Goal: Answer question/provide support

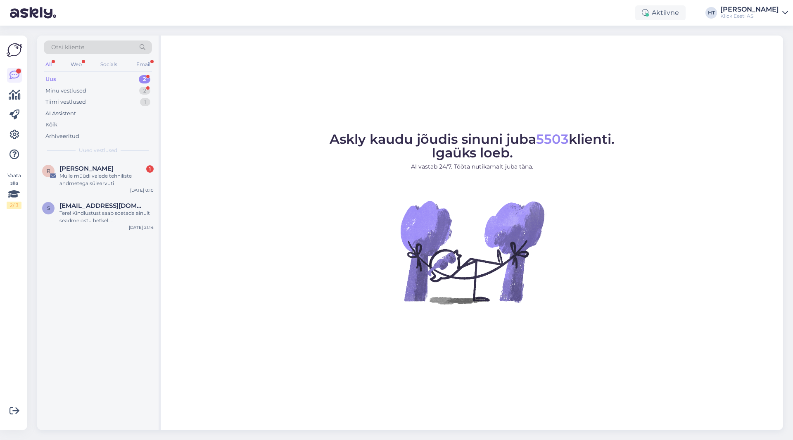
click at [55, 61] on div "All Web Socials Email" at bounding box center [98, 65] width 108 height 13
click at [45, 63] on div "All" at bounding box center [49, 64] width 10 height 11
click at [81, 92] on div "Minu vestlused" at bounding box center [65, 91] width 41 height 8
click at [142, 180] on div "Ostuabi Äriklient" at bounding box center [98, 185] width 112 height 10
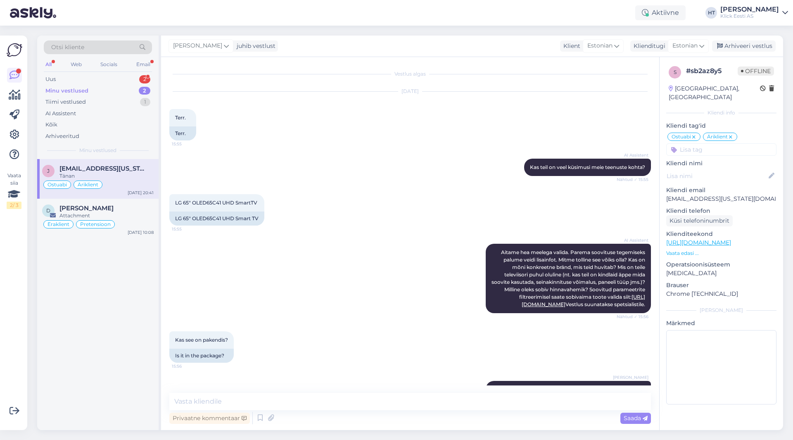
scroll to position [151, 0]
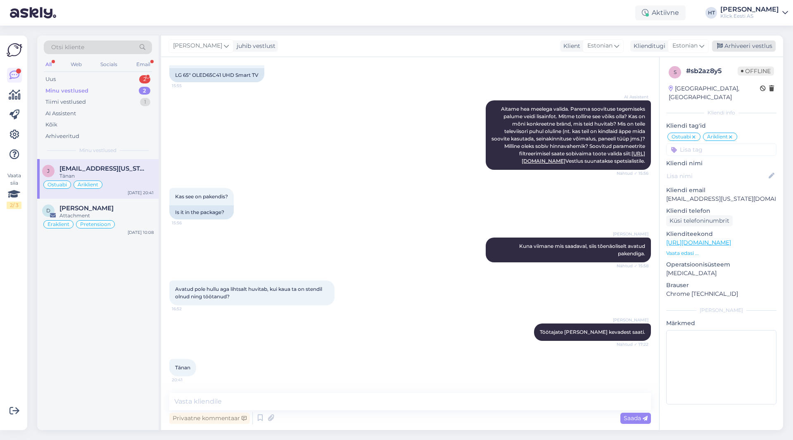
click at [495, 46] on div "Arhiveeri vestlus" at bounding box center [744, 45] width 64 height 11
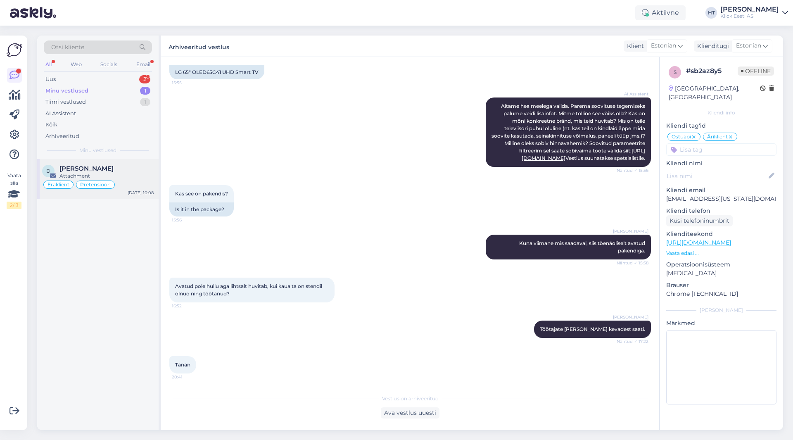
click at [151, 168] on div "[PERSON_NAME]" at bounding box center [106, 168] width 94 height 7
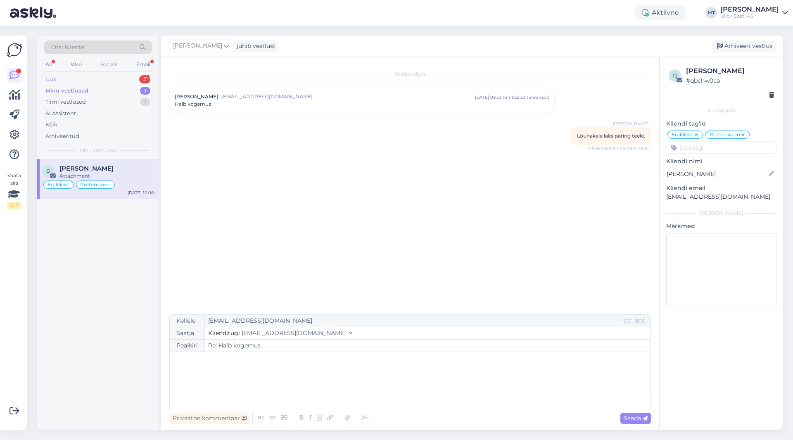
click at [140, 77] on div "2" at bounding box center [144, 79] width 11 height 8
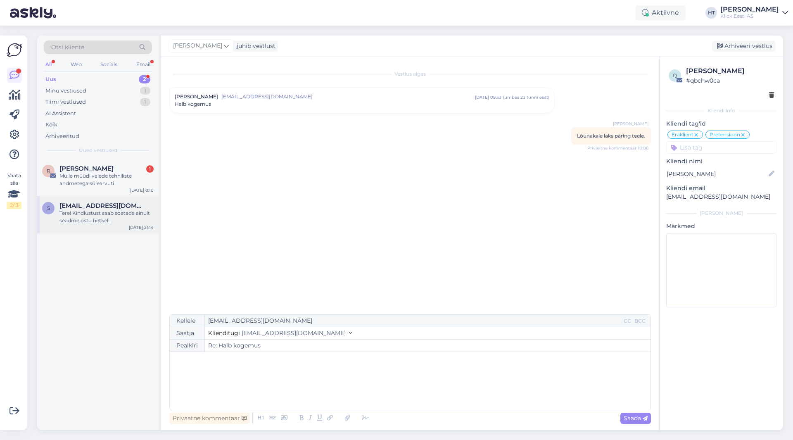
click at [123, 219] on div "Tere! Kindlustust saab soetada ainult seadme ostu hetkel. [PERSON_NAME] on juba…" at bounding box center [106, 216] width 94 height 15
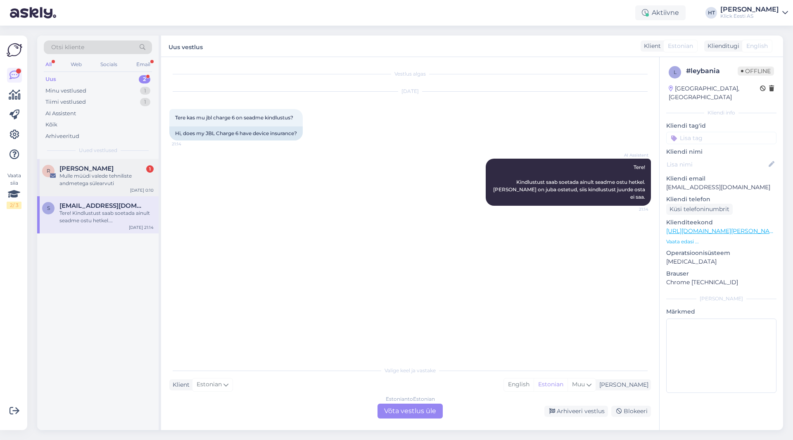
click at [126, 187] on div "R [PERSON_NAME] 1 [PERSON_NAME] müüdi valede tehniliste andmetega sülearvuti [D…" at bounding box center [97, 177] width 121 height 37
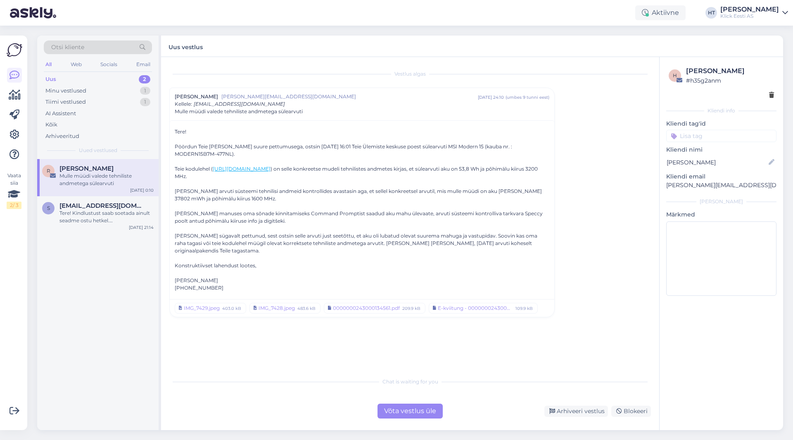
click at [132, 273] on div "R [PERSON_NAME] müüdi valede tehniliste andmetega sülearvuti [DATE] 0:10 s [EMA…" at bounding box center [97, 294] width 121 height 271
click at [83, 360] on div "R [PERSON_NAME] müüdi valede tehniliste andmetega sülearvuti [DATE] 0:10 s [EMA…" at bounding box center [97, 294] width 121 height 271
click at [357, 305] on div "0000000243000134561.pdf" at bounding box center [366, 308] width 67 height 7
click at [213, 305] on div "IMG_7429.jpeg" at bounding box center [202, 308] width 36 height 7
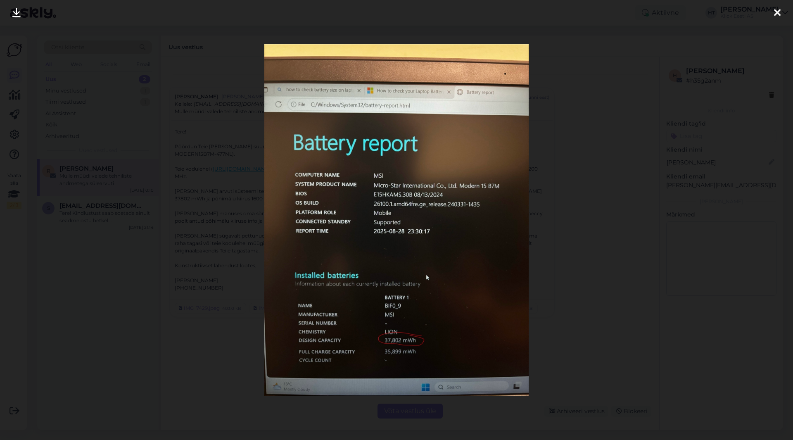
click at [215, 338] on div at bounding box center [396, 220] width 793 height 440
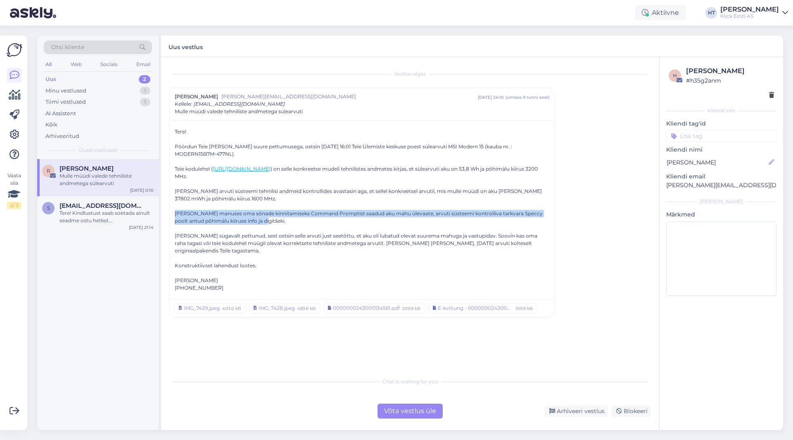
drag, startPoint x: 175, startPoint y: 206, endPoint x: 490, endPoint y: 213, distance: 314.5
click at [490, 213] on div "[PERSON_NAME] manuses oma sõnade kinnitamiseks Command Promptist saadud aku mah…" at bounding box center [362, 217] width 375 height 15
click at [438, 216] on div "[PERSON_NAME] manuses oma sõnade kinnitamiseks Command Promptist saadud aku mah…" at bounding box center [362, 217] width 375 height 15
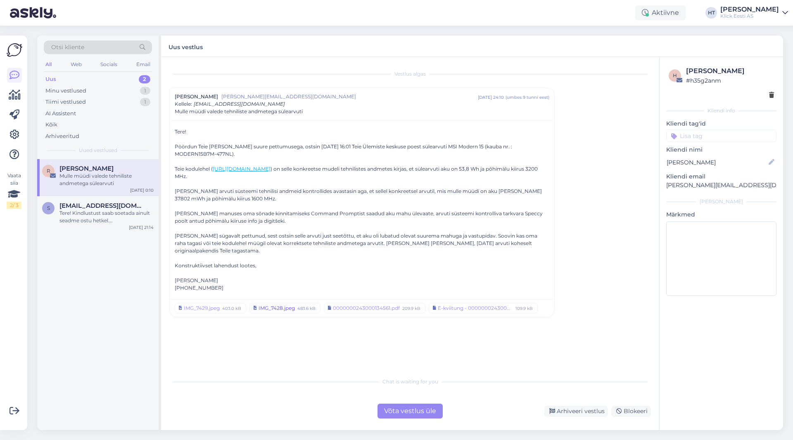
click at [286, 303] on link "IMG_7428.jpeg 483.6 kB" at bounding box center [285, 308] width 71 height 11
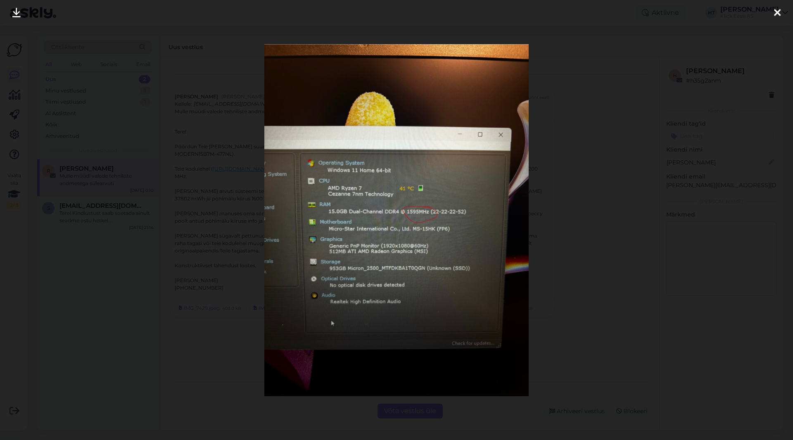
click at [238, 347] on div at bounding box center [396, 220] width 793 height 440
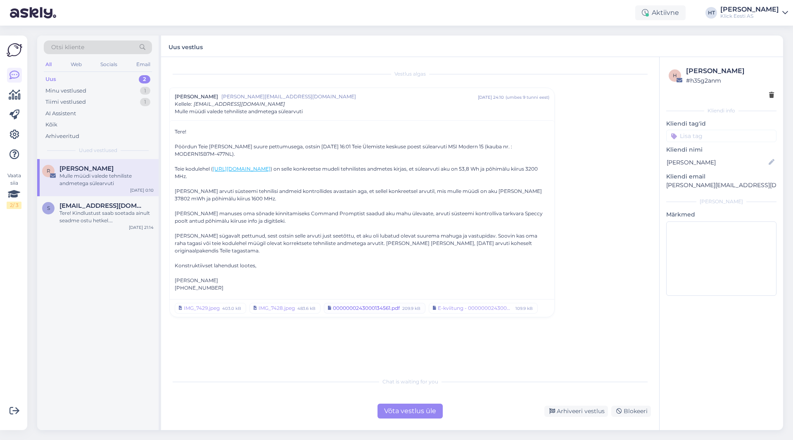
click at [366, 305] on div "0000000243000134561.pdf" at bounding box center [366, 308] width 67 height 7
click at [364, 329] on div "Vestlus [PERSON_NAME] Meringo [EMAIL_ADDRESS][DOMAIN_NAME] [DATE] 24:10 ( umbes…" at bounding box center [413, 215] width 489 height 300
click at [453, 305] on div "E-kviitung - 0000000243000134561.pdf" at bounding box center [475, 308] width 75 height 7
click at [461, 321] on div "Vestlus [PERSON_NAME] Meringo [EMAIL_ADDRESS][DOMAIN_NAME] [DATE] 24:10 ( umbes…" at bounding box center [413, 215] width 489 height 300
click at [272, 305] on div "IMG_7428.jpeg" at bounding box center [277, 308] width 36 height 7
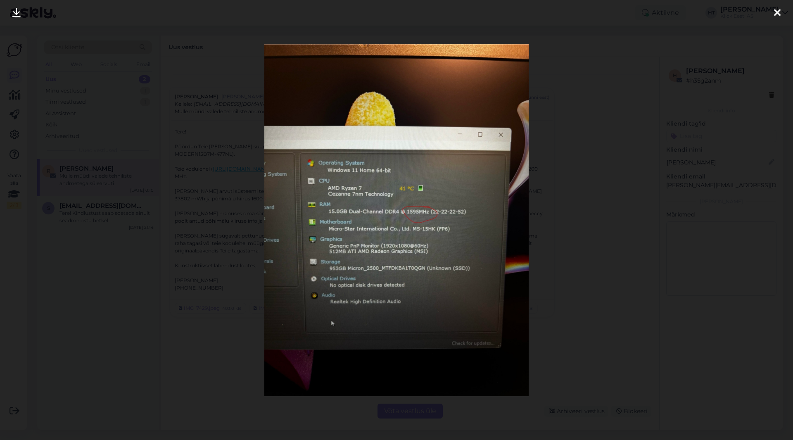
click at [234, 345] on div at bounding box center [396, 220] width 793 height 440
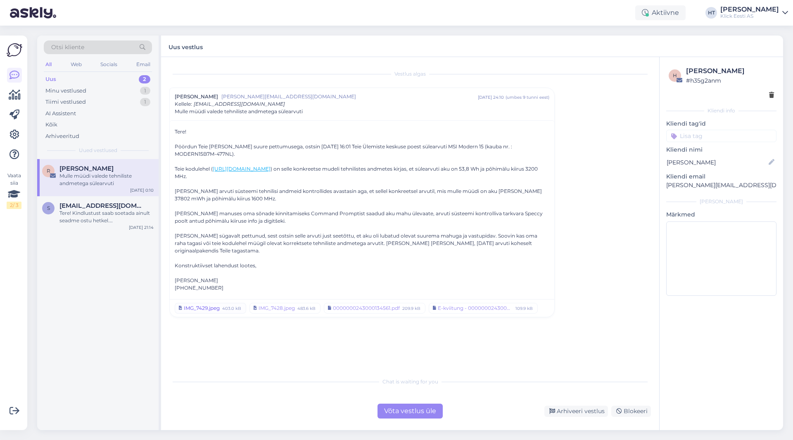
click at [209, 305] on link "IMG_7429.jpeg 403.0 kB" at bounding box center [210, 308] width 71 height 11
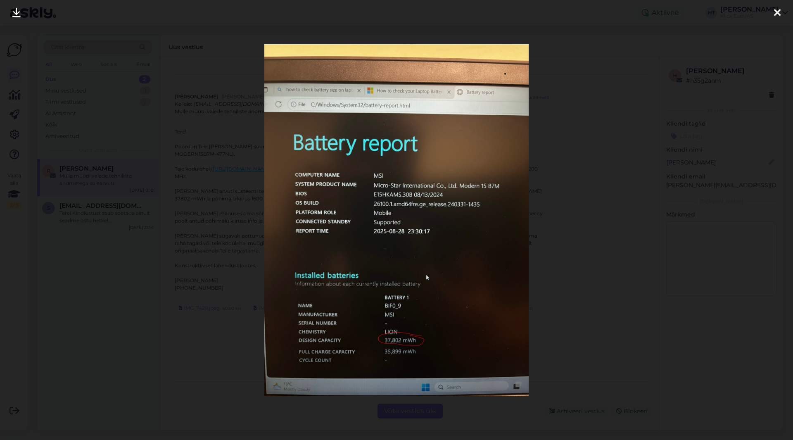
click at [212, 338] on div at bounding box center [396, 220] width 793 height 440
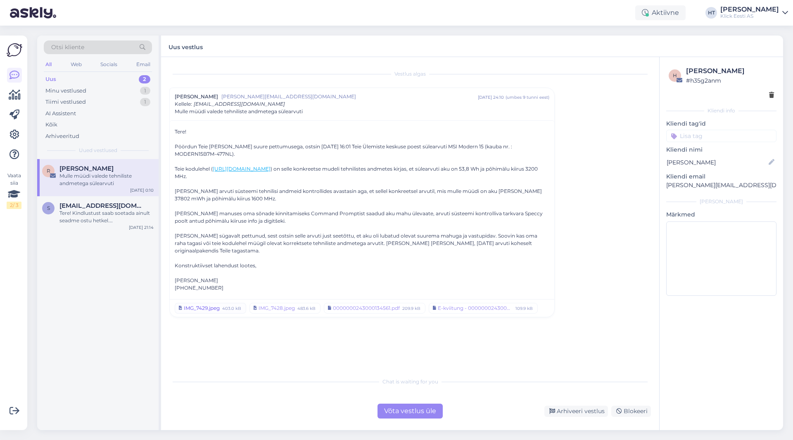
click at [208, 305] on div "IMG_7429.jpeg" at bounding box center [202, 308] width 36 height 7
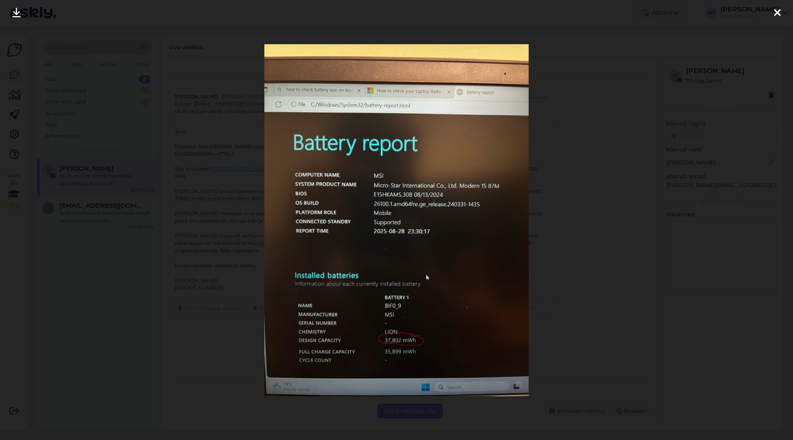
click at [220, 343] on div at bounding box center [396, 220] width 793 height 440
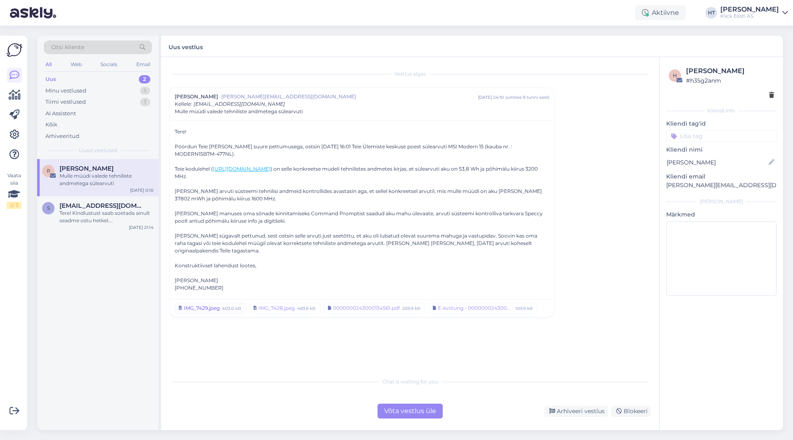
click at [206, 305] on div "IMG_7429.jpeg" at bounding box center [202, 308] width 36 height 7
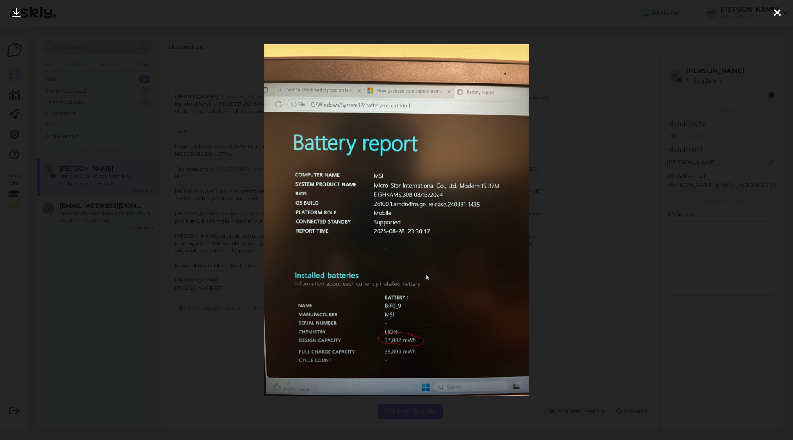
click at [213, 352] on div at bounding box center [396, 220] width 793 height 440
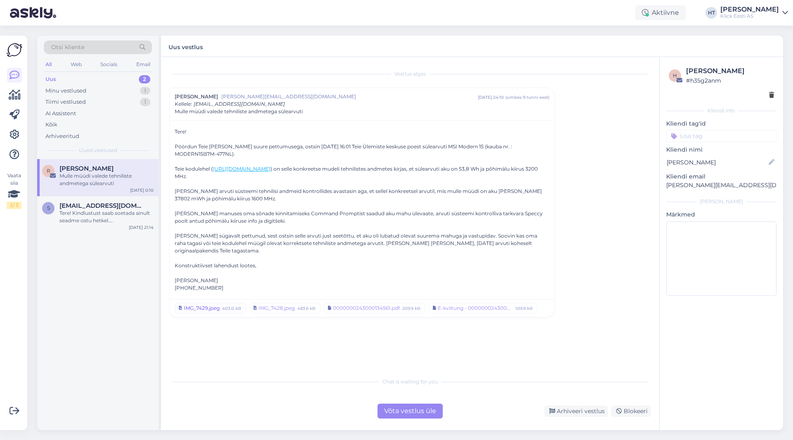
click at [199, 305] on div "IMG_7429.jpeg" at bounding box center [202, 308] width 36 height 7
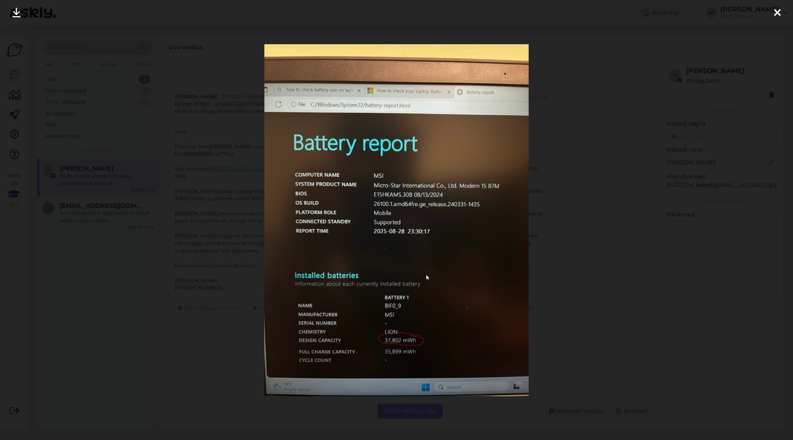
click at [212, 352] on div at bounding box center [396, 220] width 793 height 440
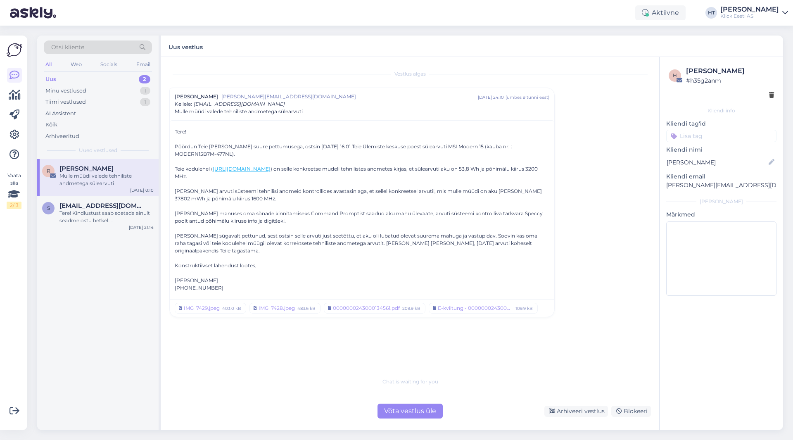
click at [495, 134] on input at bounding box center [721, 136] width 110 height 12
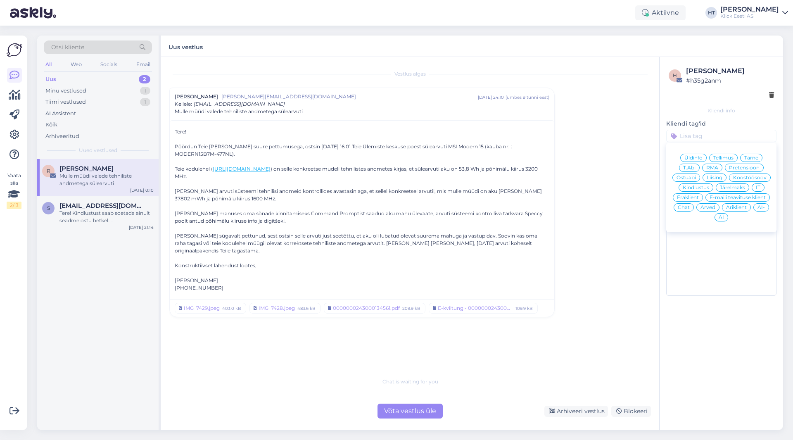
click at [495, 169] on span "Pretensioon" at bounding box center [744, 167] width 31 height 5
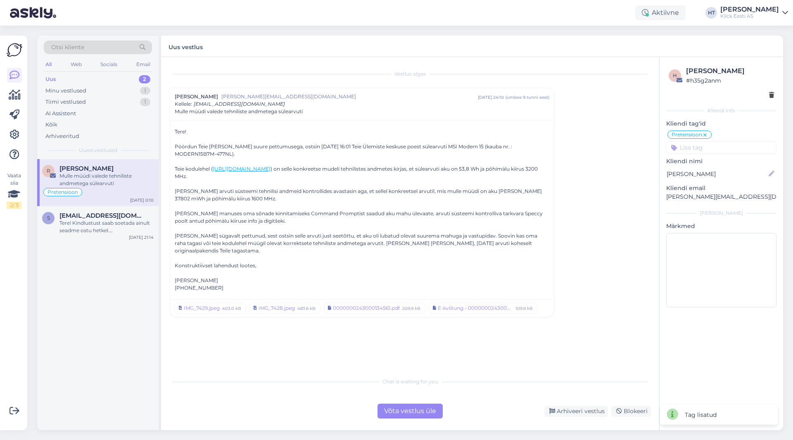
click at [495, 147] on input at bounding box center [721, 147] width 110 height 12
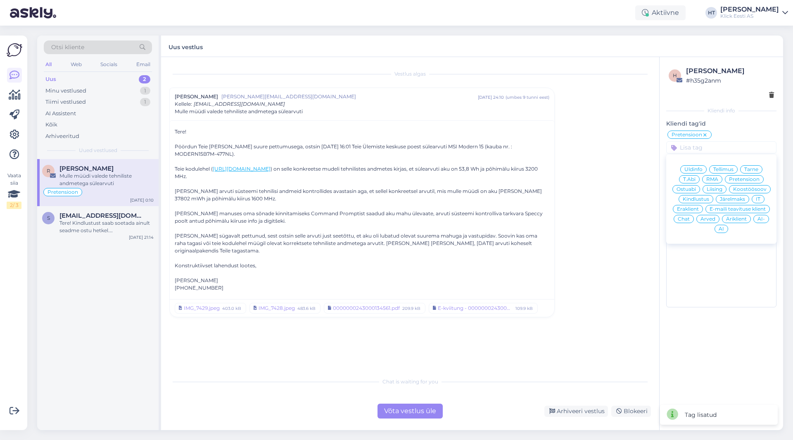
click at [495, 211] on span "Eraklient" at bounding box center [688, 209] width 22 height 5
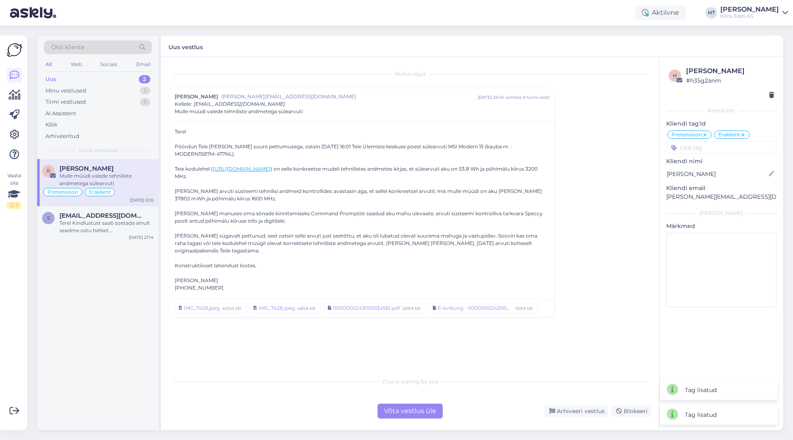
click at [495, 191] on div "Vestlus [PERSON_NAME] Meringo [EMAIL_ADDRESS][DOMAIN_NAME] [DATE] 24:10 ( umbes…" at bounding box center [413, 215] width 489 height 300
click at [393, 416] on div "Võta vestlus üle" at bounding box center [410, 411] width 65 height 15
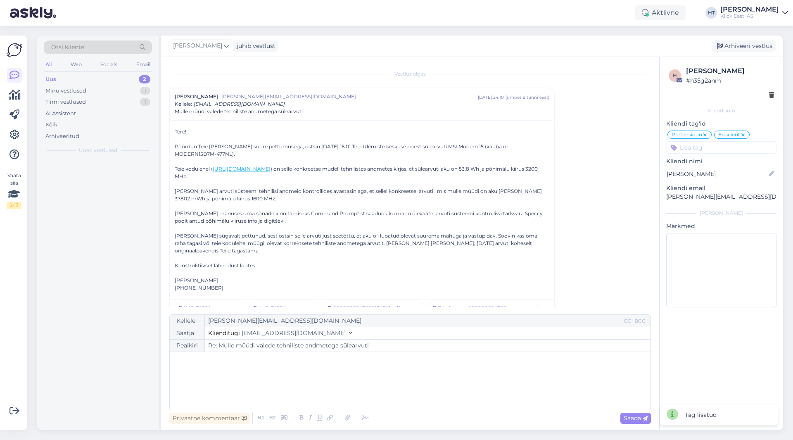
scroll to position [15, 0]
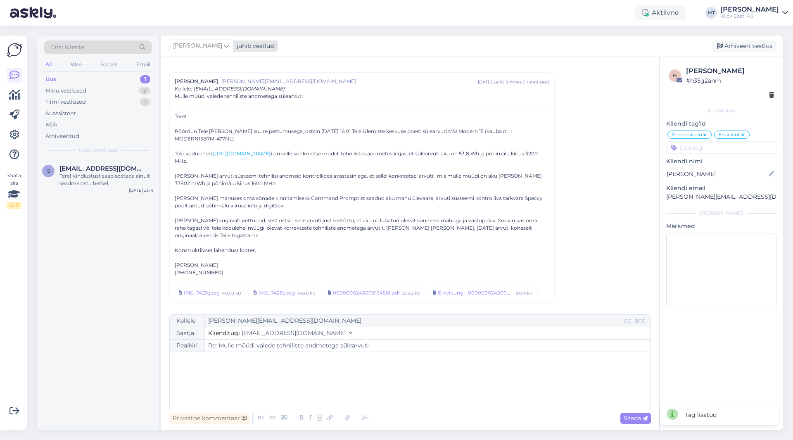
click at [203, 45] on span "[PERSON_NAME]" at bounding box center [197, 45] width 49 height 9
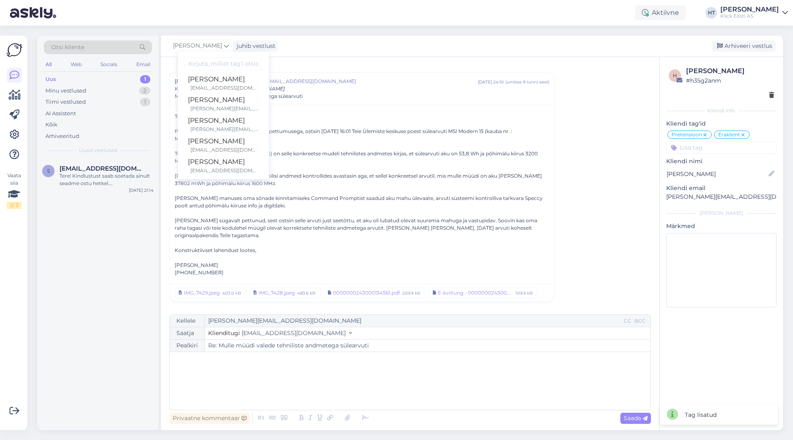
scroll to position [48, 0]
click at [216, 122] on div "[EMAIL_ADDRESS][DOMAIN_NAME]" at bounding box center [224, 125] width 69 height 7
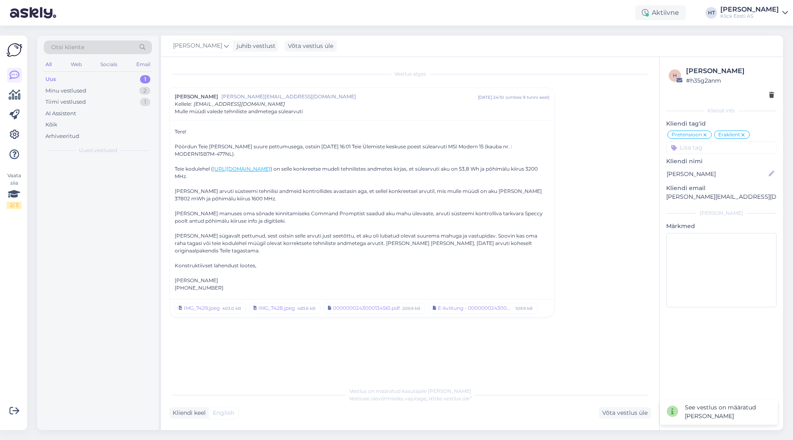
scroll to position [0, 0]
click at [120, 278] on div "s [EMAIL_ADDRESS][DOMAIN_NAME] Tere! Kindlustust saab soetada ainult seadme ost…" at bounding box center [97, 294] width 121 height 271
click at [126, 189] on div "s [EMAIL_ADDRESS][DOMAIN_NAME] Tere! Kindlustust saab soetada ainult seadme ost…" at bounding box center [97, 177] width 121 height 37
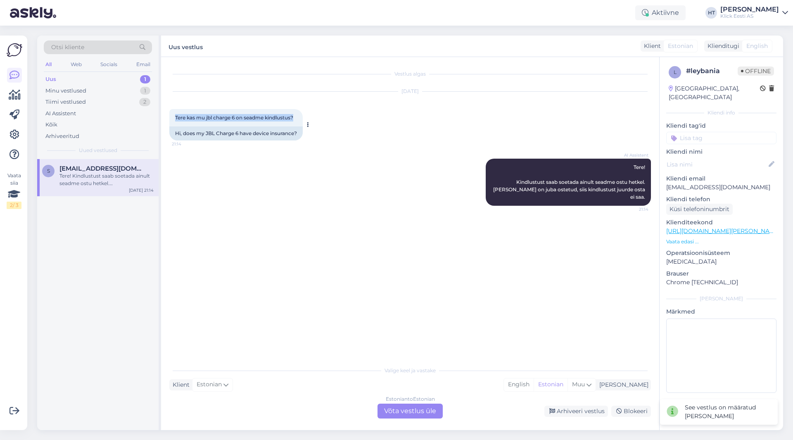
drag, startPoint x: 176, startPoint y: 117, endPoint x: 299, endPoint y: 119, distance: 122.7
click at [299, 119] on div "Tere kas mu jbl charge 6 on seadme kindlustus? 21:14" at bounding box center [235, 117] width 133 height 17
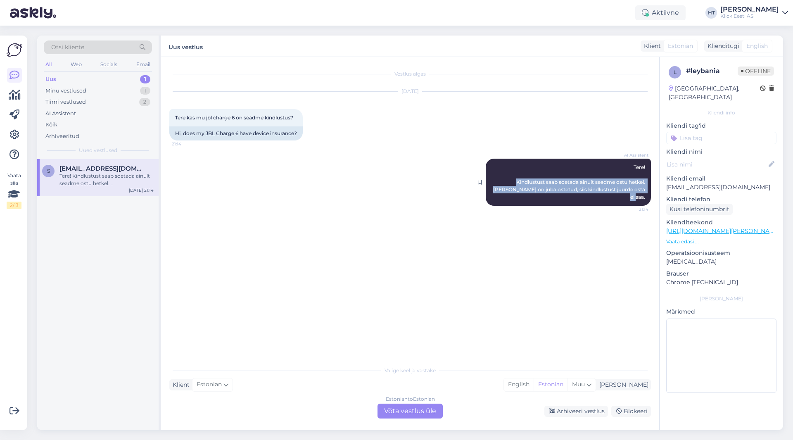
drag, startPoint x: 506, startPoint y: 182, endPoint x: 646, endPoint y: 191, distance: 140.8
click at [495, 191] on div "AI Assistent Tere! Kindlustust saab soetada ainult seadme ostu hetkel. [PERSON_…" at bounding box center [568, 182] width 165 height 47
click at [373, 207] on div "Vestlus algas [DATE] Tere kas mu jbl charge 6 on seadme kindlustus? 21:14 Hi, d…" at bounding box center [413, 209] width 489 height 289
click at [495, 183] on p "[EMAIL_ADDRESS][DOMAIN_NAME]" at bounding box center [721, 187] width 110 height 9
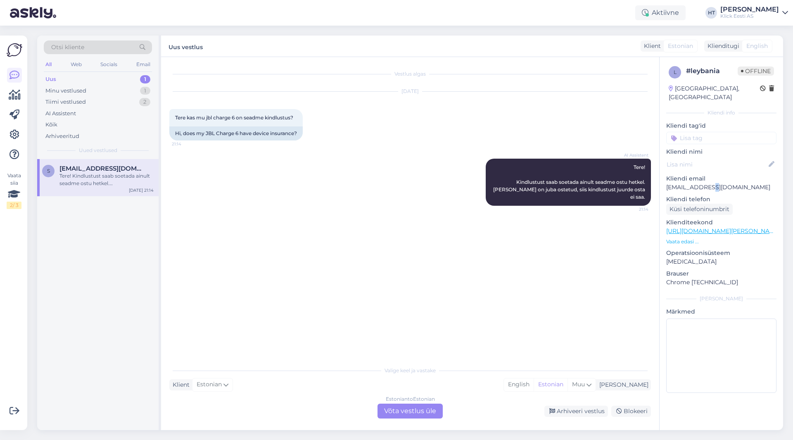
click at [495, 183] on p "[EMAIL_ADDRESS][DOMAIN_NAME]" at bounding box center [721, 187] width 110 height 9
copy p "[EMAIL_ADDRESS][DOMAIN_NAME]"
click at [379, 198] on div "AI Assistent Tere! Kindlustust saab soetada ainult seadme ostu hetkel. [PERSON_…" at bounding box center [410, 182] width 482 height 65
click at [395, 412] on div "Estonian to Estonian Võta vestlus üle" at bounding box center [410, 411] width 65 height 15
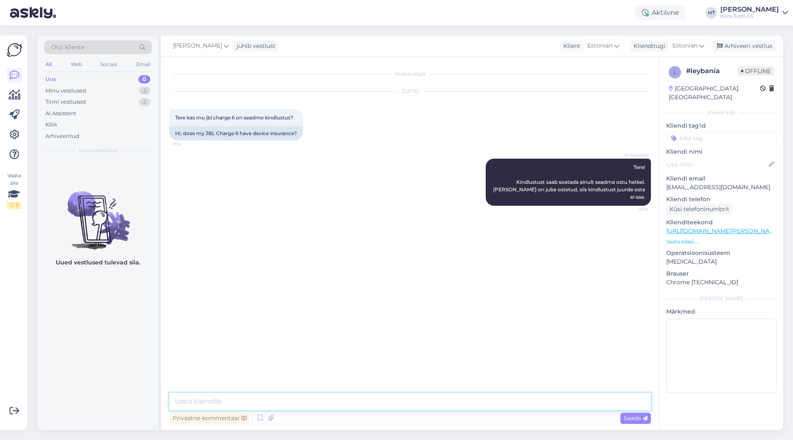
click at [394, 403] on textarea at bounding box center [410, 401] width 482 height 17
type textarea "Saatke palun arve number kontrollimiseks."
click at [397, 331] on div "Vestlus algas [DATE] Tere kas mu jbl charge 6 on seadme kindlustus? 21:14 Hi, d…" at bounding box center [413, 225] width 489 height 320
click at [428, 340] on div "Vestlus algas [DATE] Tere kas mu jbl charge 6 on seadme kindlustus? 21:14 Hi, d…" at bounding box center [413, 225] width 489 height 320
click at [142, 90] on div "2" at bounding box center [144, 91] width 11 height 8
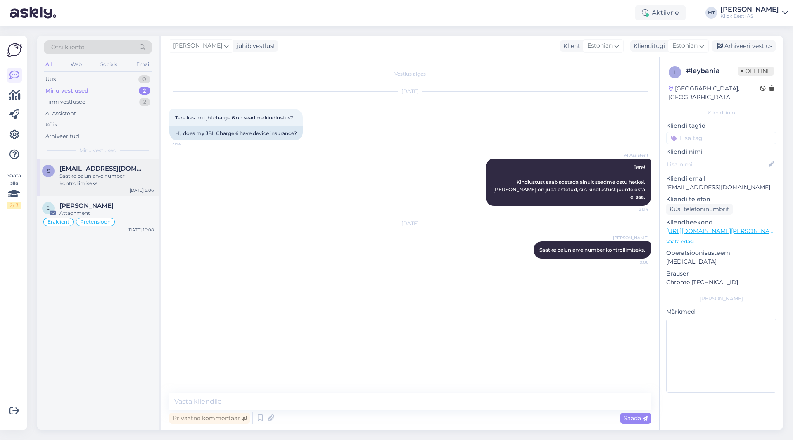
click at [129, 166] on span "[EMAIL_ADDRESS][DOMAIN_NAME]" at bounding box center [102, 168] width 86 height 7
click at [126, 204] on div "[PERSON_NAME]" at bounding box center [106, 205] width 94 height 7
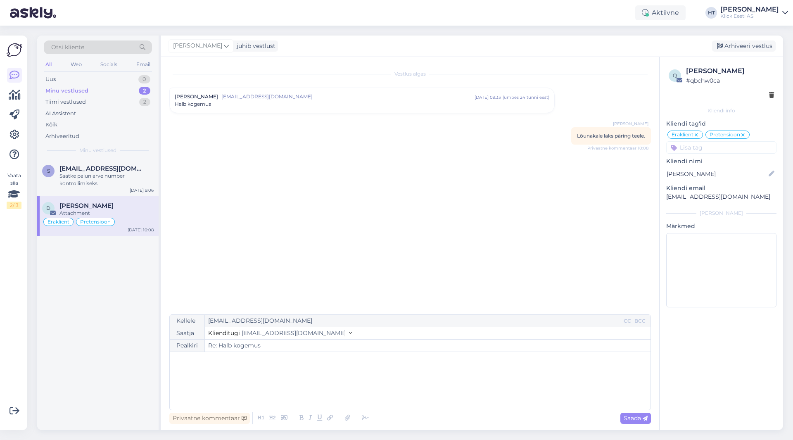
click at [328, 108] on div "[PERSON_NAME] [EMAIL_ADDRESS][DOMAIN_NAME] [DATE] 09:33 ( umbes 24 tunni eest )…" at bounding box center [362, 100] width 385 height 25
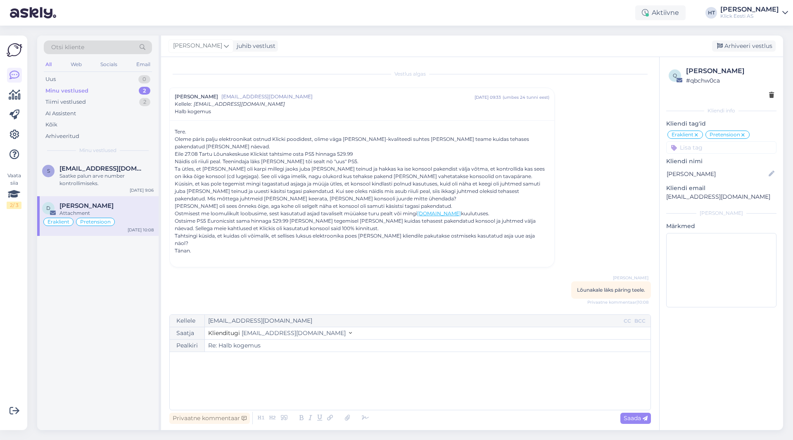
drag, startPoint x: 175, startPoint y: 214, endPoint x: 328, endPoint y: 228, distance: 153.6
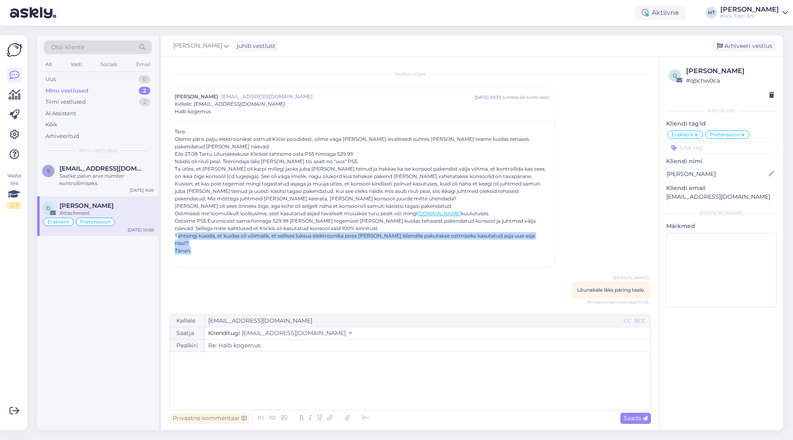
drag, startPoint x: 178, startPoint y: 237, endPoint x: 538, endPoint y: 242, distance: 359.9
click at [495, 242] on div "Tere. Oleme päris palju elektroonikat ostnud Klicki poodidest, olime väga [PERS…" at bounding box center [362, 195] width 375 height 134
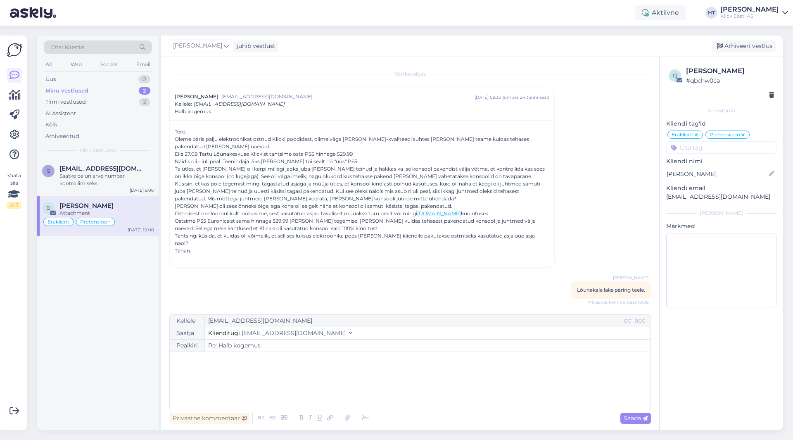
click at [172, 236] on div "Tere. Oleme päris palju elektroonikat ostnud Klicki poodidest, olime väga [PERS…" at bounding box center [362, 193] width 385 height 147
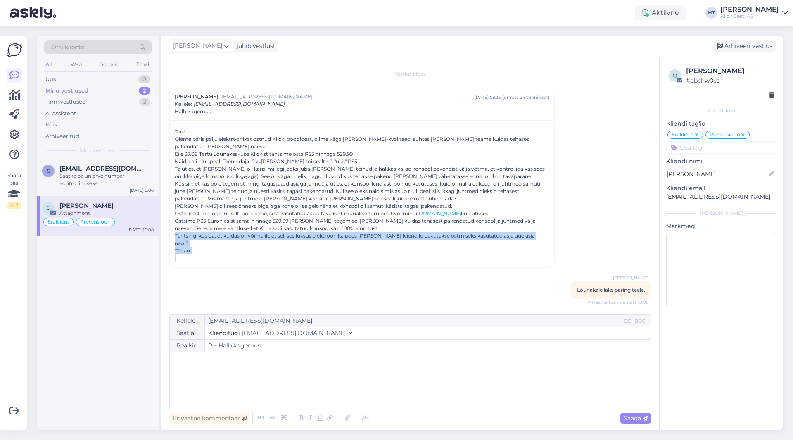
drag, startPoint x: 172, startPoint y: 236, endPoint x: 205, endPoint y: 242, distance: 33.2
click at [205, 242] on div "Tere. Oleme päris palju elektroonikat ostnud Klicki poodidest, olime väga [PERS…" at bounding box center [362, 193] width 385 height 147
click at [205, 247] on div "Tänan." at bounding box center [362, 250] width 375 height 7
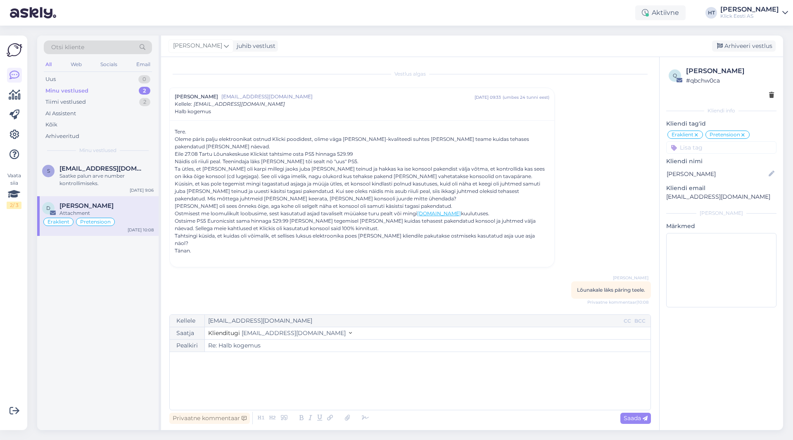
click at [157, 298] on div "s [EMAIL_ADDRESS][DOMAIN_NAME] Saatke palun arve number kontrollimiseks. [DATE]…" at bounding box center [97, 294] width 121 height 271
click at [152, 296] on div "s [EMAIL_ADDRESS][DOMAIN_NAME] Saatke palun arve number kontrollimiseks. [DATE]…" at bounding box center [97, 294] width 121 height 271
click at [146, 290] on div "s [EMAIL_ADDRESS][DOMAIN_NAME] Saatke palun arve number kontrollimiseks. [DATE]…" at bounding box center [97, 294] width 121 height 271
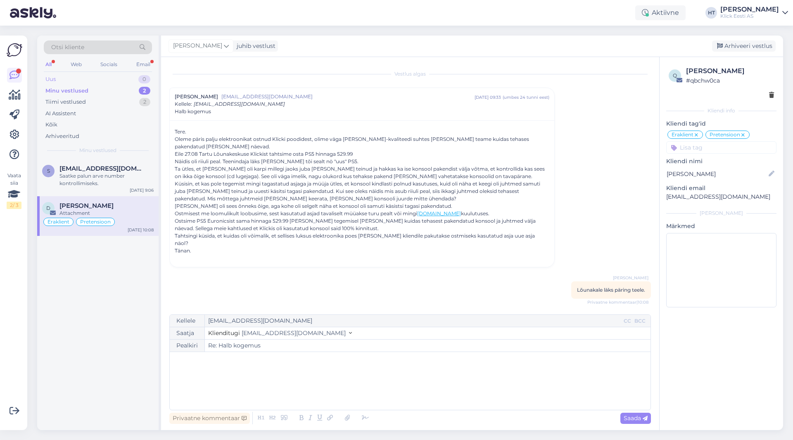
click at [129, 79] on div "Uus 0" at bounding box center [98, 80] width 108 height 12
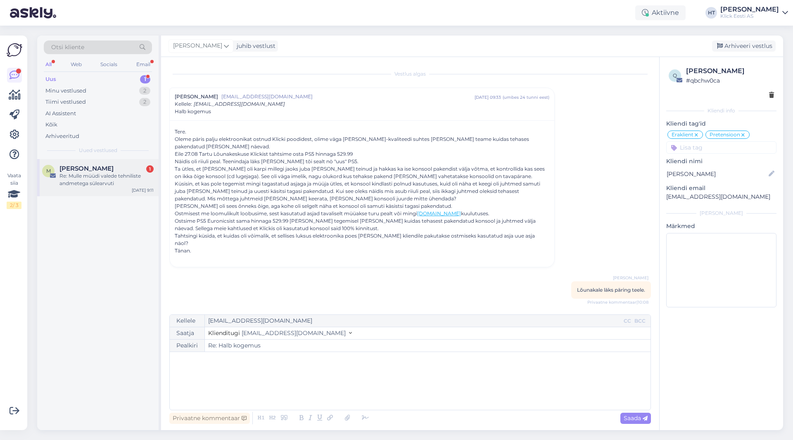
click at [109, 180] on div "Re: Mulle müüdi valede tehniliste andmetega sülearvuti" at bounding box center [106, 179] width 94 height 15
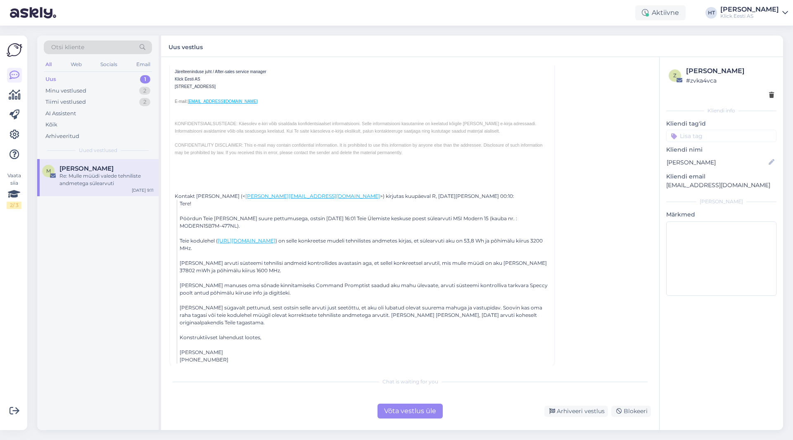
scroll to position [804, 0]
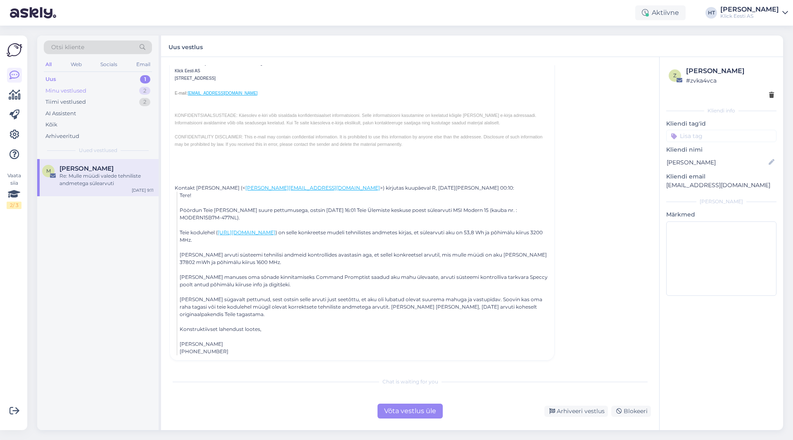
click at [142, 93] on div "2" at bounding box center [144, 91] width 11 height 8
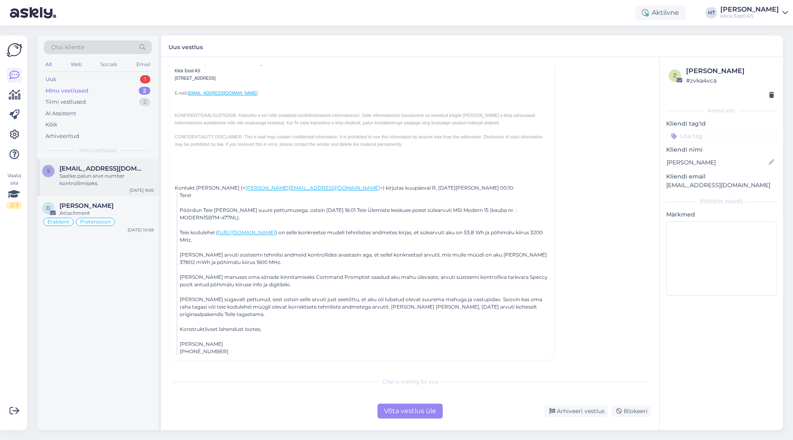
click at [129, 171] on span "[EMAIL_ADDRESS][DOMAIN_NAME]" at bounding box center [102, 168] width 86 height 7
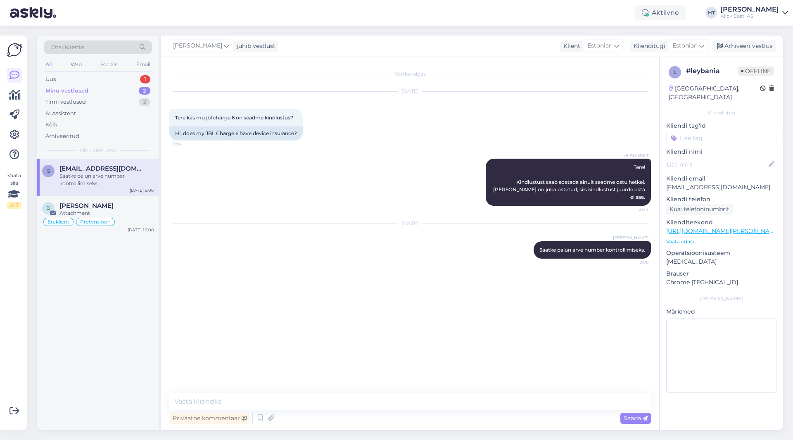
scroll to position [0, 0]
click at [366, 182] on div "AI Assistent Tere! Kindlustust saab soetada ainult seadme ostu hetkel. [PERSON_…" at bounding box center [410, 182] width 482 height 65
click at [132, 80] on div "Uus 1" at bounding box center [98, 80] width 108 height 12
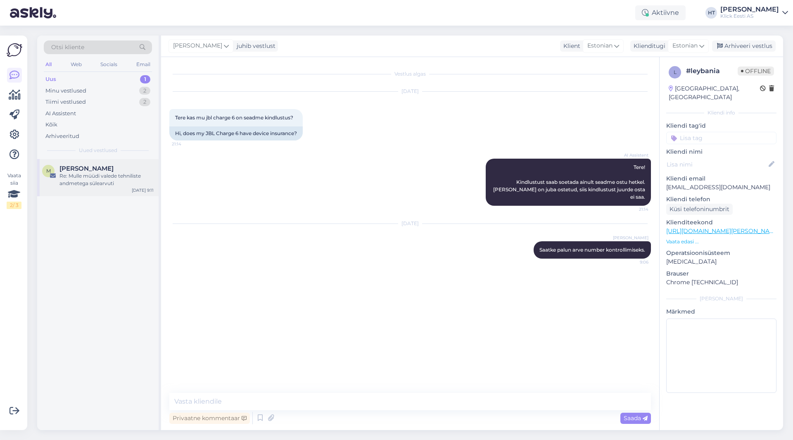
click at [132, 190] on div "[DATE] 9:11" at bounding box center [143, 190] width 22 height 6
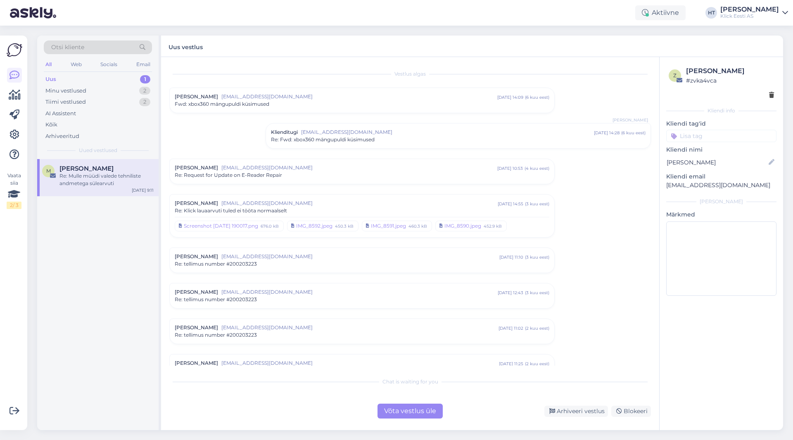
scroll to position [680, 0]
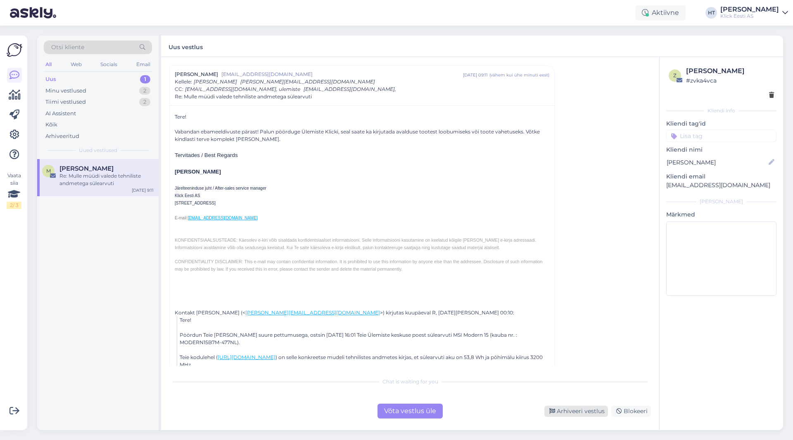
click at [495, 409] on div "Arhiveeri vestlus" at bounding box center [577, 411] width 64 height 11
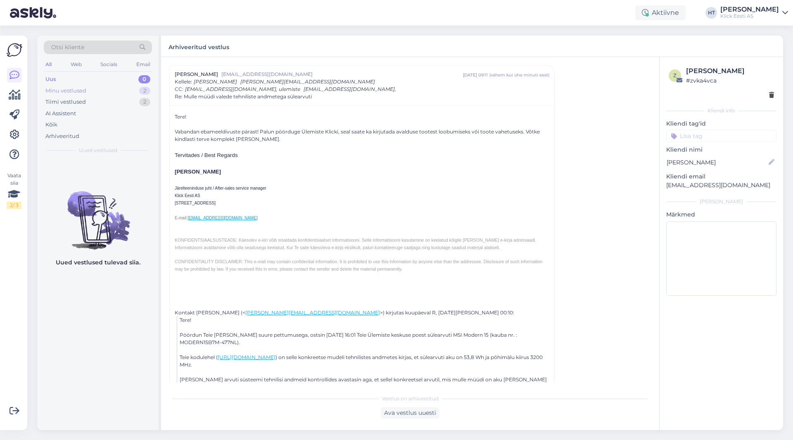
click at [126, 95] on div "Minu vestlused 2" at bounding box center [98, 91] width 108 height 12
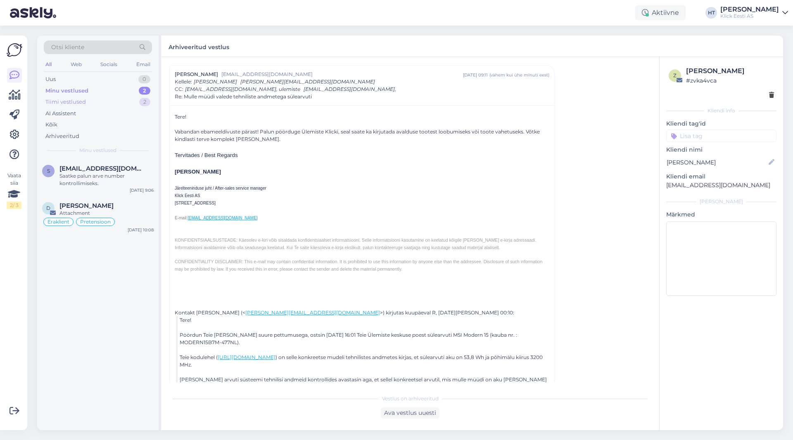
click at [126, 105] on div "Tiimi vestlused 2" at bounding box center [98, 102] width 108 height 12
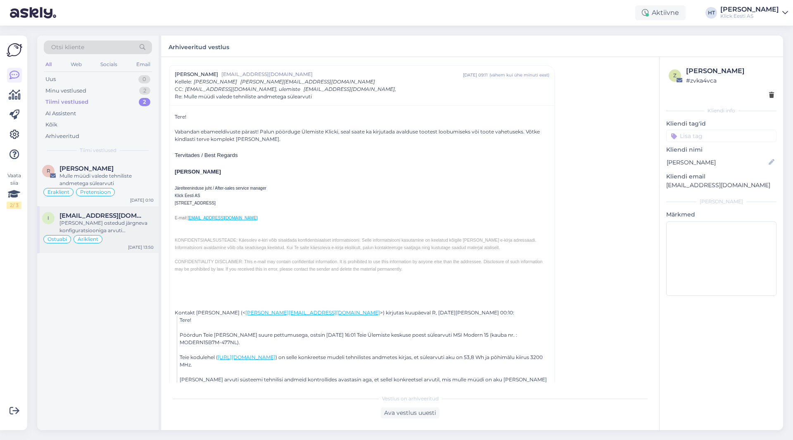
click at [125, 215] on span "[EMAIL_ADDRESS][DOMAIN_NAME]" at bounding box center [102, 215] width 86 height 7
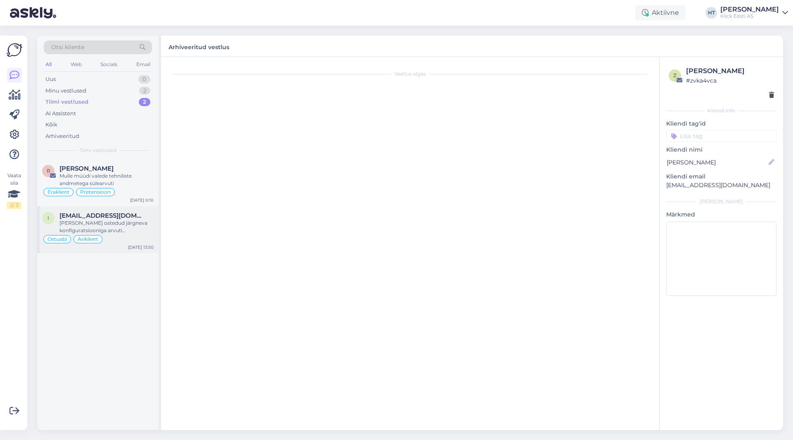
scroll to position [0, 0]
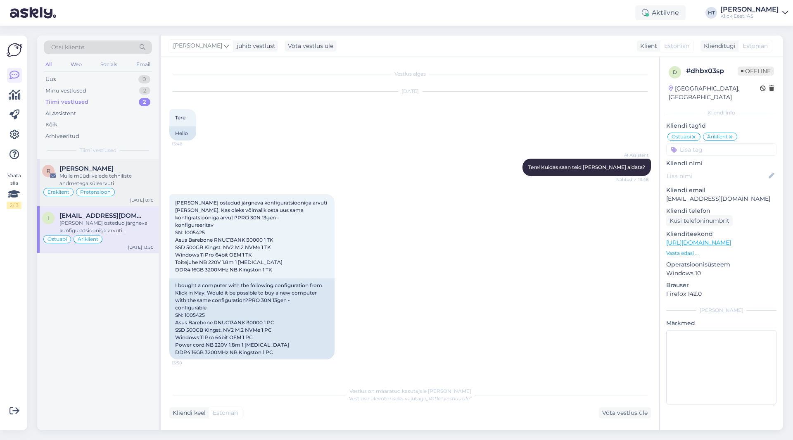
click at [129, 179] on div "Mulle müüdi valede tehniliste andmetega sülearvuti" at bounding box center [106, 179] width 94 height 15
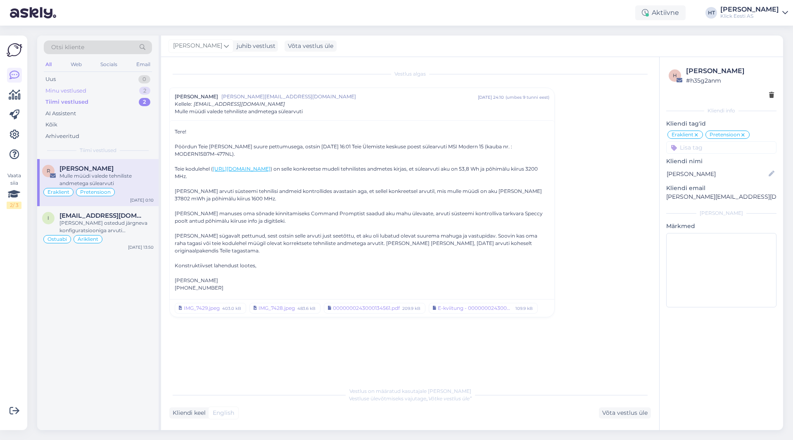
click at [129, 88] on div "Minu vestlused 2" at bounding box center [98, 91] width 108 height 12
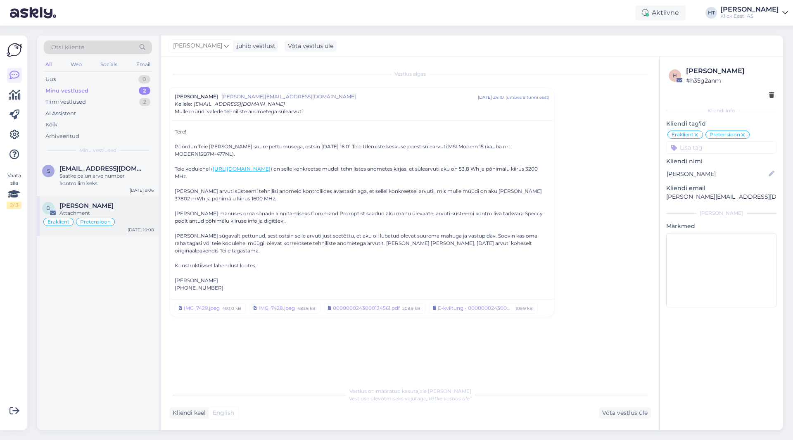
click at [131, 200] on div "D [PERSON_NAME] Attachment Eraklient Pretensioon [DATE] 10:08" at bounding box center [97, 216] width 121 height 40
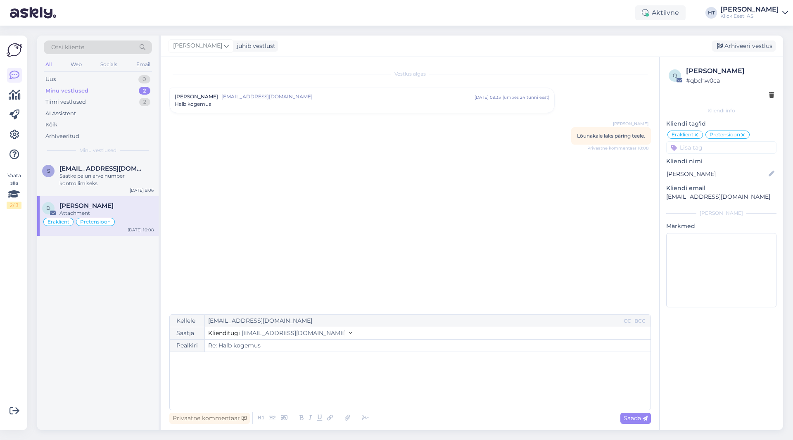
click at [213, 105] on div "Halb kogemus" at bounding box center [362, 103] width 375 height 7
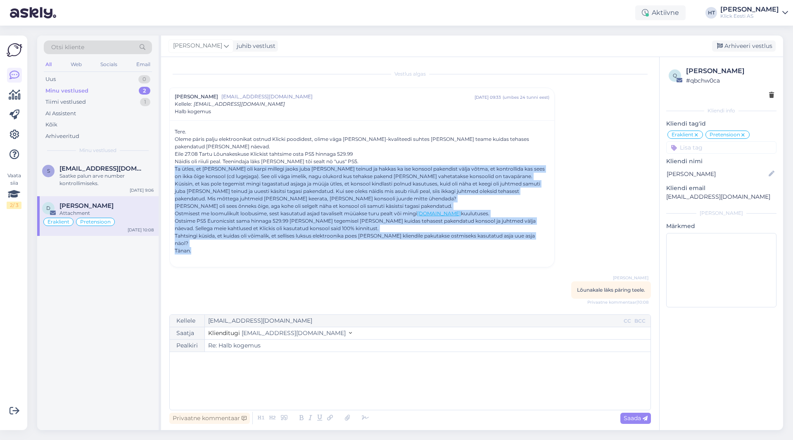
drag, startPoint x: 174, startPoint y: 168, endPoint x: 538, endPoint y: 241, distance: 371.0
click at [495, 241] on div "Tere. Oleme päris palju elektroonikat ostnud Klicki poodidest, olime väga [PERS…" at bounding box center [362, 193] width 385 height 147
click at [198, 247] on div "Tänan." at bounding box center [362, 250] width 375 height 7
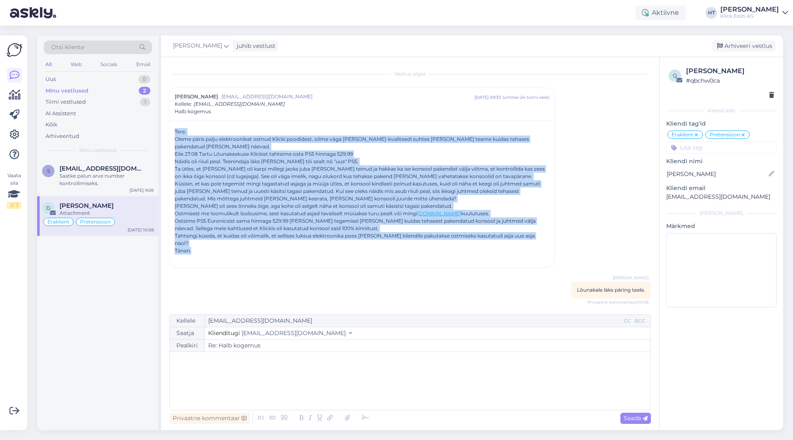
drag, startPoint x: 193, startPoint y: 245, endPoint x: 174, endPoint y: 131, distance: 115.8
click at [174, 131] on div "Tere. Oleme päris palju elektroonikat ostnud Klicki poodidest, olime väga [PERS…" at bounding box center [362, 193] width 385 height 147
click at [174, 130] on div "Tere. Oleme päris palju elektroonikat ostnud Klicki poodidest, olime väga [PERS…" at bounding box center [362, 193] width 385 height 147
drag, startPoint x: 174, startPoint y: 130, endPoint x: 220, endPoint y: 243, distance: 121.8
click at [220, 243] on div "Tere. Oleme päris palju elektroonikat ostnud Klicki poodidest, olime väga [PERS…" at bounding box center [362, 193] width 385 height 147
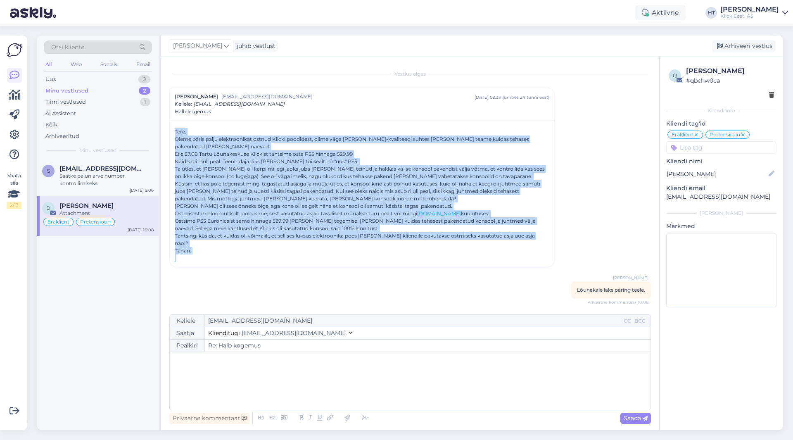
click at [220, 247] on div "Tänan." at bounding box center [362, 250] width 375 height 7
drag, startPoint x: 203, startPoint y: 244, endPoint x: 174, endPoint y: 131, distance: 116.4
click at [174, 131] on div "Tere. Oleme päris palju elektroonikat ostnud Klicki poodidest, olime väga [PERS…" at bounding box center [362, 193] width 385 height 147
click at [175, 131] on div "Tere." at bounding box center [362, 131] width 375 height 7
drag, startPoint x: 175, startPoint y: 130, endPoint x: 215, endPoint y: 243, distance: 120.1
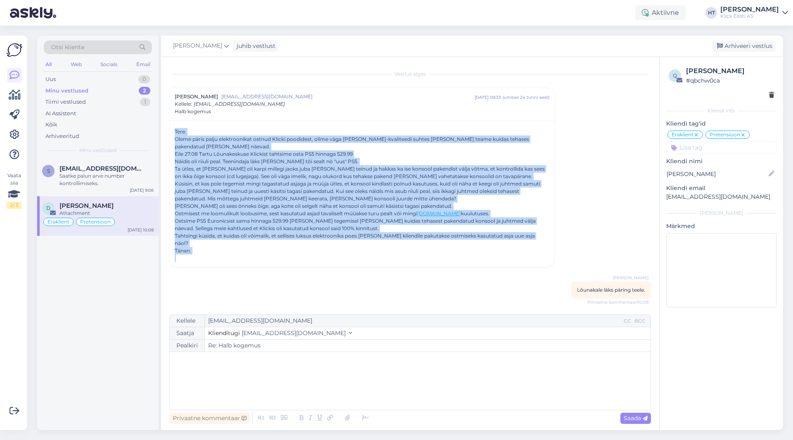
click at [215, 243] on div "Tere. Oleme päris palju elektroonikat ostnud Klicki poodidest, olime väga [PERS…" at bounding box center [362, 195] width 375 height 134
click at [211, 247] on div "Tänan." at bounding box center [362, 250] width 375 height 7
drag, startPoint x: 200, startPoint y: 246, endPoint x: 175, endPoint y: 129, distance: 120.3
click at [175, 129] on div "Tere. Oleme päris palju elektroonikat ostnud Klicki poodidest, olime väga [PERS…" at bounding box center [362, 195] width 375 height 134
click at [174, 129] on div "Tere. Oleme päris palju elektroonikat ostnud Klicki poodidest, olime väga [PERS…" at bounding box center [362, 193] width 385 height 147
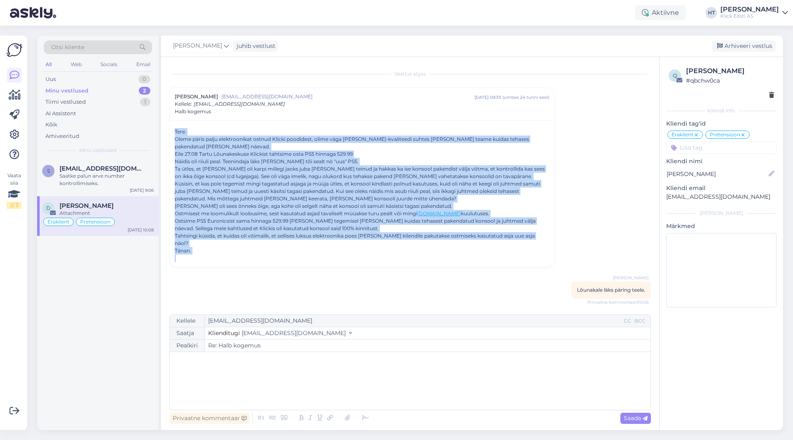
drag, startPoint x: 174, startPoint y: 129, endPoint x: 212, endPoint y: 243, distance: 120.1
click at [212, 243] on div "Tere. Oleme päris palju elektroonikat ostnud Klicki poodidest, olime väga [PERS…" at bounding box center [362, 193] width 385 height 147
click at [212, 247] on div "Tänan." at bounding box center [362, 250] width 375 height 7
drag, startPoint x: 196, startPoint y: 247, endPoint x: 173, endPoint y: 128, distance: 121.6
click at [173, 128] on div "Tere. Oleme päris palju elektroonikat ostnud Klicki poodidest, olime väga [PERS…" at bounding box center [362, 193] width 385 height 147
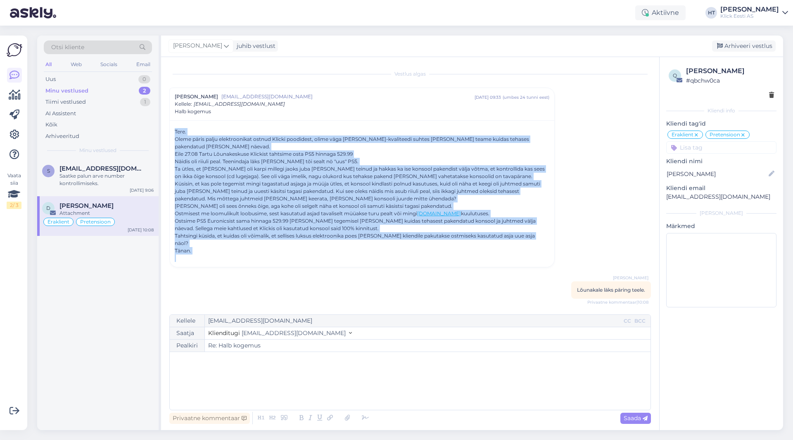
click at [173, 128] on div "Tere. Oleme päris palju elektroonikat ostnud Klicki poodidest, olime väga [PERS…" at bounding box center [362, 193] width 385 height 147
drag, startPoint x: 173, startPoint y: 128, endPoint x: 214, endPoint y: 243, distance: 122.3
click at [214, 243] on div "Tere. Oleme päris palju elektroonikat ostnud Klicki poodidest, olime väga [PERS…" at bounding box center [362, 193] width 385 height 147
click at [203, 255] on div at bounding box center [362, 258] width 375 height 7
drag, startPoint x: 184, startPoint y: 255, endPoint x: 174, endPoint y: 129, distance: 127.2
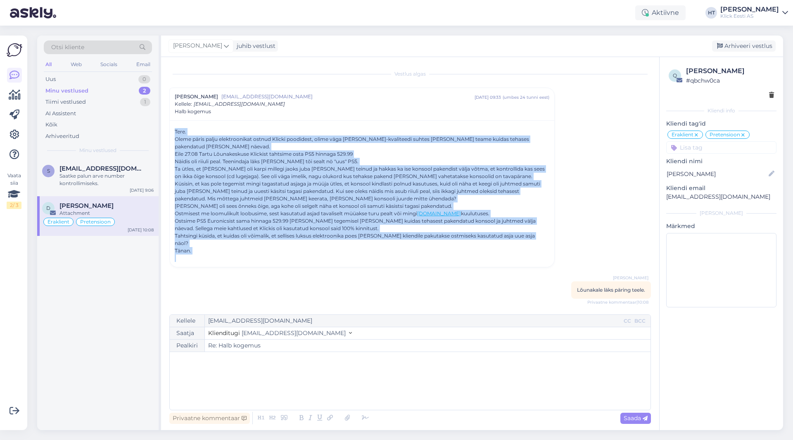
click at [174, 129] on div "Tere. Oleme päris palju elektroonikat ostnud Klicki poodidest, olime väga [PERS…" at bounding box center [362, 193] width 385 height 147
drag, startPoint x: 174, startPoint y: 122, endPoint x: 176, endPoint y: 257, distance: 135.1
click at [176, 257] on div "Tere. Oleme päris palju elektroonikat ostnud Klicki poodidest, olime väga [PERS…" at bounding box center [362, 193] width 385 height 147
click at [178, 255] on div "Tere. Oleme päris palju elektroonikat ostnud Klicki poodidest, olime väga [PERS…" at bounding box center [362, 193] width 385 height 147
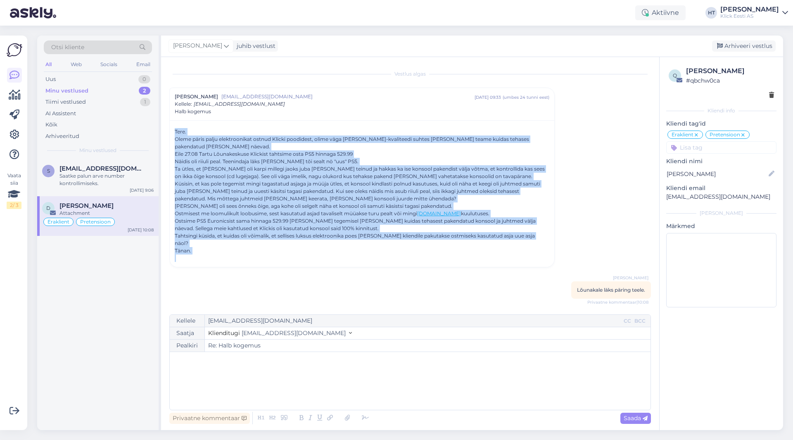
drag, startPoint x: 178, startPoint y: 255, endPoint x: 179, endPoint y: 123, distance: 132.6
click at [179, 123] on div "Tere. Oleme päris palju elektroonikat ostnud Klicki poodidest, olime väga [PERS…" at bounding box center [362, 193] width 385 height 147
drag, startPoint x: 179, startPoint y: 123, endPoint x: 183, endPoint y: 263, distance: 140.1
click at [183, 263] on div "Vestlus algas [PERSON_NAME] [EMAIL_ADDRESS][DOMAIN_NAME] [DATE] 09:33 ( umbes 2…" at bounding box center [413, 186] width 489 height 242
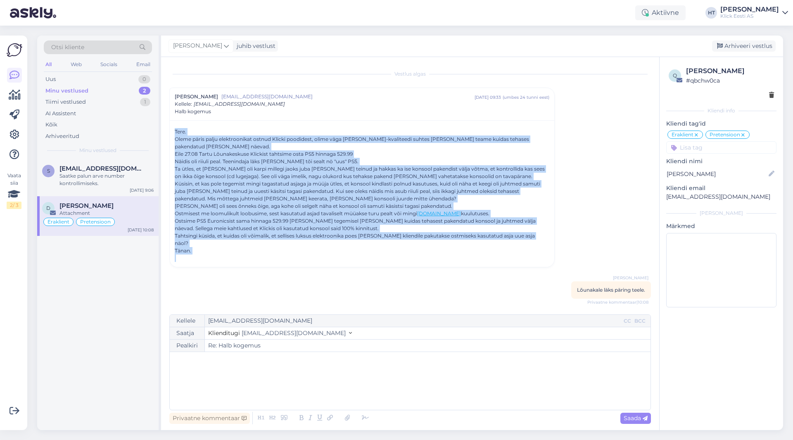
click at [183, 255] on div "Tere. Oleme päris palju elektroonikat ostnud Klicki poodidest, olime väga [PERS…" at bounding box center [362, 193] width 385 height 147
drag, startPoint x: 183, startPoint y: 255, endPoint x: 179, endPoint y: 120, distance: 134.3
click at [179, 120] on div "Tere. Oleme päris palju elektroonikat ostnud Klicki poodidest, olime väga [PERS…" at bounding box center [362, 193] width 385 height 147
drag, startPoint x: 179, startPoint y: 120, endPoint x: 178, endPoint y: 266, distance: 145.9
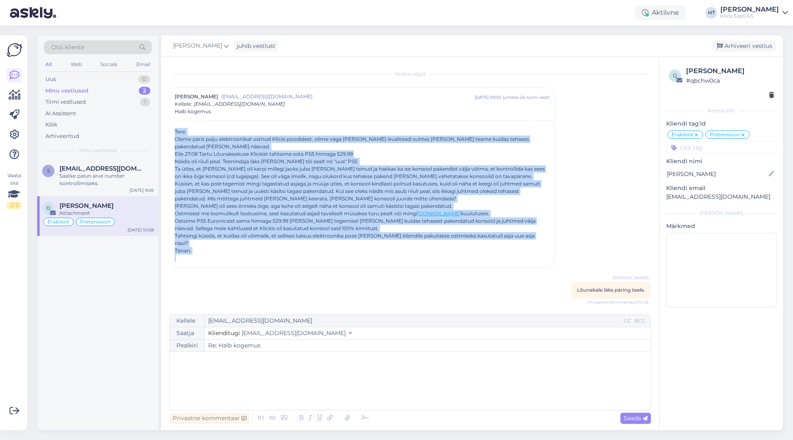
click at [178, 266] on div "Vestlus algas [PERSON_NAME] [EMAIL_ADDRESS][DOMAIN_NAME] [DATE] 09:33 ( umbes 2…" at bounding box center [413, 186] width 489 height 242
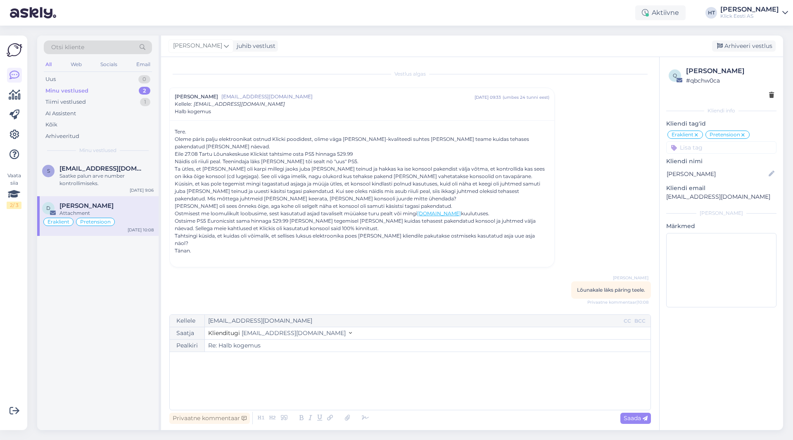
click at [136, 269] on div "s [EMAIL_ADDRESS][DOMAIN_NAME] Saatke palun arve number kontrollimiseks. [DATE]…" at bounding box center [97, 294] width 121 height 271
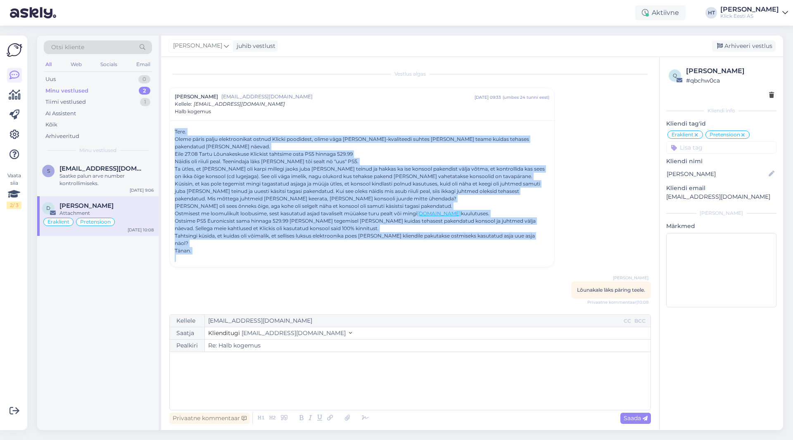
drag, startPoint x: 181, startPoint y: 256, endPoint x: 170, endPoint y: 123, distance: 133.5
click at [170, 123] on div "Tere. Oleme päris palju elektroonikat ostnud Klicki poodidest, olime väga [PERS…" at bounding box center [362, 193] width 385 height 147
click at [174, 122] on div "Tere. Oleme päris palju elektroonikat ostnud Klicki poodidest, olime väga [PERS…" at bounding box center [362, 193] width 385 height 147
drag, startPoint x: 177, startPoint y: 122, endPoint x: 181, endPoint y: 251, distance: 129.0
click at [181, 251] on div "Tere. Oleme päris palju elektroonikat ostnud Klicki poodidest, olime väga [PERS…" at bounding box center [362, 193] width 385 height 147
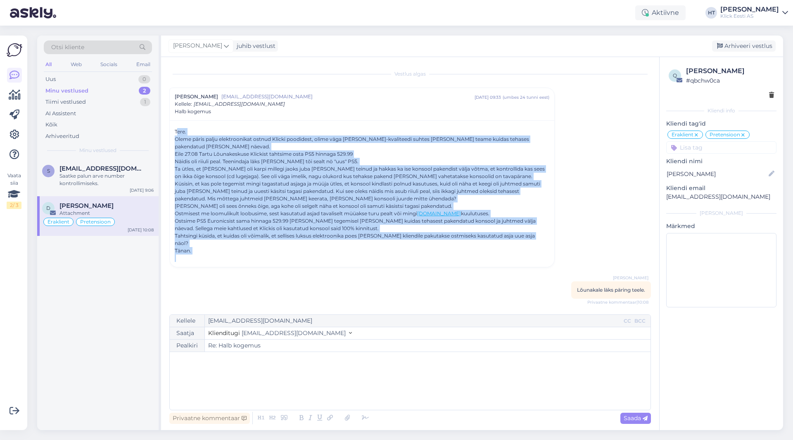
click at [181, 255] on div at bounding box center [362, 258] width 375 height 7
drag, startPoint x: 181, startPoint y: 252, endPoint x: 174, endPoint y: 118, distance: 134.8
click at [174, 118] on div "[PERSON_NAME] [EMAIL_ADDRESS][DOMAIN_NAME] [DATE] 09:33 ( umbes 24 tunni eest )…" at bounding box center [362, 178] width 386 height 180
click at [173, 123] on div "Tere. Oleme päris palju elektroonikat ostnud Klicki poodidest, olime väga [PERS…" at bounding box center [362, 193] width 385 height 147
drag, startPoint x: 173, startPoint y: 123, endPoint x: 196, endPoint y: 276, distance: 155.4
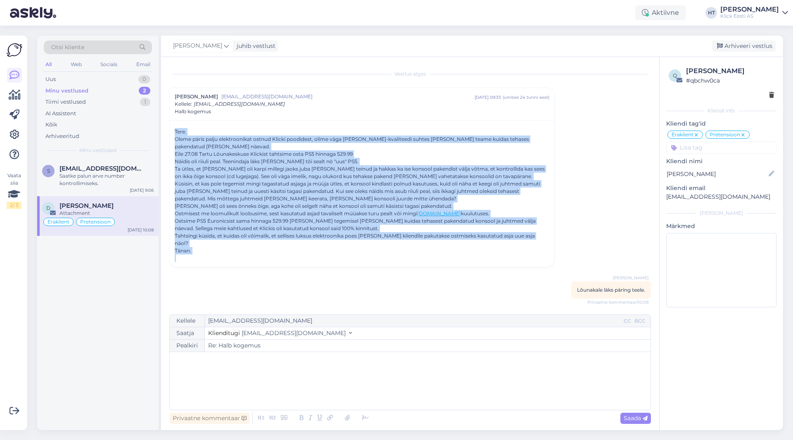
click at [196, 276] on div "Vestlus algas [PERSON_NAME] [EMAIL_ADDRESS][DOMAIN_NAME] [DATE] 09:33 ( umbes 2…" at bounding box center [413, 186] width 489 height 242
drag, startPoint x: 173, startPoint y: 123, endPoint x: 221, endPoint y: 291, distance: 175.3
click at [221, 292] on div "Vestlus algas [PERSON_NAME] [EMAIL_ADDRESS][DOMAIN_NAME] [DATE] 09:33 ( umbes 2…" at bounding box center [413, 186] width 489 height 242
click at [177, 122] on div "Tere. Oleme päris palju elektroonikat ostnud Klicki poodidest, olime väga [PERS…" at bounding box center [362, 193] width 385 height 147
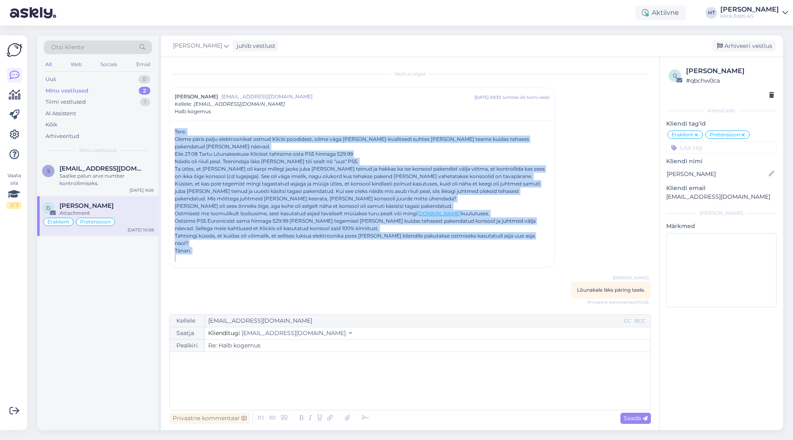
drag, startPoint x: 173, startPoint y: 122, endPoint x: 219, endPoint y: 260, distance: 145.9
click at [220, 278] on div "Vestlus algas [PERSON_NAME] [EMAIL_ADDRESS][DOMAIN_NAME] [DATE] 09:33 ( umbes 2…" at bounding box center [413, 186] width 489 height 242
click at [219, 259] on div "[PERSON_NAME] [EMAIL_ADDRESS][DOMAIN_NAME] [DATE] 09:33 ( umbes 24 tunni eest )…" at bounding box center [362, 178] width 386 height 180
drag, startPoint x: 173, startPoint y: 121, endPoint x: 218, endPoint y: 248, distance: 133.7
click at [218, 248] on div "Tere. Oleme päris palju elektroonikat ostnud Klicki poodidest, olime väga [PERS…" at bounding box center [362, 193] width 385 height 147
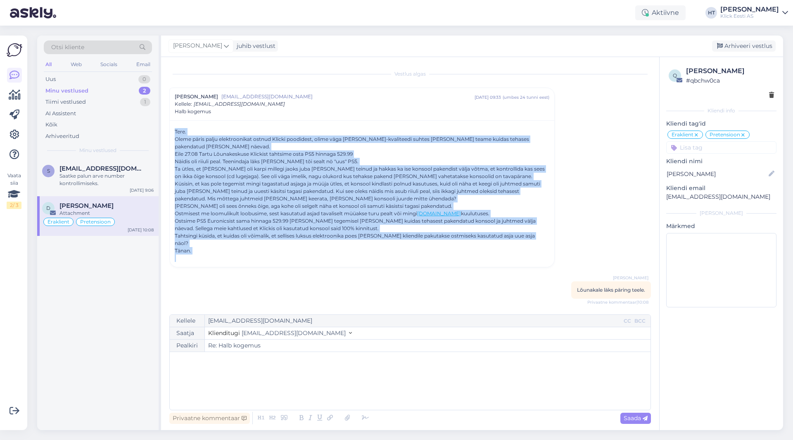
click at [217, 255] on div at bounding box center [362, 258] width 375 height 7
drag, startPoint x: 174, startPoint y: 125, endPoint x: 194, endPoint y: 253, distance: 130.2
click at [194, 253] on div "Tere. Oleme päris palju elektroonikat ostnud Klicki poodidest, olime väga [PERS…" at bounding box center [362, 193] width 385 height 147
click at [194, 255] on div at bounding box center [362, 258] width 375 height 7
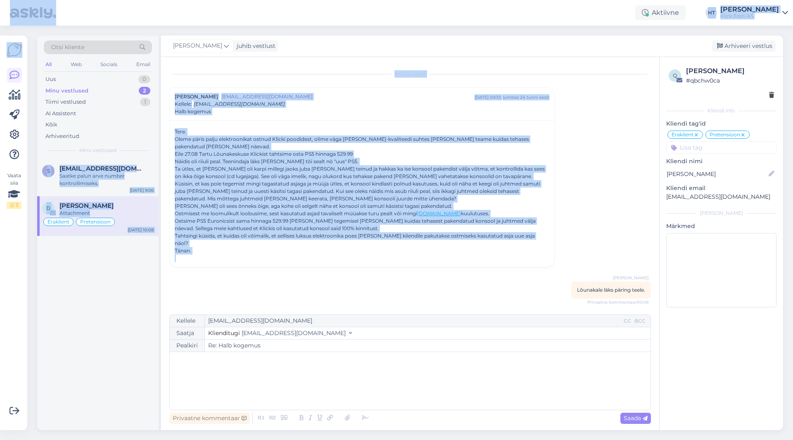
drag, startPoint x: 194, startPoint y: 253, endPoint x: 3, endPoint y: 4, distance: 314.1
click at [3, 4] on div "Aktiivne HT [PERSON_NAME] [PERSON_NAME] Eesti AS Vaata siia 2 / 3 Võimalused Ve…" at bounding box center [396, 220] width 793 height 440
click at [3, 4] on div at bounding box center [28, 13] width 56 height 26
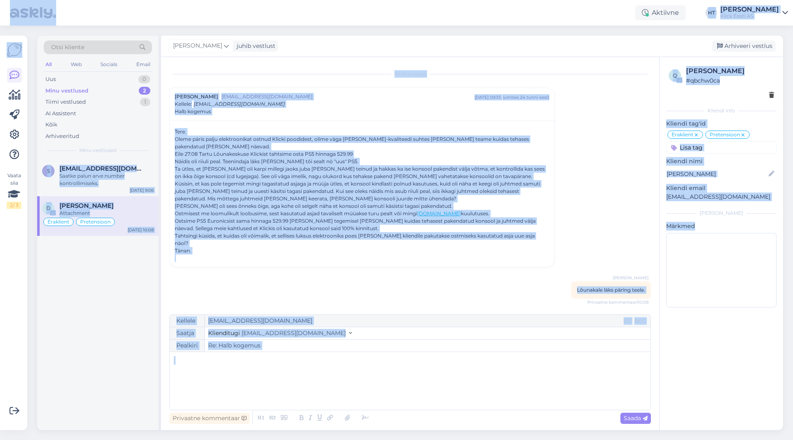
drag, startPoint x: 3, startPoint y: 4, endPoint x: 794, endPoint y: 440, distance: 903.0
click at [495, 440] on html "Aktiivne HT [PERSON_NAME] [PERSON_NAME] Eesti AS Vaata siia 2 / 3 Võimalused Ve…" at bounding box center [396, 220] width 793 height 440
click at [495, 192] on div "Vestlus algas [PERSON_NAME] [EMAIL_ADDRESS][DOMAIN_NAME] [DATE] 09:33 ( umbes 2…" at bounding box center [413, 186] width 489 height 242
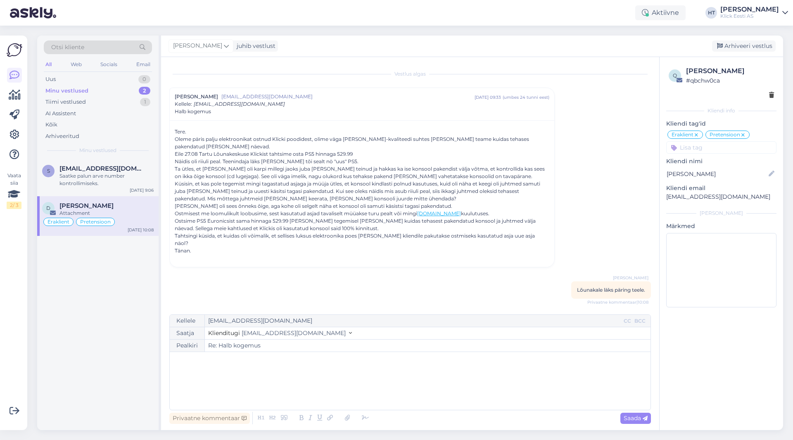
click at [218, 364] on p "﻿" at bounding box center [410, 360] width 473 height 9
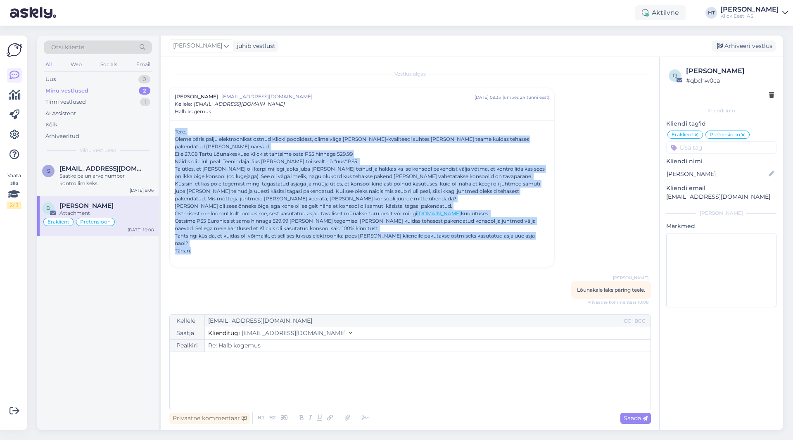
drag, startPoint x: 193, startPoint y: 244, endPoint x: 173, endPoint y: 126, distance: 119.9
click at [173, 126] on div "Tere. Oleme päris palju elektroonikat ostnud Klicki poodidest, olime väga [PERS…" at bounding box center [362, 193] width 385 height 147
click at [175, 129] on div "Tere." at bounding box center [362, 131] width 375 height 7
drag, startPoint x: 175, startPoint y: 129, endPoint x: 280, endPoint y: 259, distance: 166.6
click at [280, 259] on div "Tere. Oleme päris palju elektroonikat ostnud Klicki poodidest, olime väga [PERS…" at bounding box center [362, 193] width 385 height 147
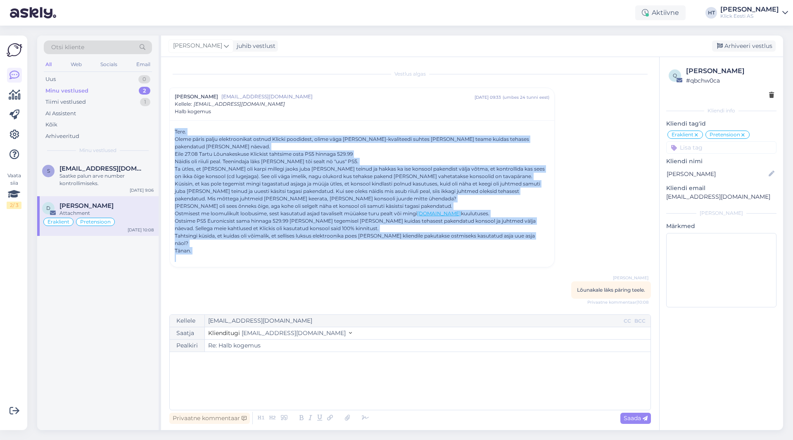
click at [256, 255] on div at bounding box center [362, 258] width 375 height 7
drag, startPoint x: 188, startPoint y: 251, endPoint x: 169, endPoint y: 117, distance: 136.0
click at [169, 117] on div "Vestlus algas [PERSON_NAME] [EMAIL_ADDRESS][DOMAIN_NAME] [DATE] 09:33 ( umbes 2…" at bounding box center [410, 243] width 498 height 373
click at [171, 121] on div "Tere. Oleme päris palju elektroonikat ostnud Klicki poodidest, olime väga [PERS…" at bounding box center [362, 193] width 385 height 147
drag, startPoint x: 173, startPoint y: 124, endPoint x: 177, endPoint y: 252, distance: 128.6
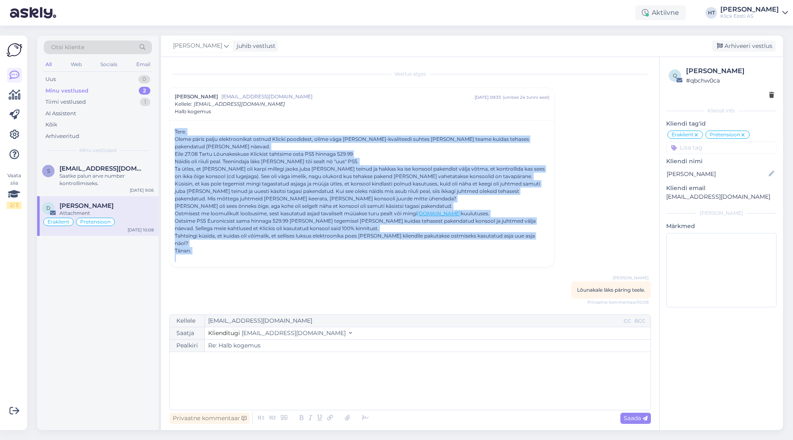
click at [177, 252] on div "Tere. Oleme päris palju elektroonikat ostnud Klicki poodidest, olime väga [PERS…" at bounding box center [362, 193] width 385 height 147
click at [177, 255] on div at bounding box center [362, 258] width 375 height 7
drag, startPoint x: 182, startPoint y: 255, endPoint x: 169, endPoint y: 125, distance: 130.0
click at [168, 126] on div "Vestlus algas [PERSON_NAME] [EMAIL_ADDRESS][DOMAIN_NAME] [DATE] 09:33 ( umbes 2…" at bounding box center [410, 243] width 498 height 373
click at [171, 123] on div "Tere. Oleme päris palju elektroonikat ostnud Klicki poodidest, olime väga [PERS…" at bounding box center [362, 193] width 385 height 147
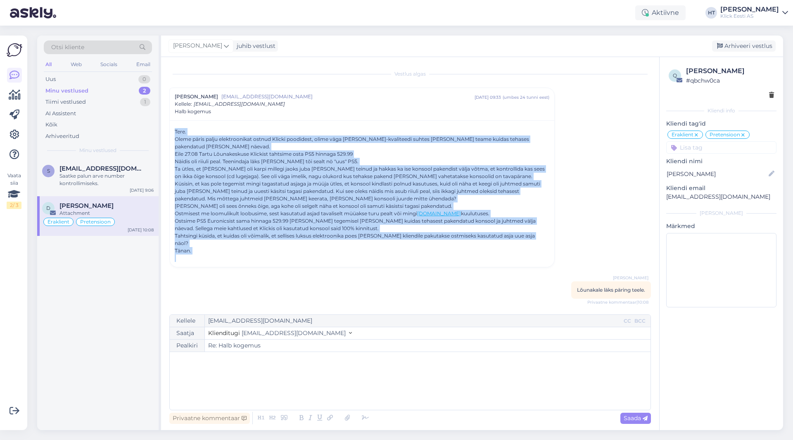
drag, startPoint x: 172, startPoint y: 123, endPoint x: 573, endPoint y: 276, distance: 429.3
click at [495, 276] on div "Vestlus algas [PERSON_NAME] [EMAIL_ADDRESS][DOMAIN_NAME] [DATE] 09:33 ( umbes 2…" at bounding box center [413, 186] width 489 height 242
click at [495, 281] on div "[PERSON_NAME] Lõunakale läks päring [PERSON_NAME]. Privaatne kommentaar | 10:08" at bounding box center [611, 289] width 80 height 17
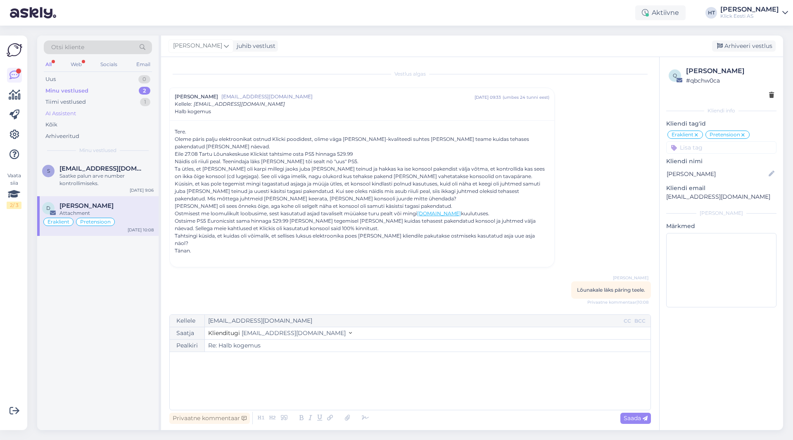
click at [64, 112] on div "AI Assistent" at bounding box center [60, 113] width 31 height 8
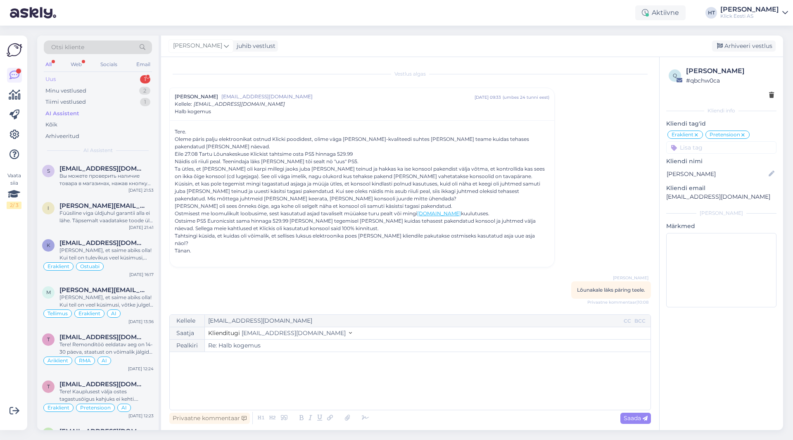
click at [129, 76] on div "Uus 1" at bounding box center [98, 80] width 108 height 12
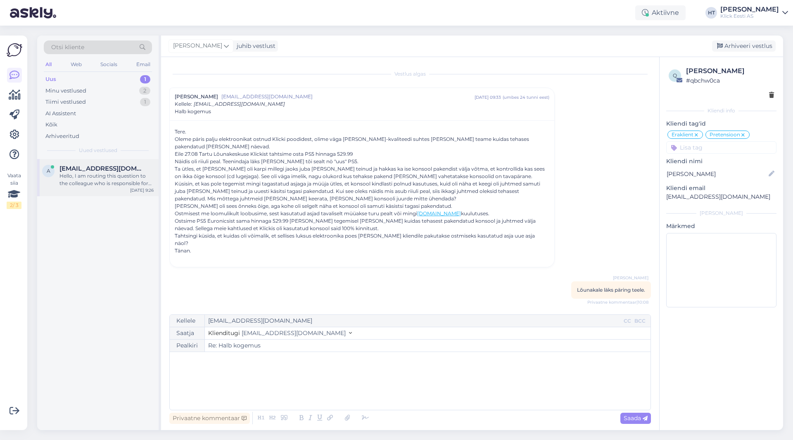
click at [121, 169] on span "[EMAIL_ADDRESS][DOMAIN_NAME]" at bounding box center [102, 168] width 86 height 7
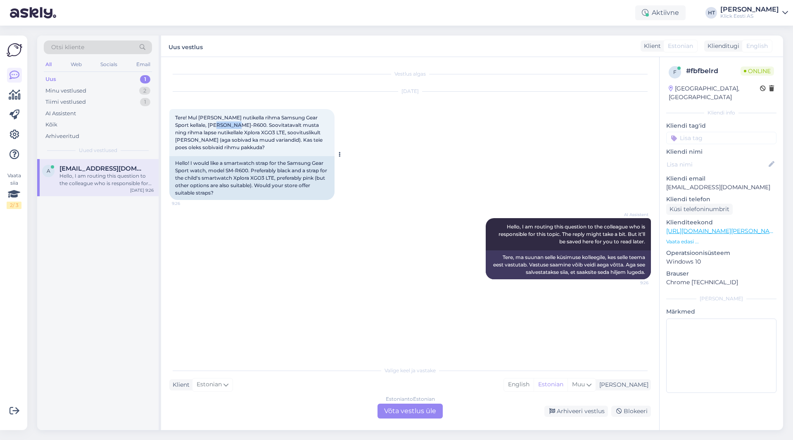
drag, startPoint x: 211, startPoint y: 124, endPoint x: 234, endPoint y: 124, distance: 22.7
click at [234, 124] on span "Tere! Mul [PERSON_NAME] nutikella rihma Samsung Gear Sport kellale, [PERSON_NAM…" at bounding box center [249, 132] width 149 height 36
copy span "SM-R600"
click at [237, 157] on div "Hello! I would like a smartwatch strap for the Samsung Gear Sport watch, model …" at bounding box center [251, 178] width 165 height 44
drag, startPoint x: 219, startPoint y: 131, endPoint x: 248, endPoint y: 132, distance: 29.4
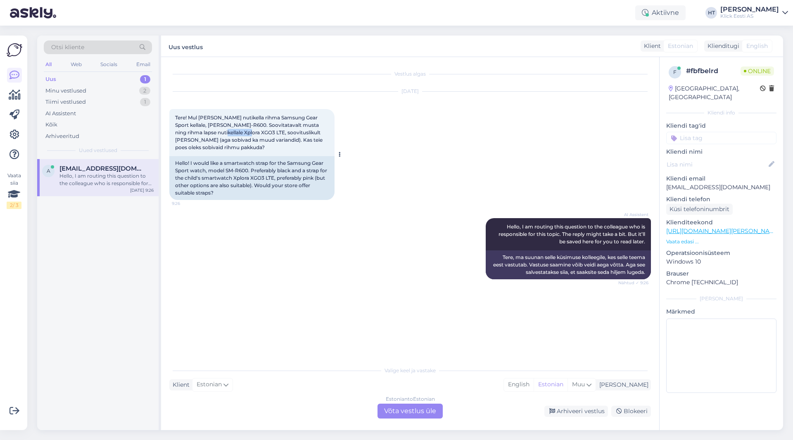
click at [248, 132] on span "Tere! Mul [PERSON_NAME] nutikella rihma Samsung Gear Sport kellale, [PERSON_NAM…" at bounding box center [249, 132] width 149 height 36
copy span "Xplora XGO3"
click at [294, 323] on div "Vestlus algas [DATE] Tere! Mul [PERSON_NAME] nutikella rihma Samsung Gear Sport…" at bounding box center [413, 209] width 489 height 289
click at [391, 412] on div "Estonian to Estonian Võta vestlus üle" at bounding box center [410, 411] width 65 height 15
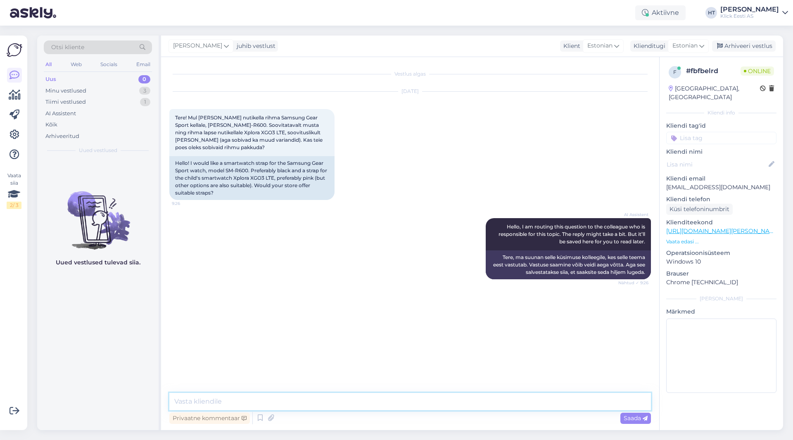
click at [390, 406] on textarea at bounding box center [410, 401] width 482 height 17
paste textarea "[URL][DOMAIN_NAME][PERSON_NAME]"
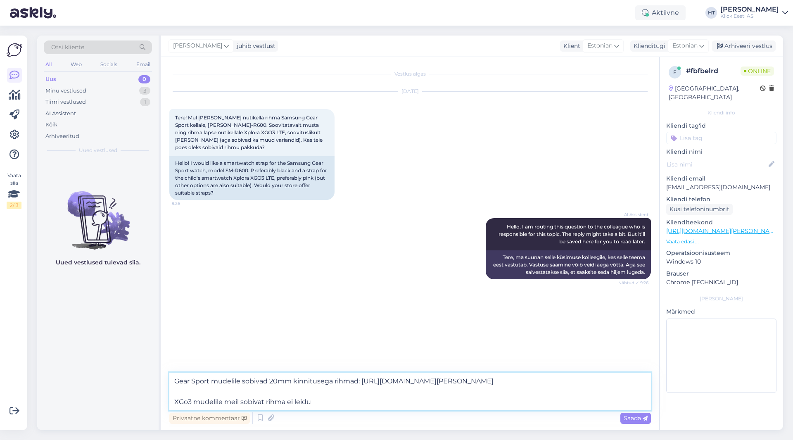
type textarea "Gear Sport mudelile sobivad 20mm kinnitusega rihmad: [URL][DOMAIN_NAME][PERSON_…"
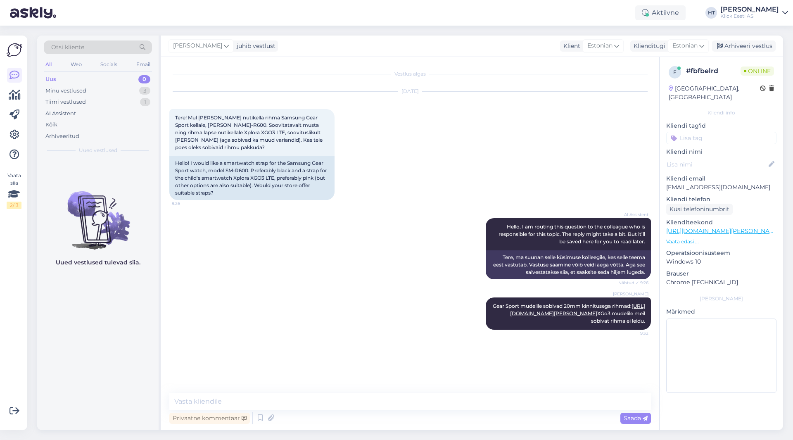
click at [469, 206] on div "[DATE] Tere! Mul [PERSON_NAME] nutikella rihma Samsung Gear Sport kellale, [PER…" at bounding box center [410, 146] width 482 height 126
click at [116, 89] on div "Minu vestlused 3" at bounding box center [98, 91] width 108 height 12
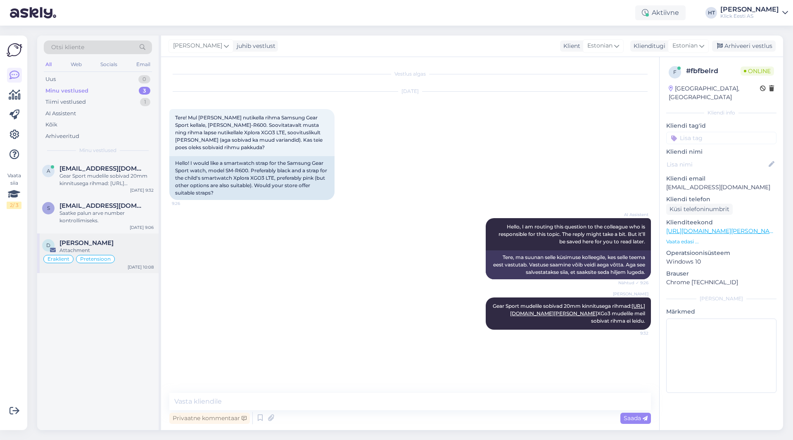
click at [127, 240] on div "[PERSON_NAME]" at bounding box center [106, 242] width 94 height 7
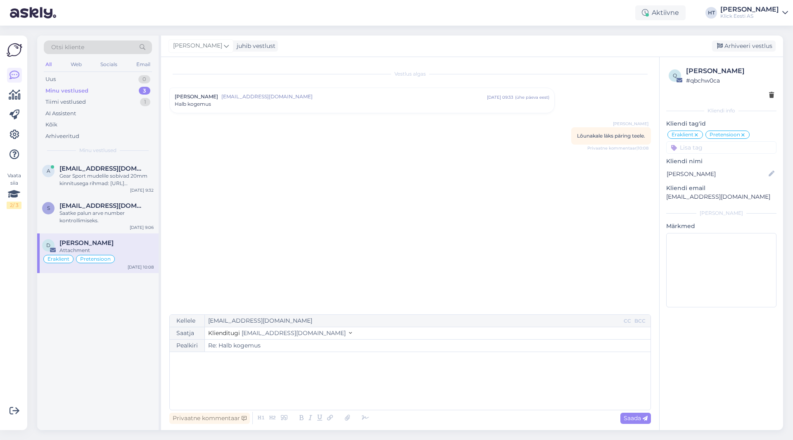
click at [290, 104] on div "Halb kogemus" at bounding box center [362, 103] width 375 height 7
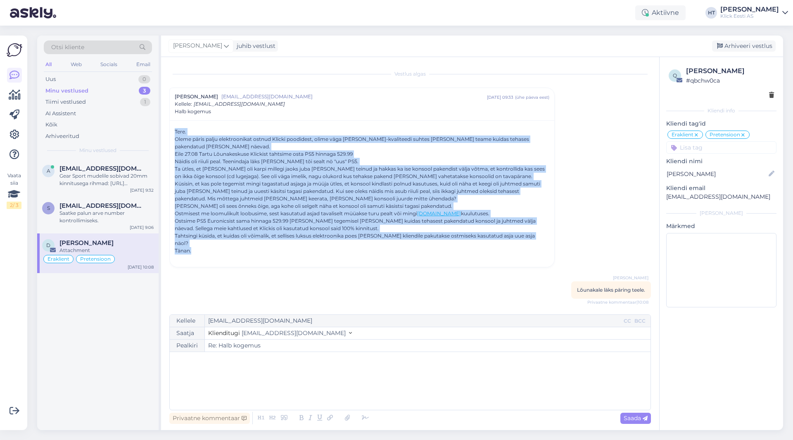
drag, startPoint x: 221, startPoint y: 245, endPoint x: 175, endPoint y: 133, distance: 120.6
click at [175, 133] on div "Tere. Oleme päris palju elektroonikat ostnud Klicki poodidest, olime väga [PERS…" at bounding box center [362, 195] width 375 height 134
click at [175, 133] on div "Tere." at bounding box center [362, 131] width 375 height 7
drag, startPoint x: 175, startPoint y: 131, endPoint x: 257, endPoint y: 244, distance: 139.7
click at [257, 244] on div "Tere. Oleme päris palju elektroonikat ostnud Klicki poodidest, olime väga [PERS…" at bounding box center [362, 195] width 375 height 134
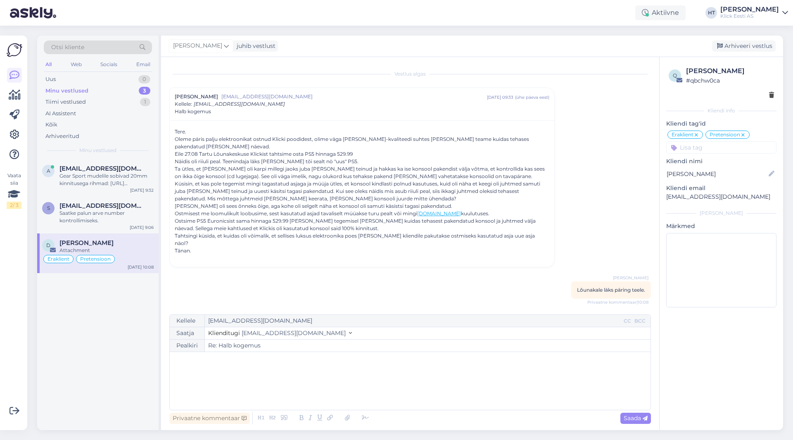
click at [245, 255] on div at bounding box center [362, 258] width 375 height 7
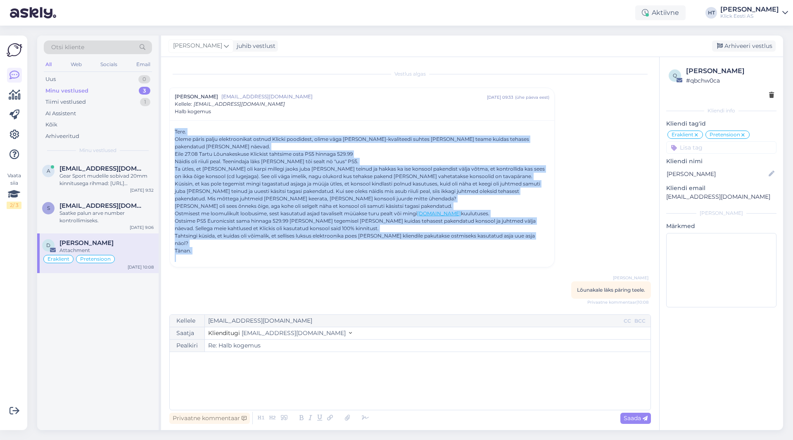
drag, startPoint x: 200, startPoint y: 258, endPoint x: 174, endPoint y: 129, distance: 131.7
click at [174, 129] on div "Tere. Oleme päris palju elektroonikat ostnud Klicki poodidest, olime väga [PERS…" at bounding box center [362, 193] width 385 height 147
drag, startPoint x: 174, startPoint y: 124, endPoint x: 169, endPoint y: 310, distance: 186.4
click at [169, 310] on div "Vestlus algas [PERSON_NAME] [EMAIL_ADDRESS][DOMAIN_NAME] [DATE] 09:33 ( ühe päe…" at bounding box center [410, 243] width 498 height 373
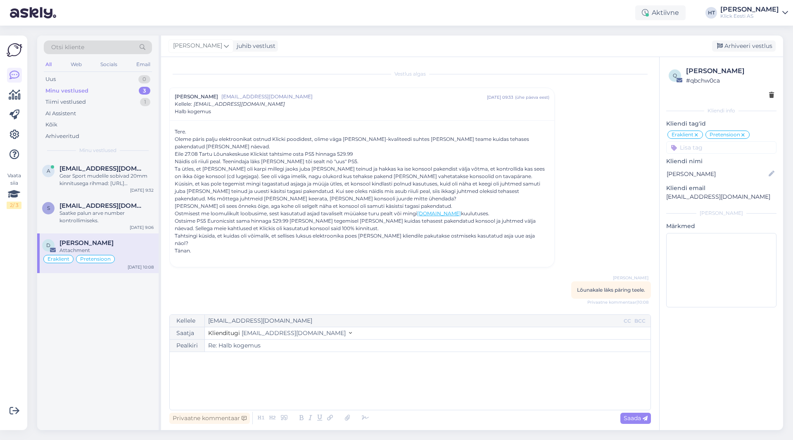
click at [146, 310] on div "a [EMAIL_ADDRESS][DOMAIN_NAME] Gear Sport mudelile sobivad 20mm kinnitusega rih…" at bounding box center [97, 294] width 121 height 271
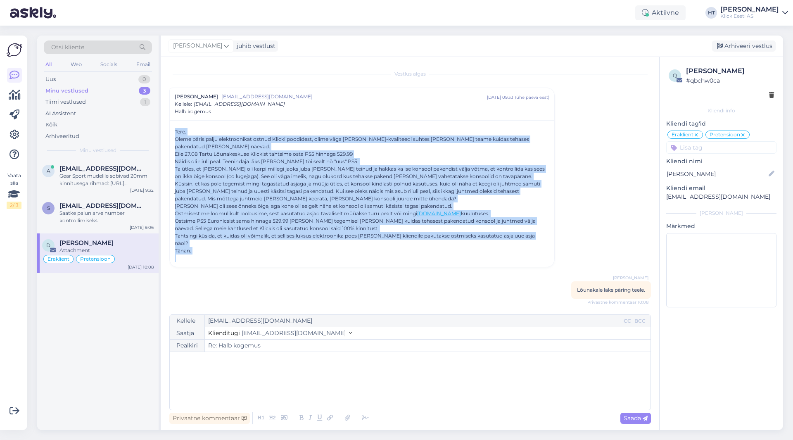
drag, startPoint x: 178, startPoint y: 255, endPoint x: 171, endPoint y: 125, distance: 129.9
click at [170, 126] on div "Tere. Oleme päris palju elektroonikat ostnud Klicki poodidest, olime väga [PERS…" at bounding box center [362, 193] width 385 height 147
click at [176, 123] on div "Tere. Oleme päris palju elektroonikat ostnud Klicki poodidest, olime väga [PERS…" at bounding box center [362, 193] width 385 height 147
drag, startPoint x: 176, startPoint y: 121, endPoint x: 180, endPoint y: 255, distance: 133.9
click at [180, 255] on div "Tere. Oleme päris palju elektroonikat ostnud Klicki poodidest, olime väga [PERS…" at bounding box center [362, 193] width 385 height 147
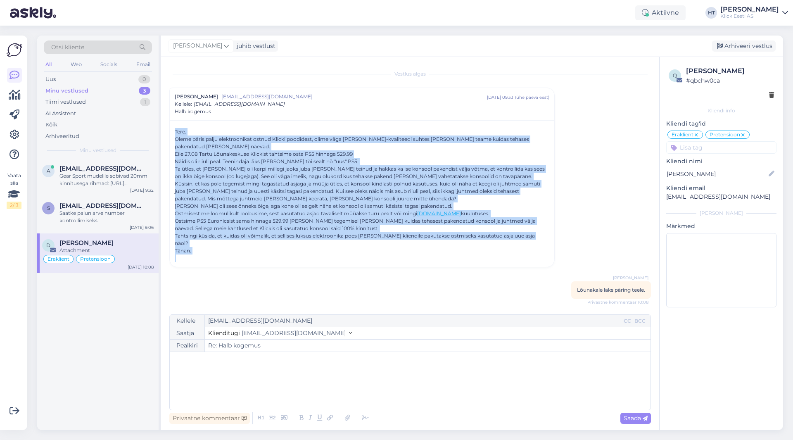
click at [179, 255] on div "Tere. Oleme päris palju elektroonikat ostnud Klicki poodidest, olime väga [PERS…" at bounding box center [362, 193] width 385 height 147
drag, startPoint x: 179, startPoint y: 255, endPoint x: 172, endPoint y: 123, distance: 132.8
click at [172, 123] on div "Tere. Oleme päris palju elektroonikat ostnud Klicki poodidest, olime väga [PERS…" at bounding box center [362, 193] width 385 height 147
drag, startPoint x: 172, startPoint y: 123, endPoint x: 189, endPoint y: 271, distance: 148.8
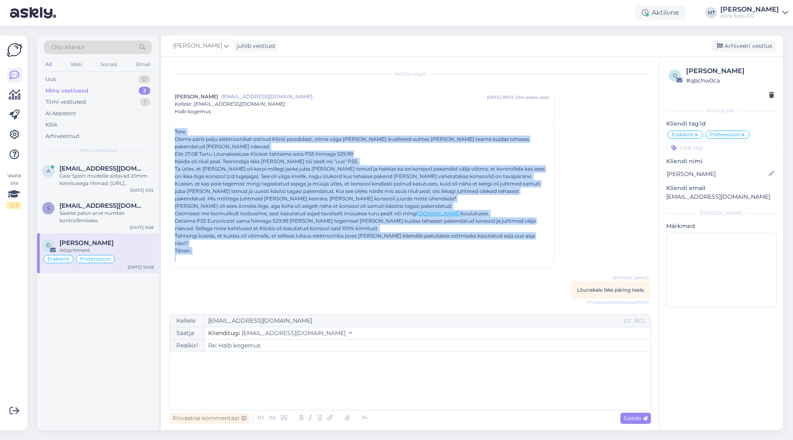
click at [189, 271] on div "Vestlus algas [PERSON_NAME] [EMAIL_ADDRESS][DOMAIN_NAME] [DATE] 09:33 ( ühe päe…" at bounding box center [413, 186] width 489 height 242
click at [183, 255] on div at bounding box center [362, 258] width 375 height 7
drag, startPoint x: 180, startPoint y: 258, endPoint x: 169, endPoint y: 125, distance: 133.9
click at [169, 125] on div "[PERSON_NAME] [EMAIL_ADDRESS][DOMAIN_NAME] [DATE] 09:33 ( ühe päeva eest ) Kell…" at bounding box center [362, 178] width 386 height 180
click at [172, 122] on div "Tere. Oleme päris palju elektroonikat ostnud Klicki poodidest, olime väga [PERS…" at bounding box center [362, 193] width 385 height 147
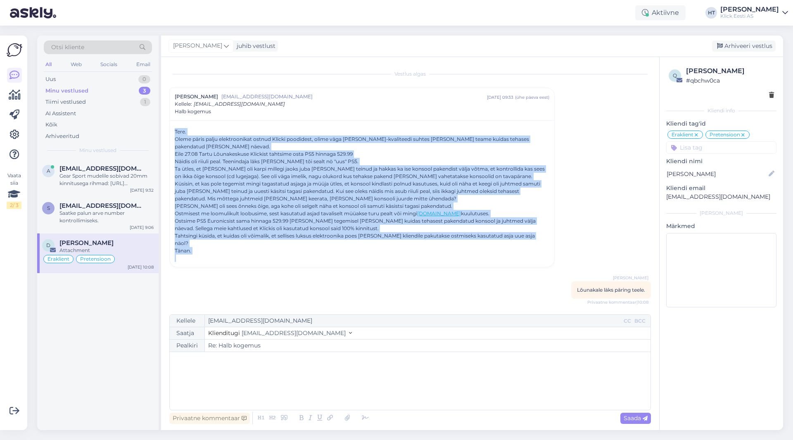
drag, startPoint x: 172, startPoint y: 122, endPoint x: 569, endPoint y: 268, distance: 422.4
click at [495, 268] on div "Vestlus algas [PERSON_NAME] [EMAIL_ADDRESS][DOMAIN_NAME] [DATE] 09:33 ( ühe päe…" at bounding box center [413, 186] width 489 height 242
drag, startPoint x: 174, startPoint y: 123, endPoint x: 573, endPoint y: 270, distance: 425.4
click at [495, 270] on div "Vestlus algas [PERSON_NAME] [EMAIL_ADDRESS][DOMAIN_NAME] [DATE] 09:33 ( ühe päe…" at bounding box center [413, 186] width 489 height 242
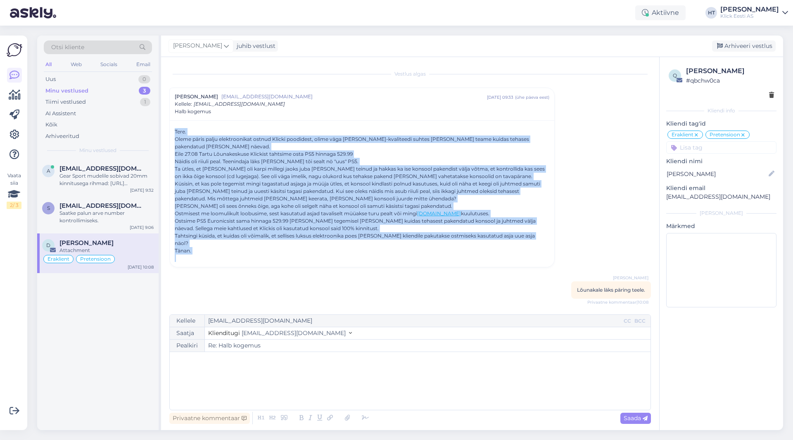
click at [163, 304] on div "Vestlus algas [PERSON_NAME] [EMAIL_ADDRESS][DOMAIN_NAME] [DATE] 09:33 ( ühe päe…" at bounding box center [410, 243] width 498 height 373
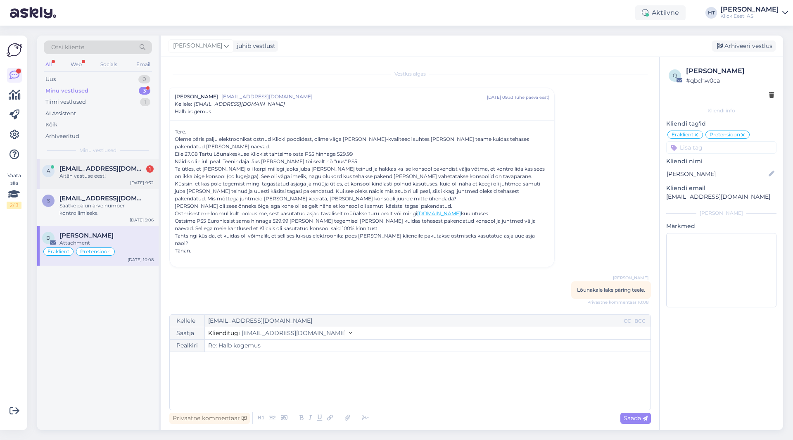
click at [69, 166] on span "[EMAIL_ADDRESS][DOMAIN_NAME]" at bounding box center [102, 168] width 86 height 7
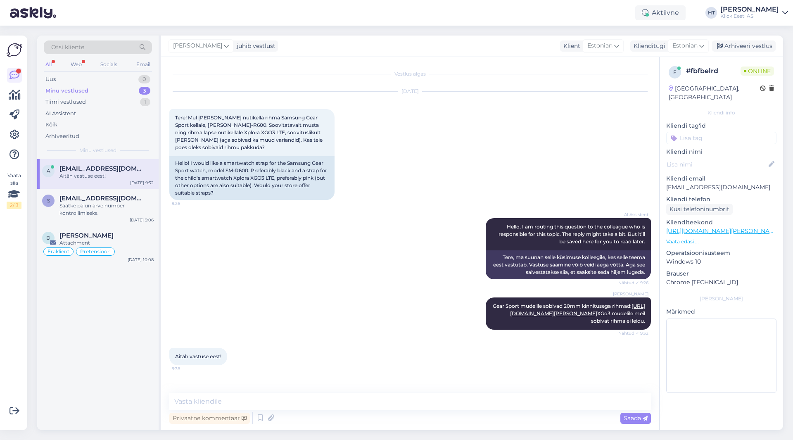
scroll to position [4, 0]
click at [286, 388] on div "Vestlus algas [DATE] Tere! Mul [PERSON_NAME] nutikella rihma Samsung Gear Sport…" at bounding box center [410, 243] width 498 height 373
click at [288, 394] on textarea at bounding box center [410, 401] width 482 height 17
type textarea "Palun!"
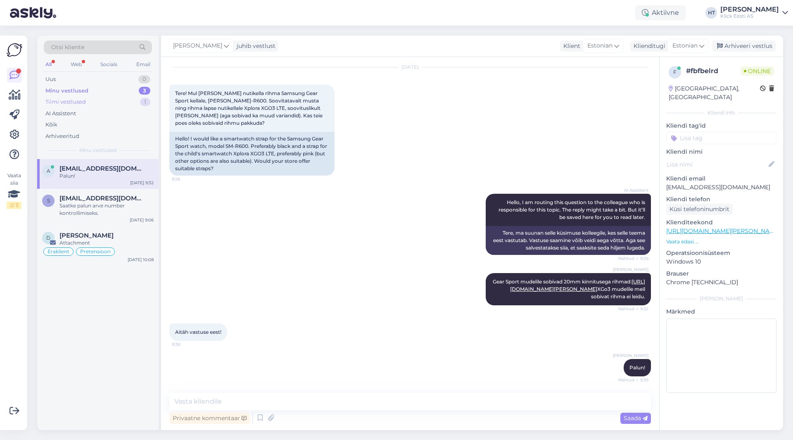
click at [105, 106] on div "Tiimi vestlused 1" at bounding box center [98, 102] width 108 height 12
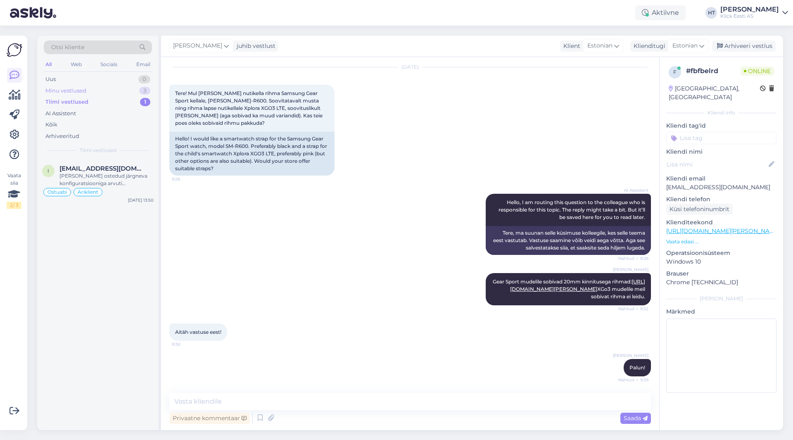
click at [106, 88] on div "Minu vestlused 3" at bounding box center [98, 91] width 108 height 12
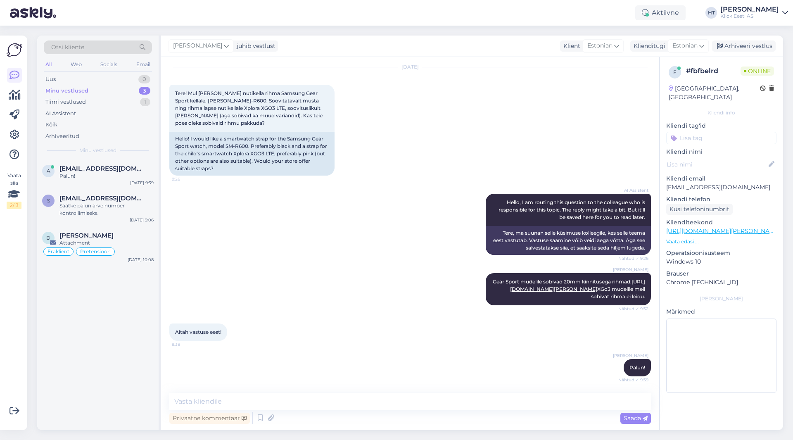
click at [349, 218] on div "AI Assistent Hello, I am routing this question to the colleague who is responsi…" at bounding box center [410, 224] width 482 height 79
click at [295, 402] on textarea at bounding box center [410, 401] width 482 height 17
click at [116, 201] on span "[EMAIL_ADDRESS][DOMAIN_NAME]" at bounding box center [102, 198] width 86 height 7
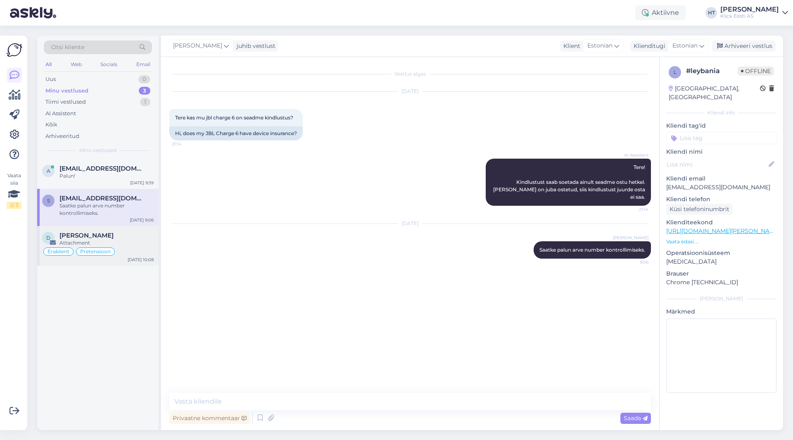
click at [104, 229] on div "D [PERSON_NAME] Attachment Eraklient Pretensioon [DATE] 10:08" at bounding box center [97, 246] width 121 height 40
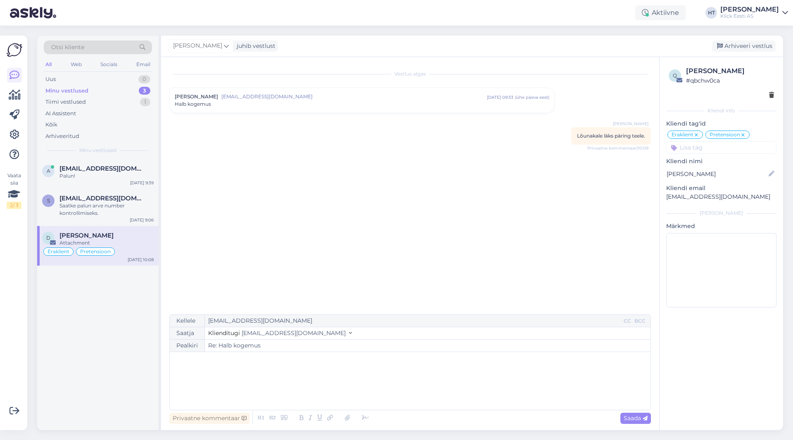
click at [307, 158] on div "Vestlus algas [PERSON_NAME] [EMAIL_ADDRESS][DOMAIN_NAME] [DATE] 09:33 ( ühe päe…" at bounding box center [413, 186] width 489 height 242
click at [200, 183] on div "Vestlus algas [PERSON_NAME] [EMAIL_ADDRESS][DOMAIN_NAME] [DATE] 09:33 ( ühe päe…" at bounding box center [413, 186] width 489 height 242
click at [278, 267] on div "Vestlus algas [PERSON_NAME] [EMAIL_ADDRESS][DOMAIN_NAME] [DATE] 09:33 ( ühe päe…" at bounding box center [413, 186] width 489 height 242
click at [77, 369] on div "a [EMAIL_ADDRESS][DOMAIN_NAME] Palun! [DATE] 9:39 s [EMAIL_ADDRESS][DOMAIN_NAME…" at bounding box center [97, 294] width 121 height 271
drag, startPoint x: 100, startPoint y: 377, endPoint x: 71, endPoint y: 388, distance: 31.8
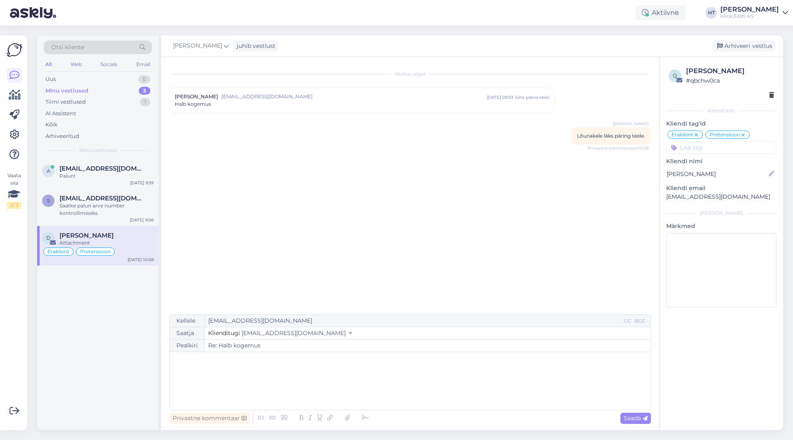
click at [70, 388] on div "a [EMAIL_ADDRESS][DOMAIN_NAME] Palun! [DATE] 9:39 s [EMAIL_ADDRESS][DOMAIN_NAME…" at bounding box center [97, 294] width 121 height 271
click at [71, 388] on div "a [EMAIL_ADDRESS][DOMAIN_NAME] Palun! [DATE] 9:39 s [EMAIL_ADDRESS][DOMAIN_NAME…" at bounding box center [97, 294] width 121 height 271
click at [199, 359] on p "﻿" at bounding box center [410, 360] width 473 height 9
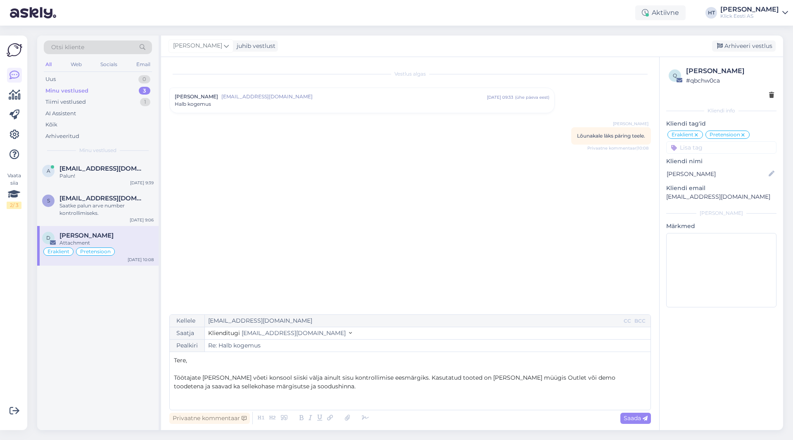
click at [495, 379] on span "Töötajate [PERSON_NAME] võeti konsool siiski välja ainult sisu kontrollimise ee…" at bounding box center [395, 382] width 443 height 16
click at [316, 388] on p "Töötajate [PERSON_NAME] võeti konsool siiski välja ainult sisu kontrollimise ee…" at bounding box center [410, 382] width 473 height 17
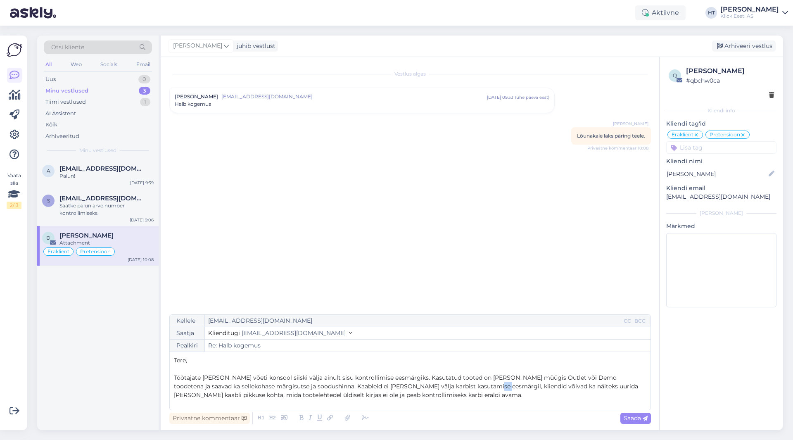
drag, startPoint x: 459, startPoint y: 386, endPoint x: 454, endPoint y: 386, distance: 5.4
click at [454, 386] on span "Töötajate [PERSON_NAME] võeti konsool siiski välja ainult sisu kontrollimise ee…" at bounding box center [407, 386] width 466 height 25
click at [455, 397] on p "Töötajate [PERSON_NAME] võeti konsool siiski välja ainult sisu kontrollimise ee…" at bounding box center [410, 387] width 473 height 26
click at [305, 105] on div "Halb kogemus" at bounding box center [362, 103] width 375 height 7
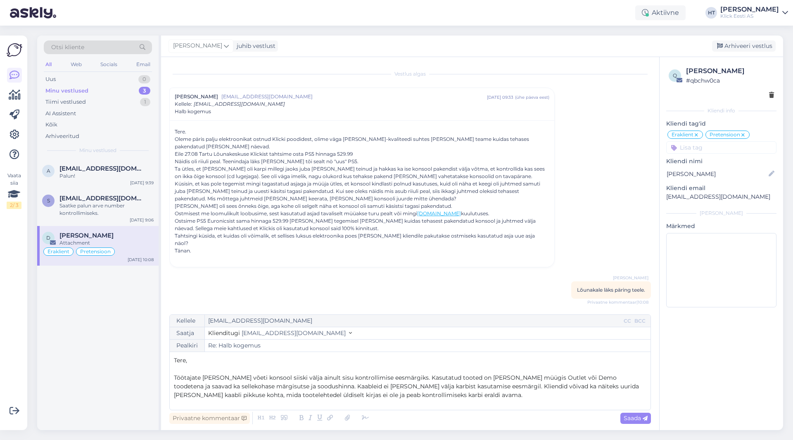
click at [440, 395] on p "Töötajate [PERSON_NAME] võeti konsool siiski välja ainult sisu kontrollimise ee…" at bounding box center [410, 387] width 473 height 26
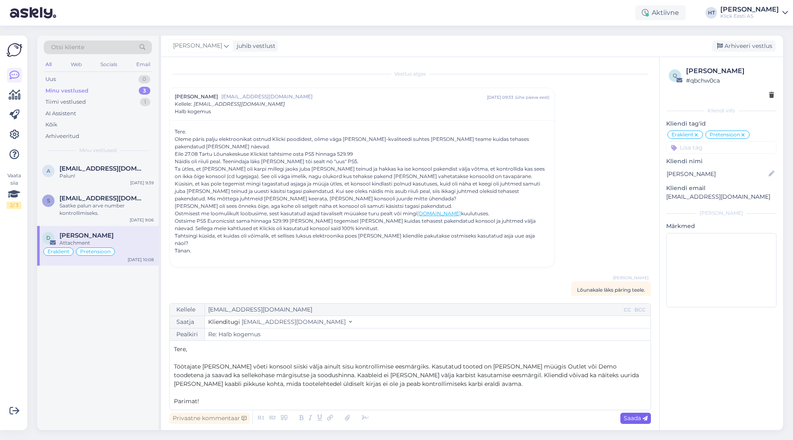
click at [495, 417] on span "Saada" at bounding box center [636, 417] width 24 height 7
type input "Re: Re: Halb kogemus"
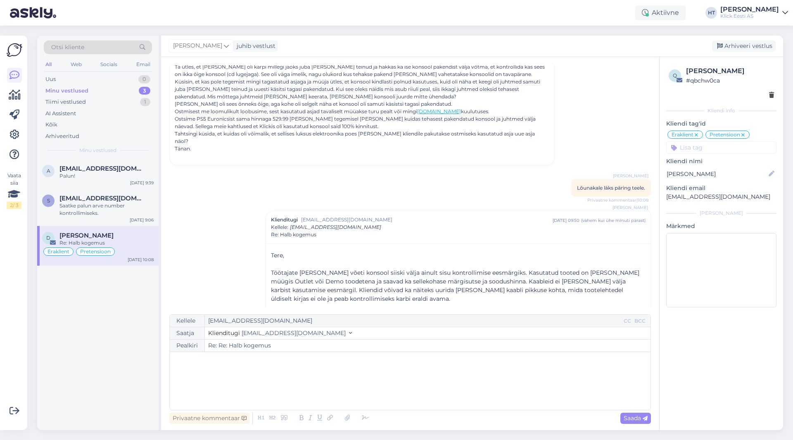
scroll to position [119, 0]
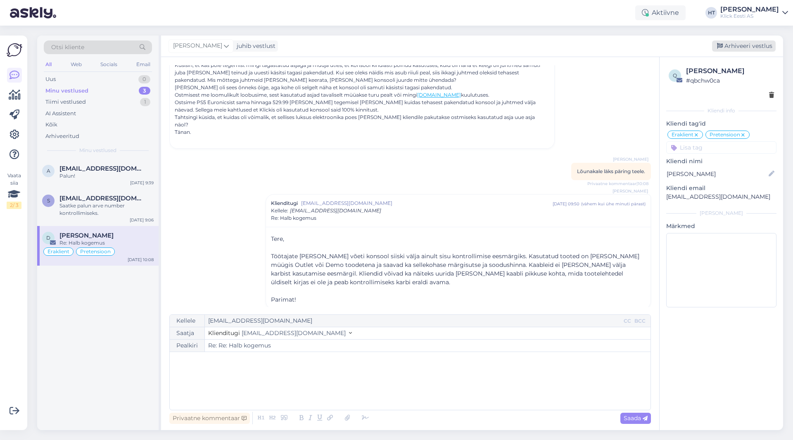
click at [495, 48] on icon at bounding box center [720, 46] width 6 height 6
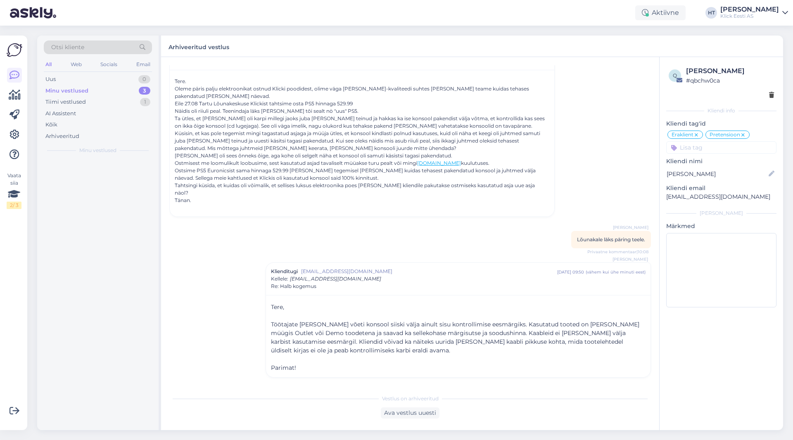
scroll to position [43, 0]
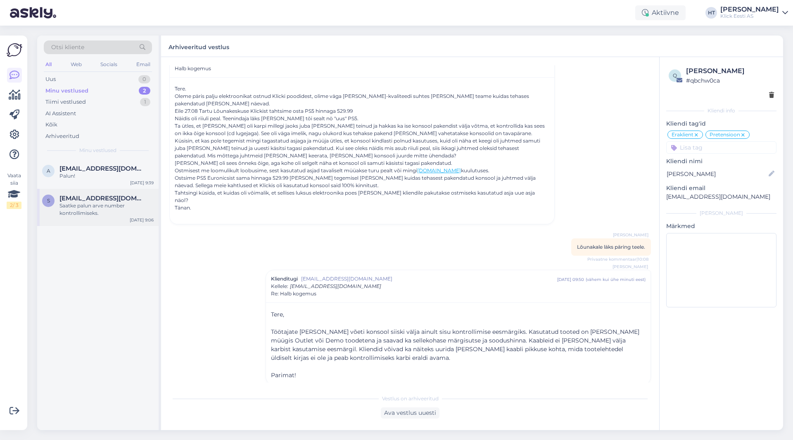
click at [76, 211] on div "Saatke palun arve number kontrollimiseks." at bounding box center [106, 209] width 94 height 15
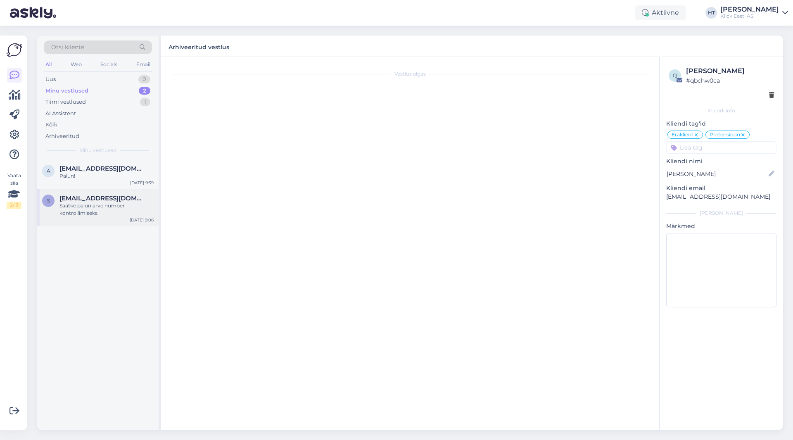
scroll to position [0, 0]
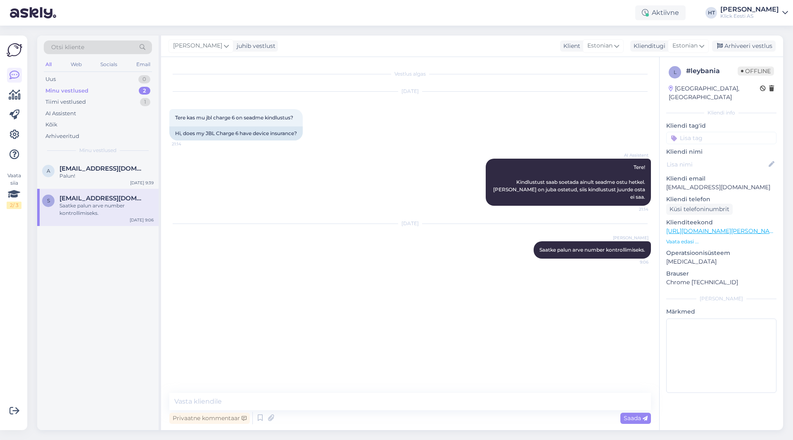
click at [495, 122] on div "Kliendi tag'id Üldinfo Tellimus Tarne T.Abi RMA Pretensioon Ostuabi Liising Koo…" at bounding box center [721, 132] width 110 height 23
click at [495, 132] on input at bounding box center [721, 138] width 110 height 12
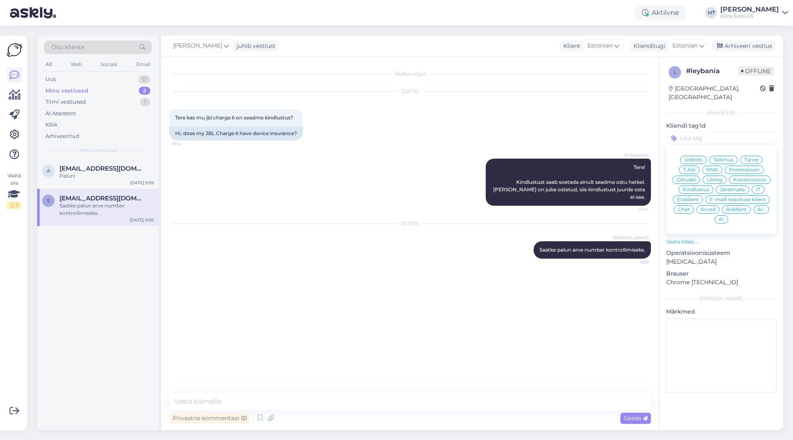
click at [495, 187] on span "Kindlustus" at bounding box center [696, 189] width 26 height 5
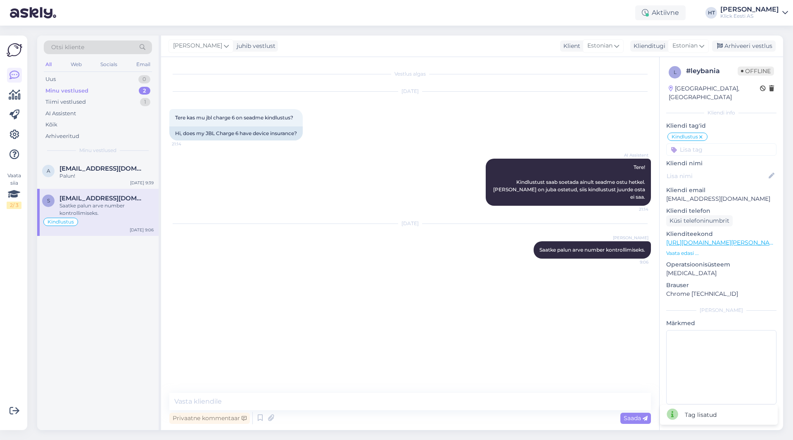
click at [495, 143] on input at bounding box center [721, 149] width 110 height 12
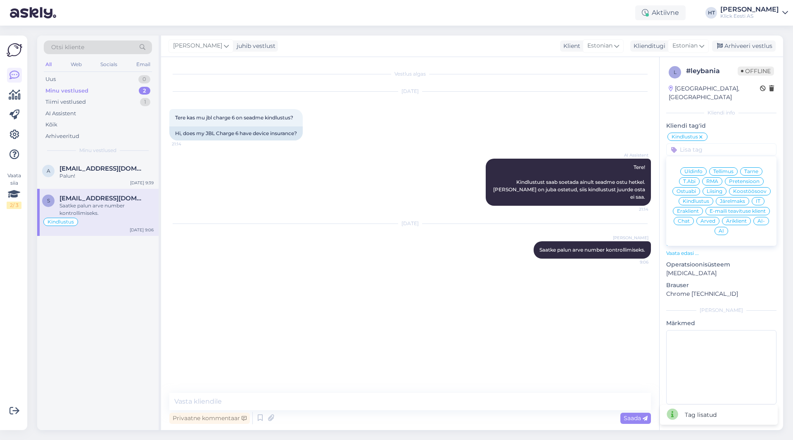
click at [495, 209] on span "Eraklient" at bounding box center [688, 211] width 22 height 5
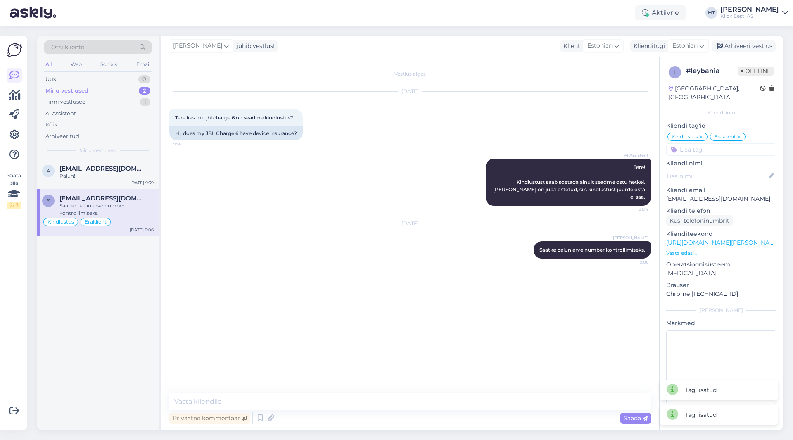
click at [481, 215] on div "[DATE] [PERSON_NAME] Saatke palun arve number kontrollimiseks. 9:06" at bounding box center [410, 241] width 482 height 53
click at [119, 175] on div "Palun!" at bounding box center [106, 175] width 94 height 7
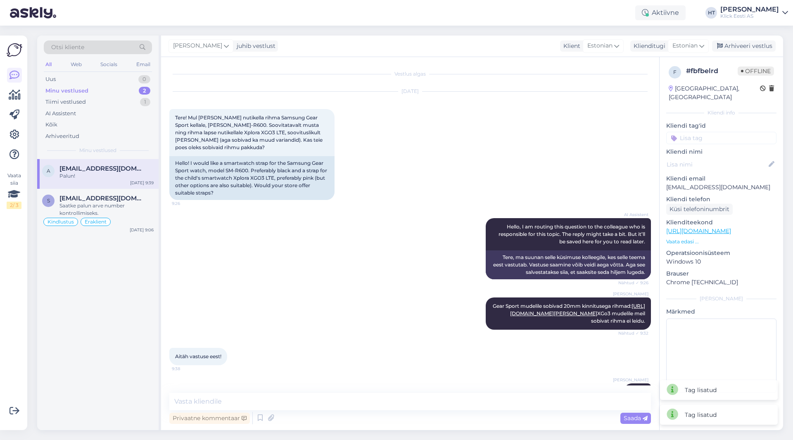
scroll to position [39, 0]
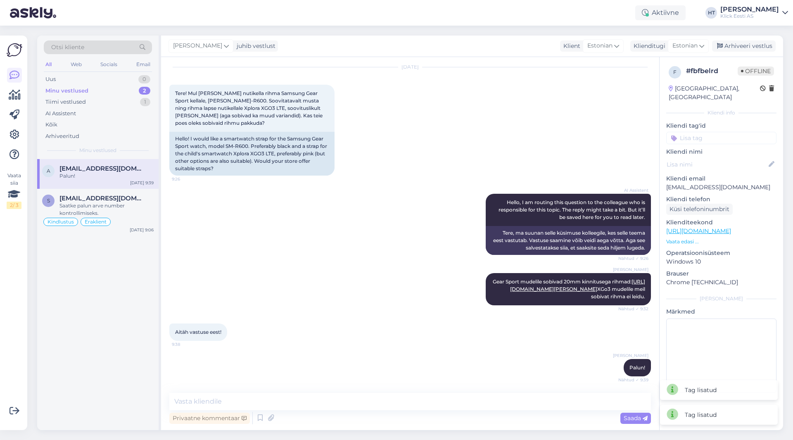
click at [127, 276] on div "a [EMAIL_ADDRESS][DOMAIN_NAME] Palun! [DATE] 9:39 s [EMAIL_ADDRESS][DOMAIN_NAME…" at bounding box center [97, 294] width 121 height 271
click at [495, 132] on input at bounding box center [721, 138] width 110 height 12
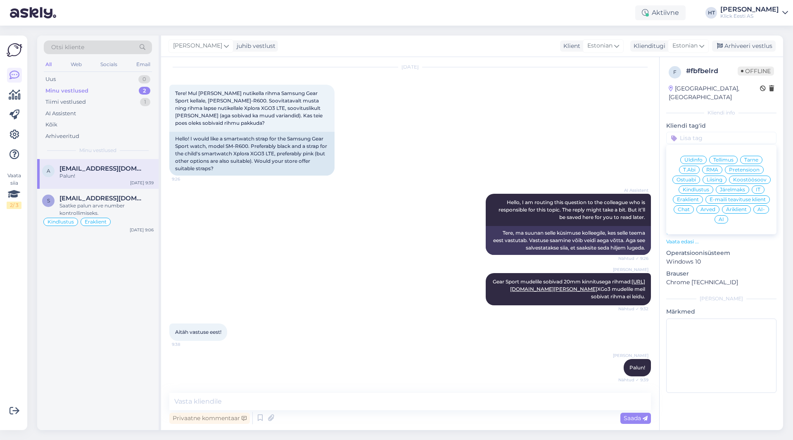
click at [495, 177] on span "Ostuabi" at bounding box center [686, 179] width 19 height 5
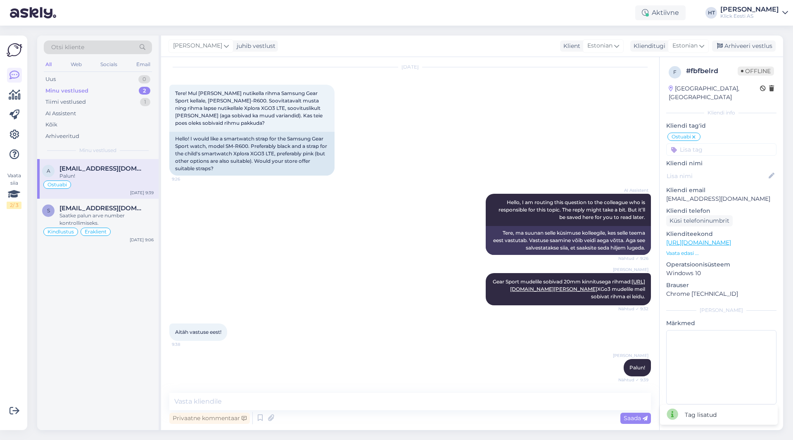
click at [495, 143] on input at bounding box center [721, 149] width 110 height 12
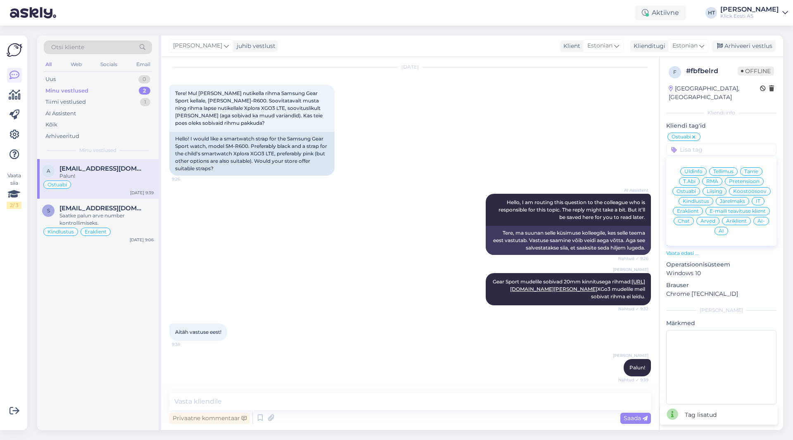
click at [495, 209] on span "Eraklient" at bounding box center [688, 211] width 22 height 5
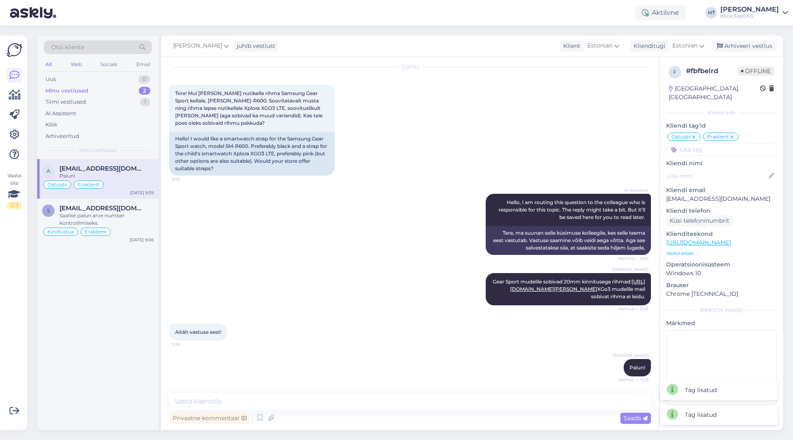
click at [495, 131] on div "[DATE] Tere! Mul [PERSON_NAME] nutikella rihma Samsung Gear Sport kellale, [PER…" at bounding box center [410, 121] width 482 height 126
click at [94, 86] on div "Minu vestlused 2" at bounding box center [98, 91] width 108 height 12
click at [96, 100] on div "Tiimi vestlused 1" at bounding box center [98, 102] width 108 height 12
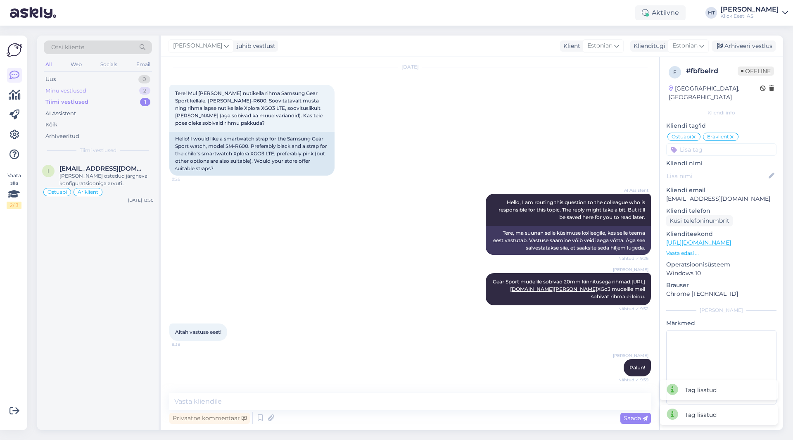
click at [96, 88] on div "Minu vestlused 2" at bounding box center [98, 91] width 108 height 12
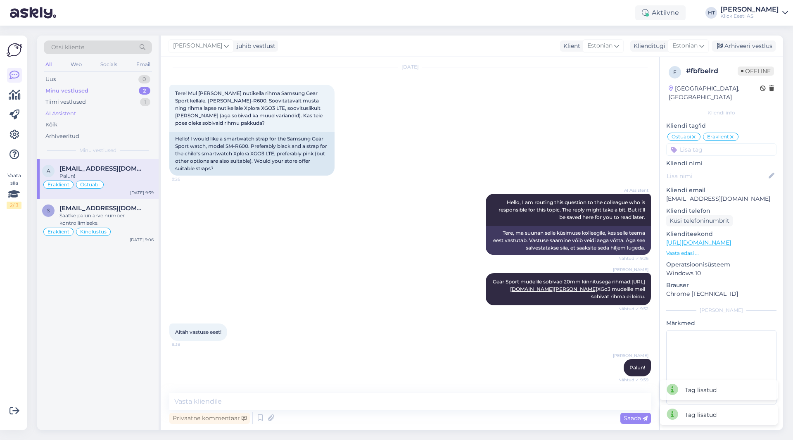
click at [91, 113] on div "AI Assistent" at bounding box center [98, 114] width 108 height 12
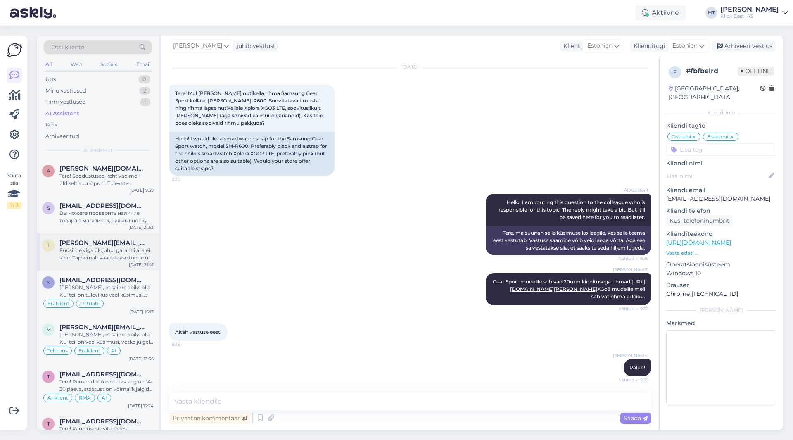
click at [108, 251] on div "Füüsiline viga üldjuhul garantii alla ei lähe. Täpsemalt vaadatakse toode üle h…" at bounding box center [106, 254] width 94 height 15
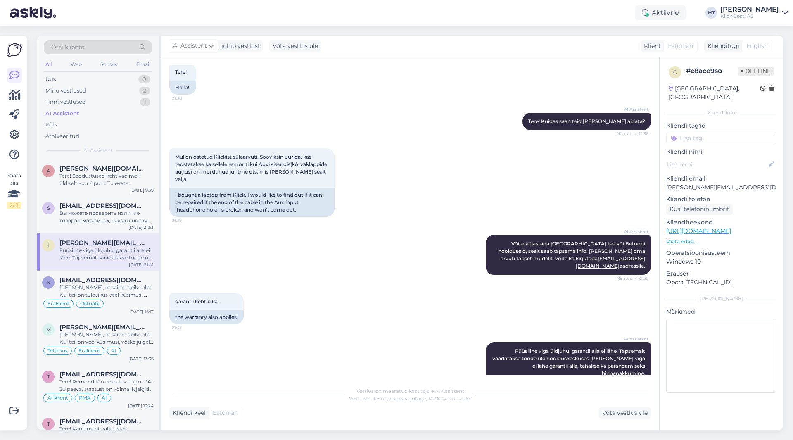
scroll to position [47, 0]
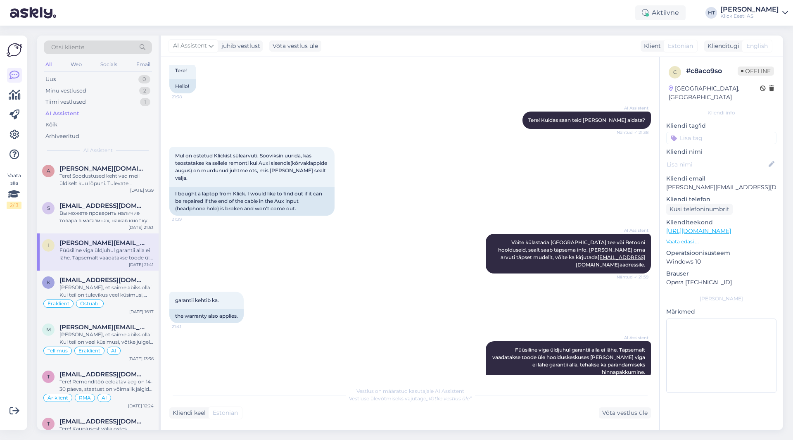
click at [495, 132] on input at bounding box center [721, 138] width 110 height 12
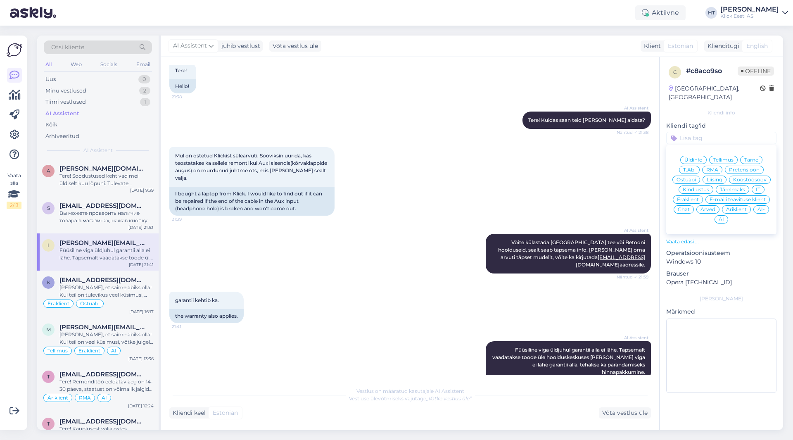
click at [495, 177] on span "Ostuabi" at bounding box center [686, 179] width 19 height 5
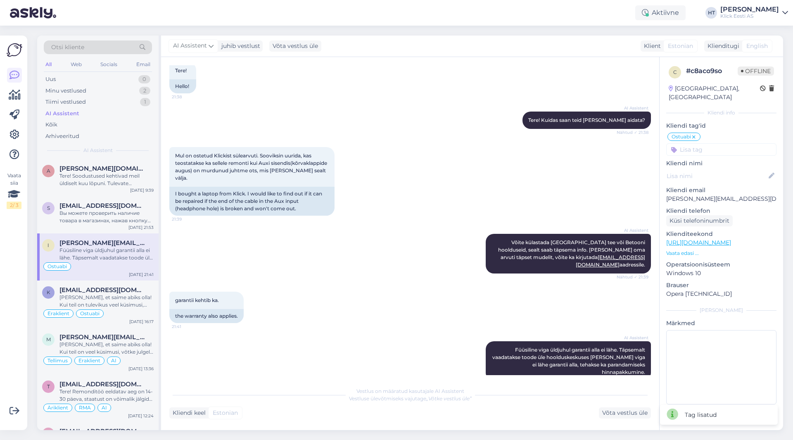
click at [495, 143] on input at bounding box center [721, 149] width 110 height 12
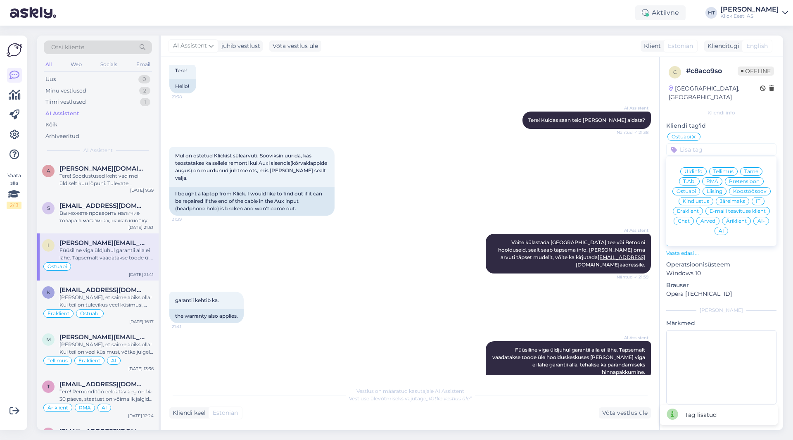
click at [495, 134] on icon at bounding box center [694, 137] width 5 height 7
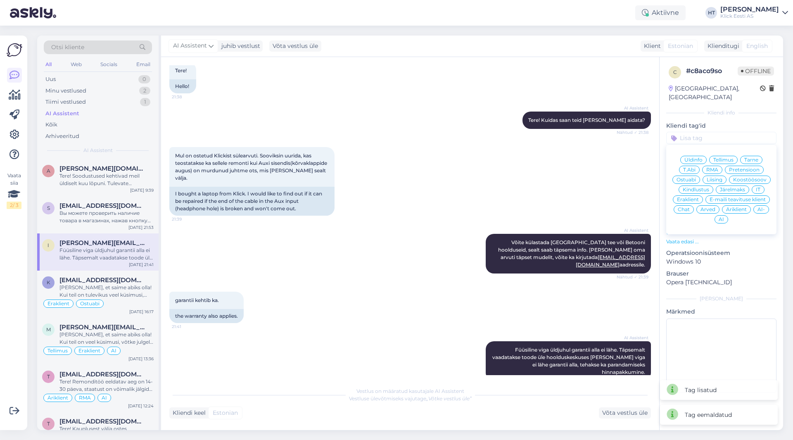
click at [495, 166] on div "RMA" at bounding box center [712, 170] width 20 height 8
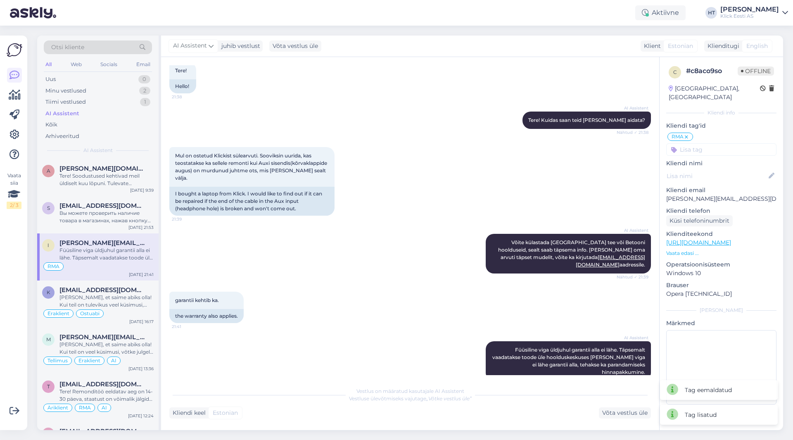
click at [495, 143] on input at bounding box center [721, 149] width 110 height 12
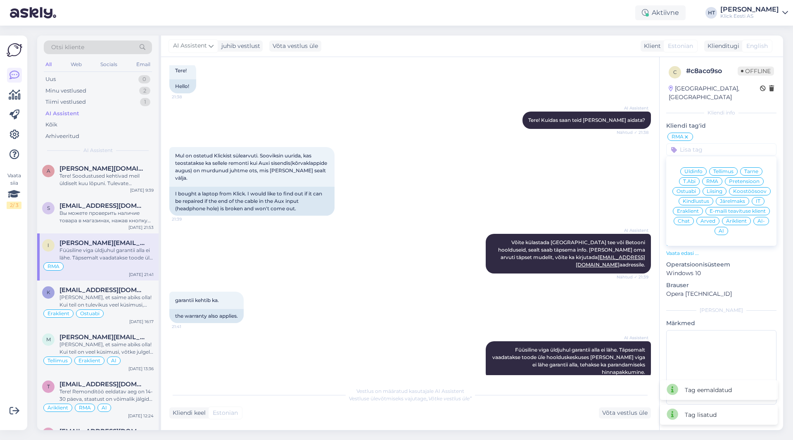
click at [495, 209] on span "Eraklient" at bounding box center [688, 211] width 22 height 5
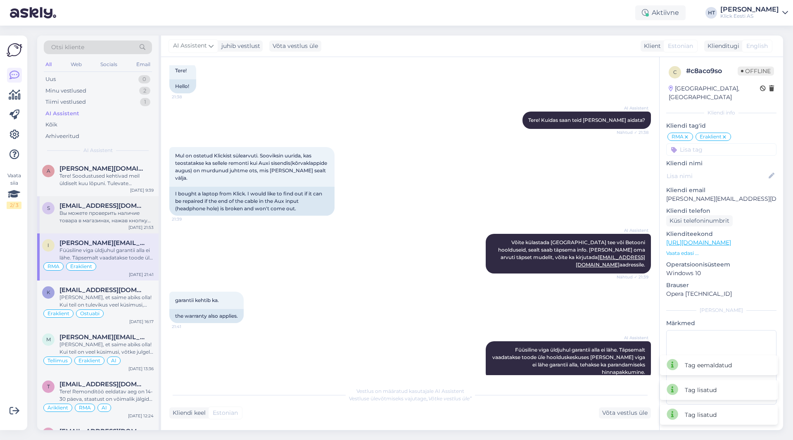
click at [137, 211] on div "Вы можете проверить наличие товара в магазинах, нажав кнопку "Saadavus poodides…" at bounding box center [106, 216] width 94 height 15
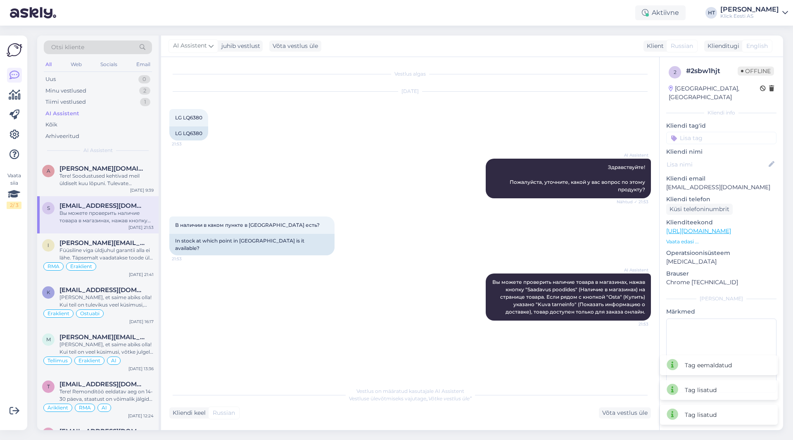
scroll to position [0, 0]
click at [495, 132] on input at bounding box center [721, 138] width 110 height 12
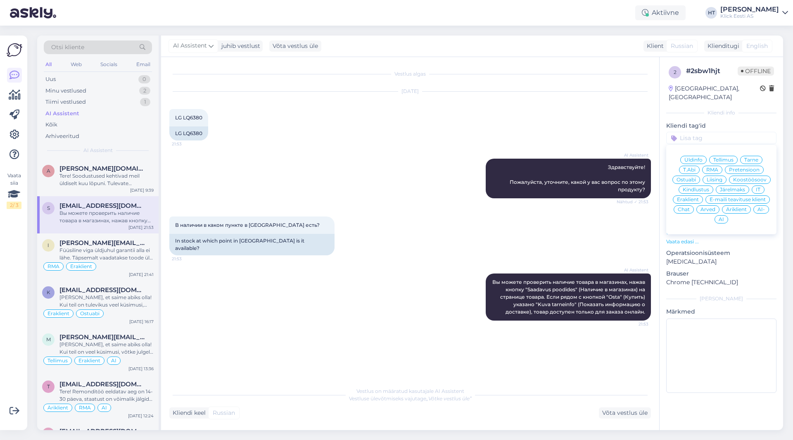
click at [495, 177] on span "Ostuabi" at bounding box center [686, 179] width 19 height 5
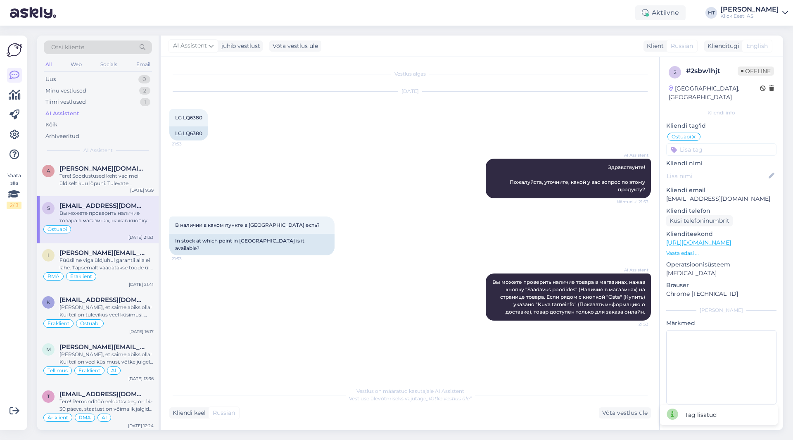
click at [495, 143] on input at bounding box center [721, 149] width 110 height 12
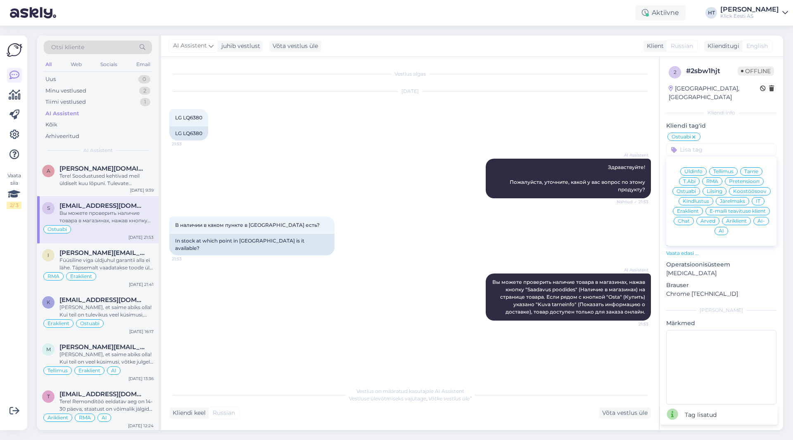
click at [495, 207] on div "Eraklient" at bounding box center [688, 211] width 30 height 8
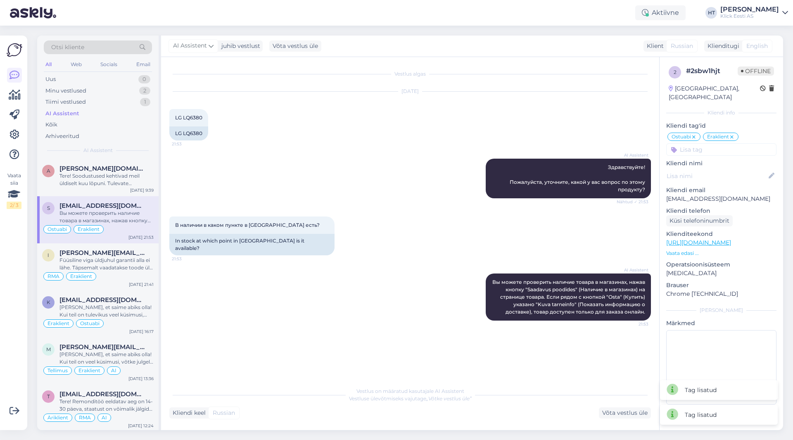
click at [450, 186] on div "AI Assistent Здравствуйте! Пожалуйста, уточните, какой у вас вопрос по этому пр…" at bounding box center [410, 179] width 482 height 58
click at [138, 183] on div "Tere! Soodustused kehtivad meil üldiselt kuu lõpuni. Tulevate hinnamuudatuste k…" at bounding box center [106, 179] width 94 height 15
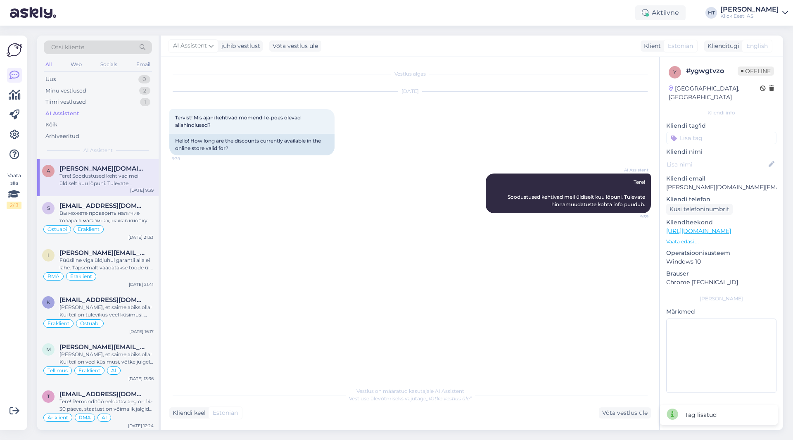
click at [495, 132] on input at bounding box center [721, 138] width 110 height 12
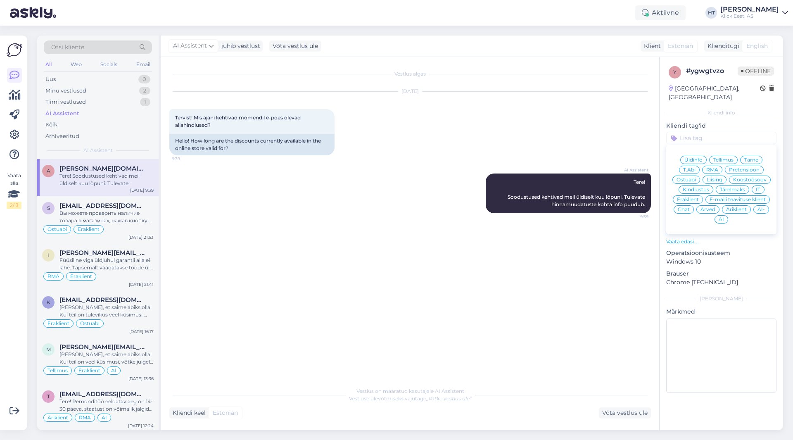
click at [495, 156] on div "Üldinfo" at bounding box center [694, 160] width 26 height 8
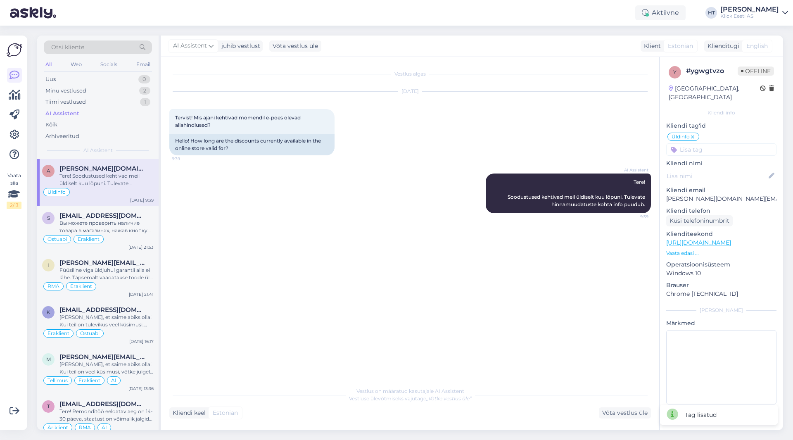
click at [495, 143] on input at bounding box center [721, 149] width 110 height 12
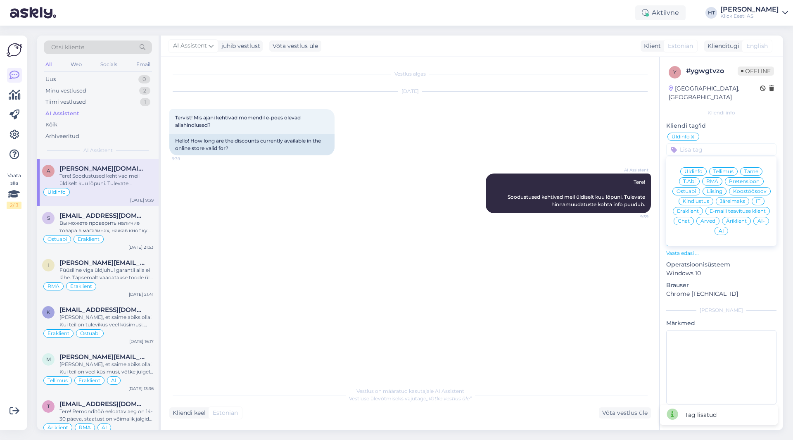
click at [495, 209] on span "Eraklient" at bounding box center [688, 211] width 22 height 5
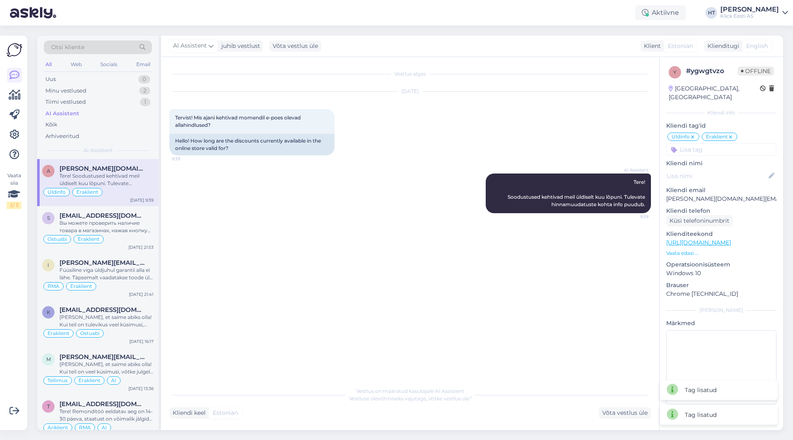
click at [495, 145] on div "[DATE] Tervist! Mis ajani kehtivad momendil e-poes olevad allahindlused? 9:39 H…" at bounding box center [410, 124] width 482 height 82
click at [109, 92] on div "Minu vestlused 2" at bounding box center [98, 91] width 108 height 12
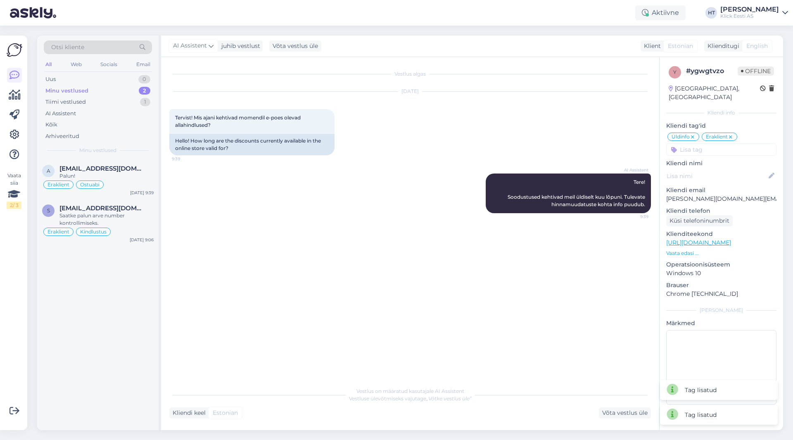
click at [273, 212] on div "AI Assistent Tere! Soodustused kehtivad meil üldiselt kuu lõpuni. Tulevate hinn…" at bounding box center [410, 193] width 482 height 58
click at [103, 228] on div "Kindlustus" at bounding box center [93, 232] width 35 height 8
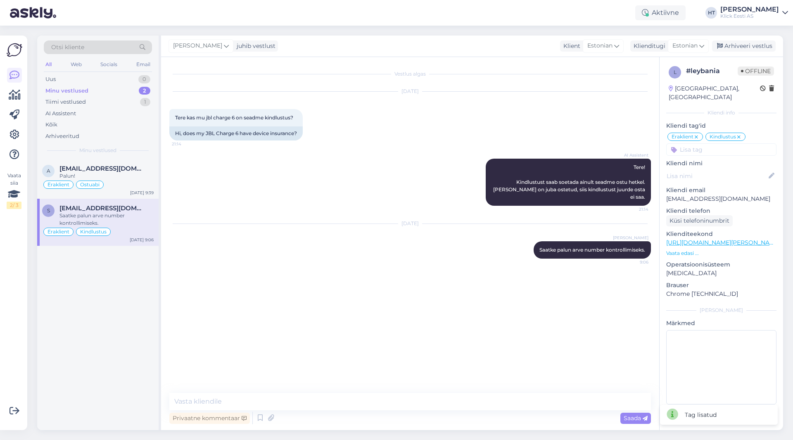
click at [133, 268] on div "a [EMAIL_ADDRESS][DOMAIN_NAME] Palun! Eraklient Ostuabi [DATE] 9:39 s [EMAIL_AD…" at bounding box center [97, 294] width 121 height 271
click at [92, 117] on div "AI Assistent" at bounding box center [98, 114] width 108 height 12
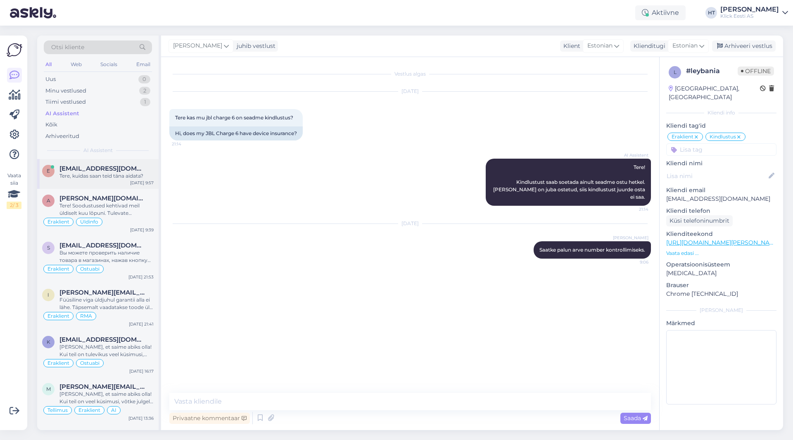
click at [112, 163] on div "e [EMAIL_ADDRESS][DOMAIN_NAME] Tere, kuidas saan teid [PERSON_NAME] aidata? [DA…" at bounding box center [97, 174] width 121 height 30
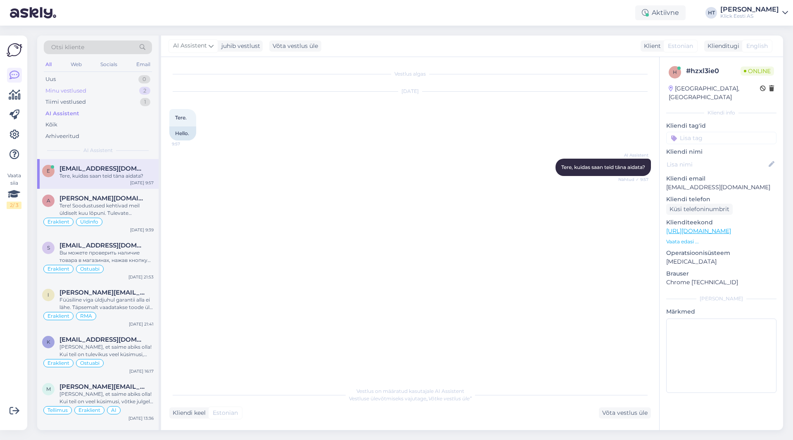
click at [136, 92] on div "Minu vestlused 2" at bounding box center [98, 91] width 108 height 12
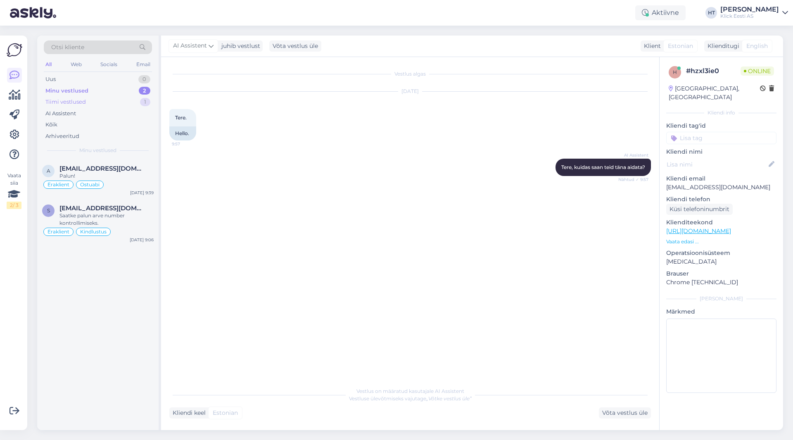
click at [139, 99] on div "Tiimi vestlused 1" at bounding box center [98, 102] width 108 height 12
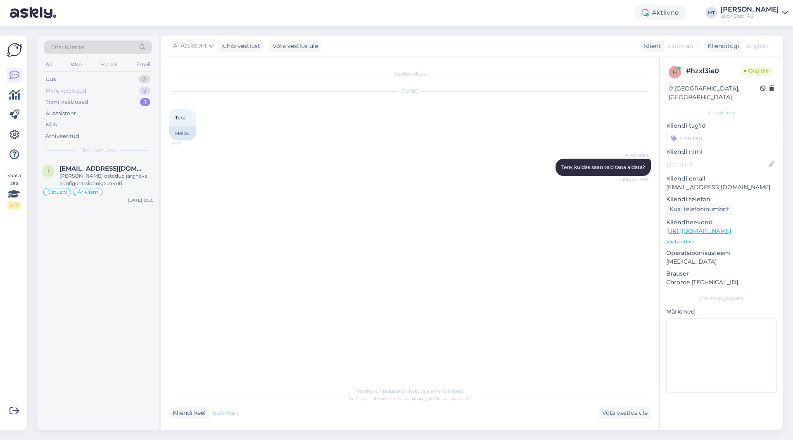
click at [126, 96] on div "Minu vestlused 2" at bounding box center [98, 91] width 108 height 12
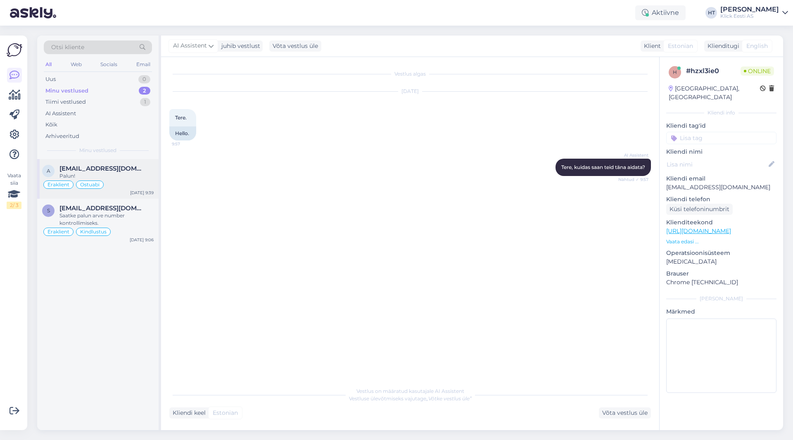
click at [121, 172] on span "[EMAIL_ADDRESS][DOMAIN_NAME]" at bounding box center [102, 168] width 86 height 7
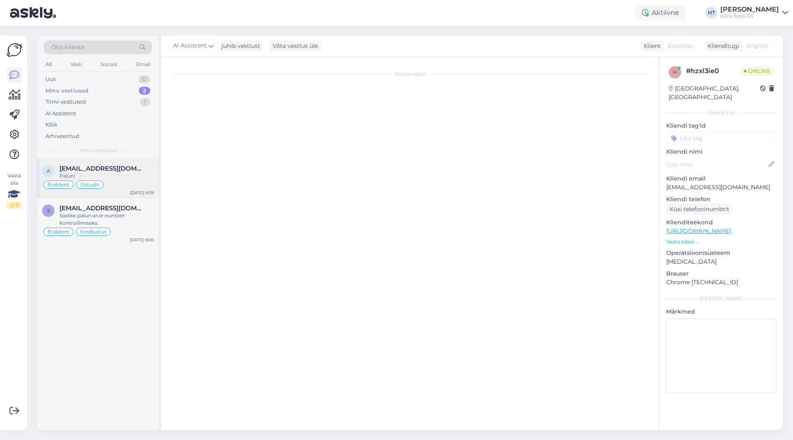
scroll to position [39, 0]
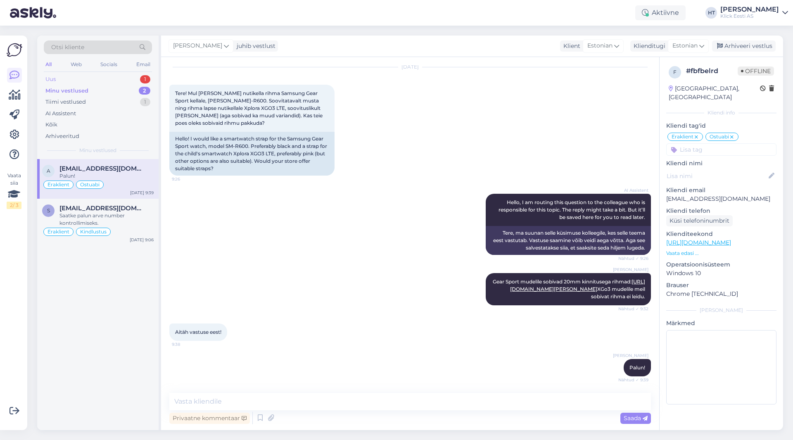
click at [93, 82] on div "Uus 1" at bounding box center [98, 80] width 108 height 12
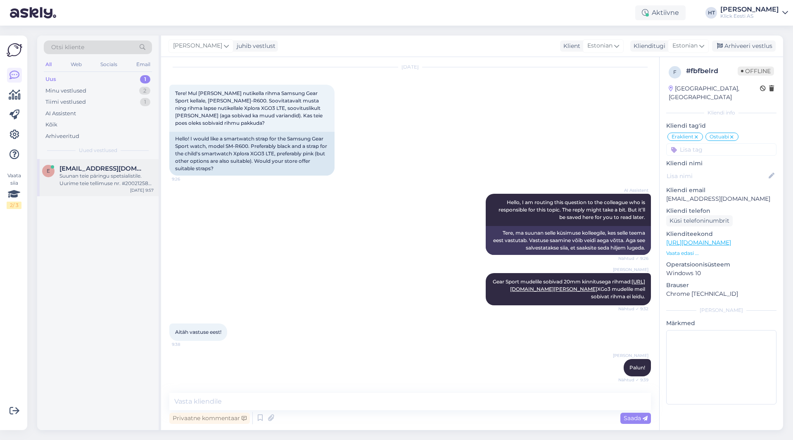
click at [105, 167] on span "[EMAIL_ADDRESS][DOMAIN_NAME]" at bounding box center [102, 168] width 86 height 7
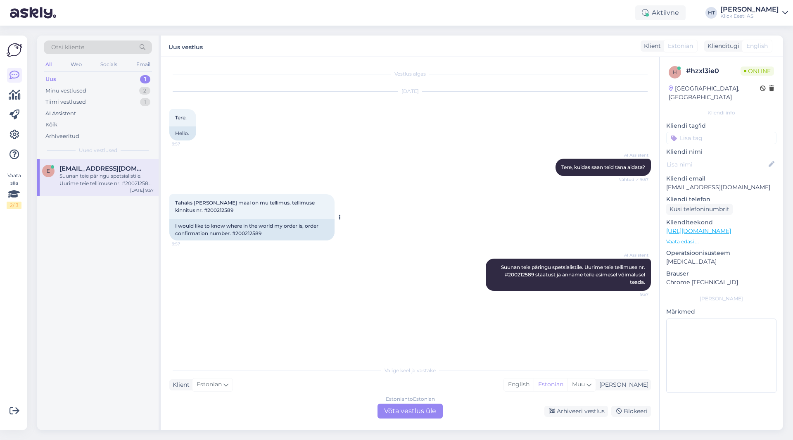
click at [199, 212] on span "Tahaks [PERSON_NAME] maal on mu tellimus, tellimuse kinnitus nr. #200212589" at bounding box center [245, 207] width 141 height 14
copy div "200212589 9:57"
click at [417, 181] on div "AI Assistent [PERSON_NAME], kuidas saan teid [PERSON_NAME] aidata? Nähtud ✓ 9:57" at bounding box center [410, 168] width 482 height 36
click at [419, 407] on div "Estonian to Estonian Võta vestlus üle" at bounding box center [410, 411] width 65 height 15
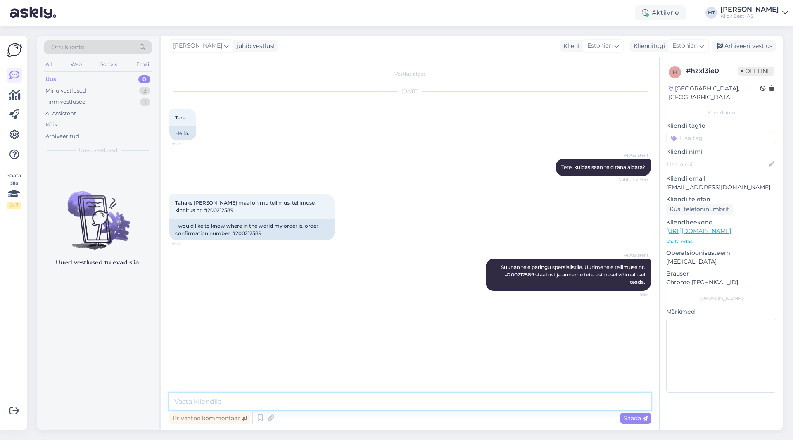
click at [407, 398] on textarea at bounding box center [410, 401] width 482 height 17
paste textarea "5-7 tööpäeva"
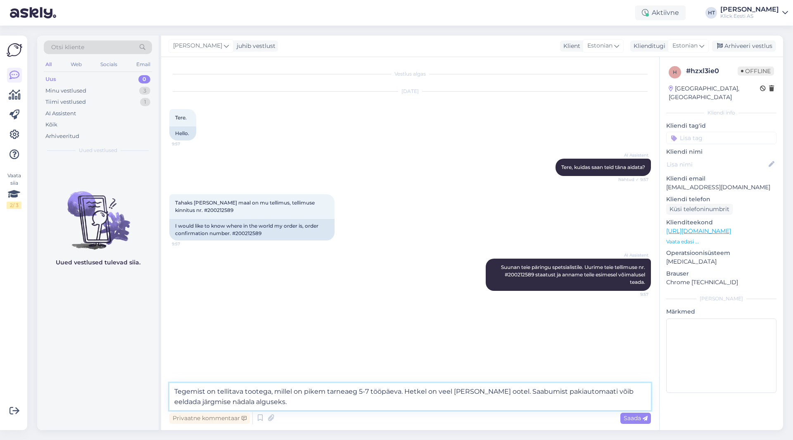
click at [495, 394] on textarea "Tegemist on tellitava tootega, millel on pikem tarneaeg 5-7 tööpäeva. Hetkel on…" at bounding box center [410, 396] width 482 height 27
type textarea "Tegemist on tellitava tootega, millel on pikem tarneaeg 5-7 tööpäeva. Hetkel on…"
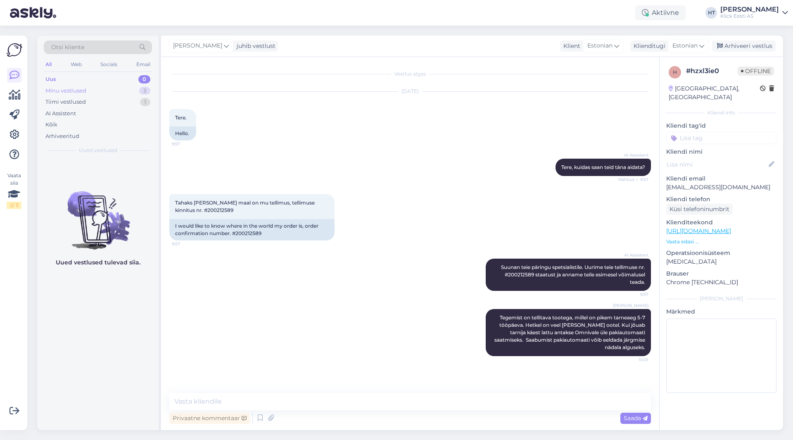
click at [125, 96] on div "Minu vestlused 3" at bounding box center [98, 91] width 108 height 12
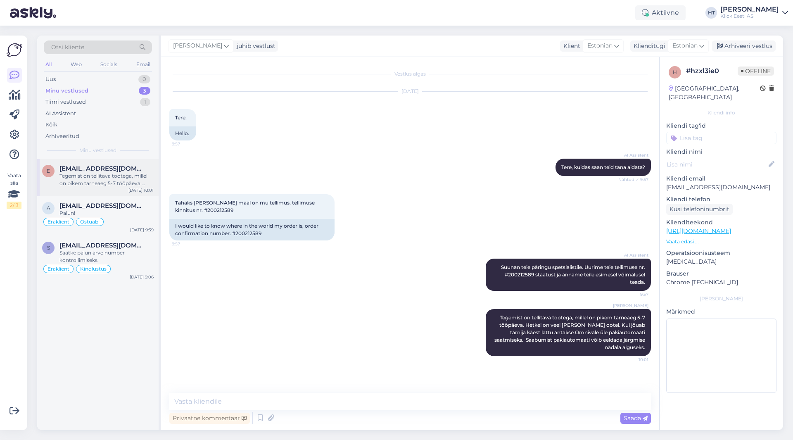
click at [118, 175] on div "Tegemist on tellitava tootega, millel on pikem tarneaeg 5-7 tööpäeva. Hetkel on…" at bounding box center [106, 179] width 94 height 15
click at [124, 204] on span "[EMAIL_ADDRESS][DOMAIN_NAME]" at bounding box center [102, 205] width 86 height 7
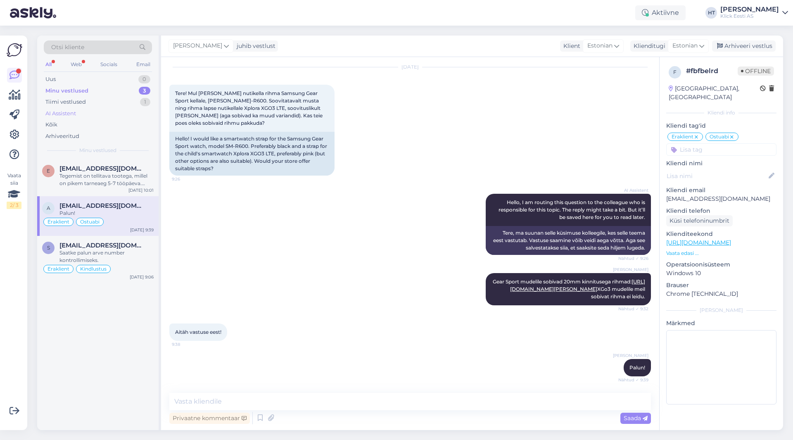
click at [102, 111] on div "AI Assistent" at bounding box center [98, 114] width 108 height 12
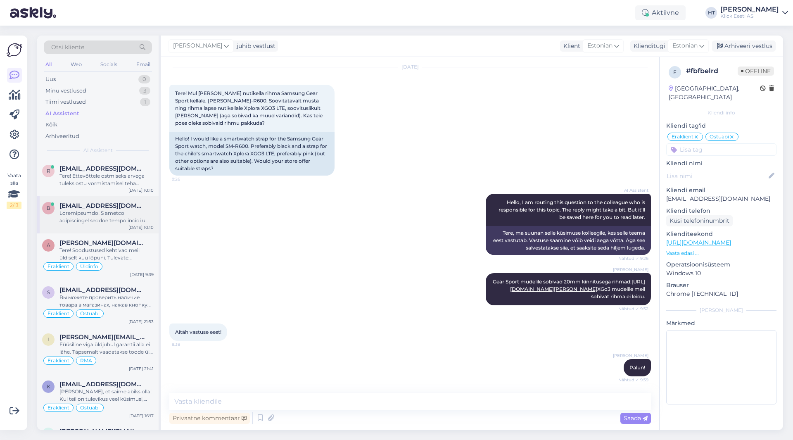
click at [113, 218] on div at bounding box center [106, 216] width 94 height 15
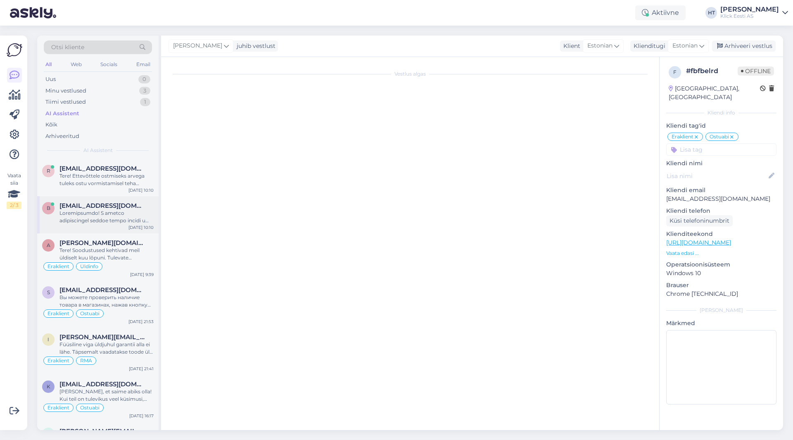
scroll to position [0, 0]
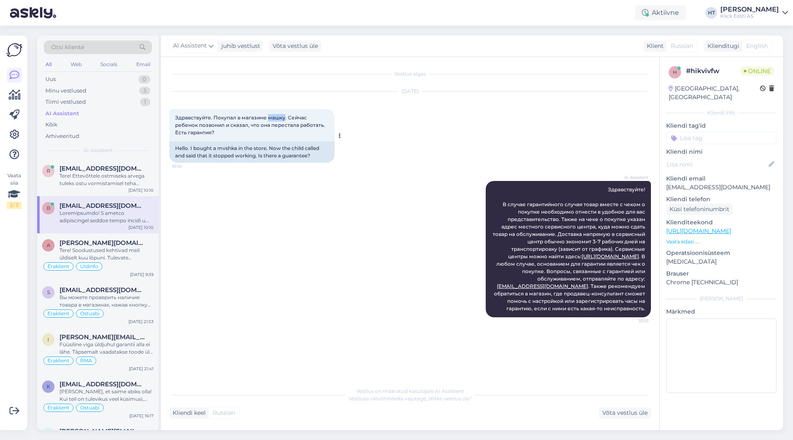
drag, startPoint x: 269, startPoint y: 117, endPoint x: 284, endPoint y: 119, distance: 15.8
click at [284, 119] on span "Здравствуйте. Покупал в магазине мвшку. Сейчас ребенок позвонил и сказал, что о…" at bounding box center [250, 124] width 151 height 21
copy span "мвшку"
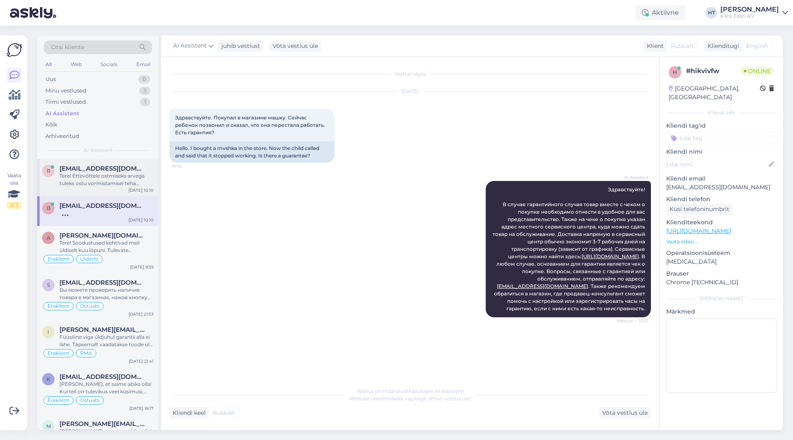
click at [126, 169] on span "[EMAIL_ADDRESS][DOMAIN_NAME]" at bounding box center [102, 168] width 86 height 7
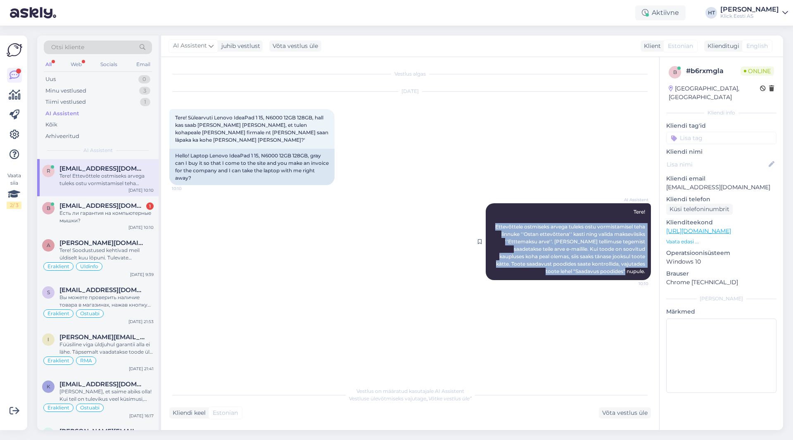
drag, startPoint x: 495, startPoint y: 218, endPoint x: 648, endPoint y: 264, distance: 159.9
click at [495, 264] on div "AI Assistent Tere! Ettevõttele ostmiseks arvega tuleks ostu vormistamisel teha …" at bounding box center [568, 241] width 165 height 77
click at [495, 257] on span "Tere! Ettevõttele ostmiseks arvega tuleks ostu vormistamisel teha linnuke ''Ost…" at bounding box center [570, 242] width 151 height 66
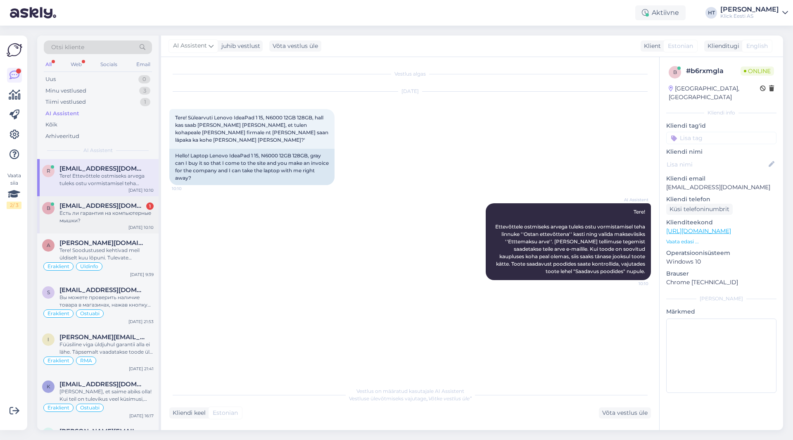
click at [126, 212] on div "Есть ли гарантия на компьютерные мышки?" at bounding box center [106, 216] width 94 height 15
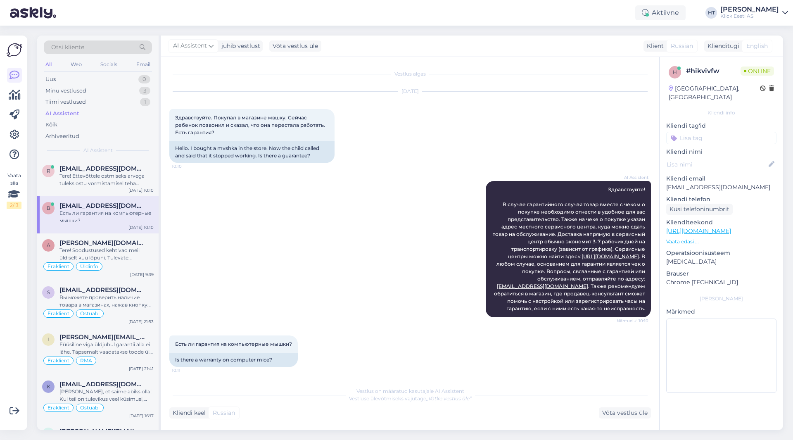
scroll to position [36, 0]
